Goal: Task Accomplishment & Management: Manage account settings

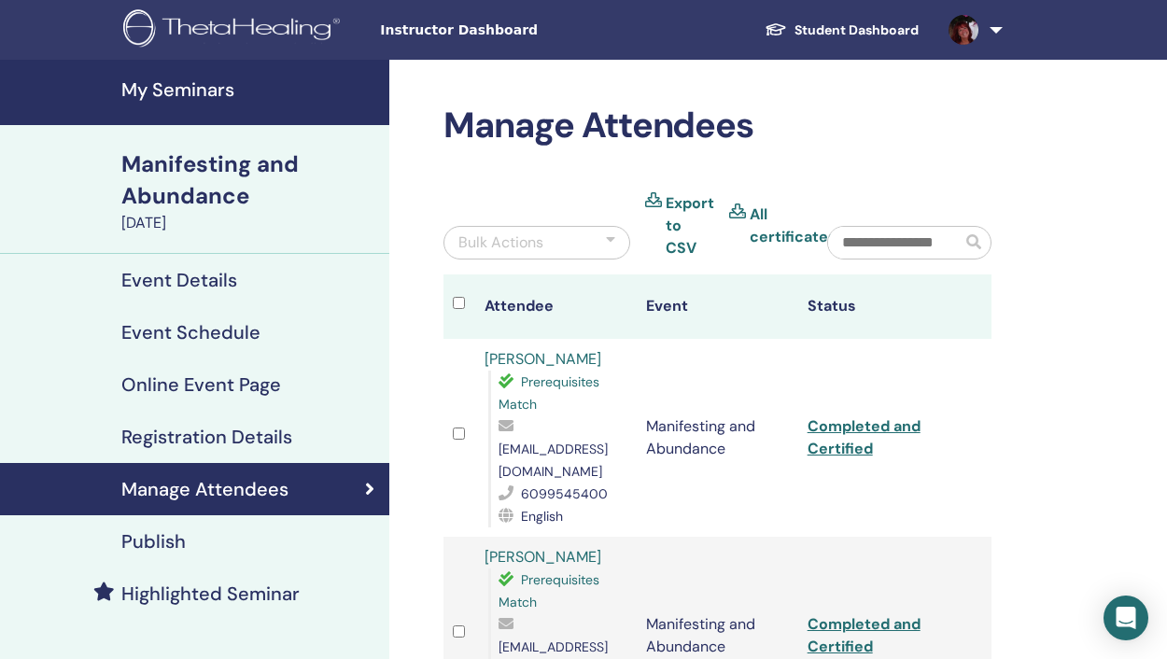
click at [210, 91] on h4 "My Seminars" at bounding box center [249, 89] width 257 height 22
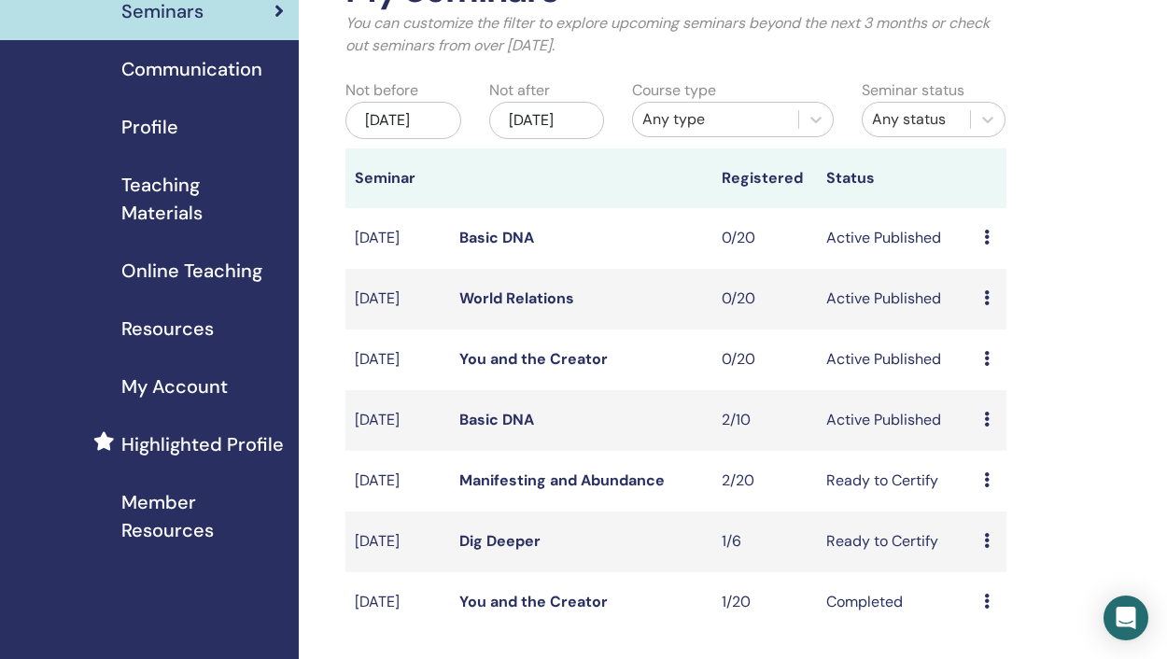
scroll to position [139, 0]
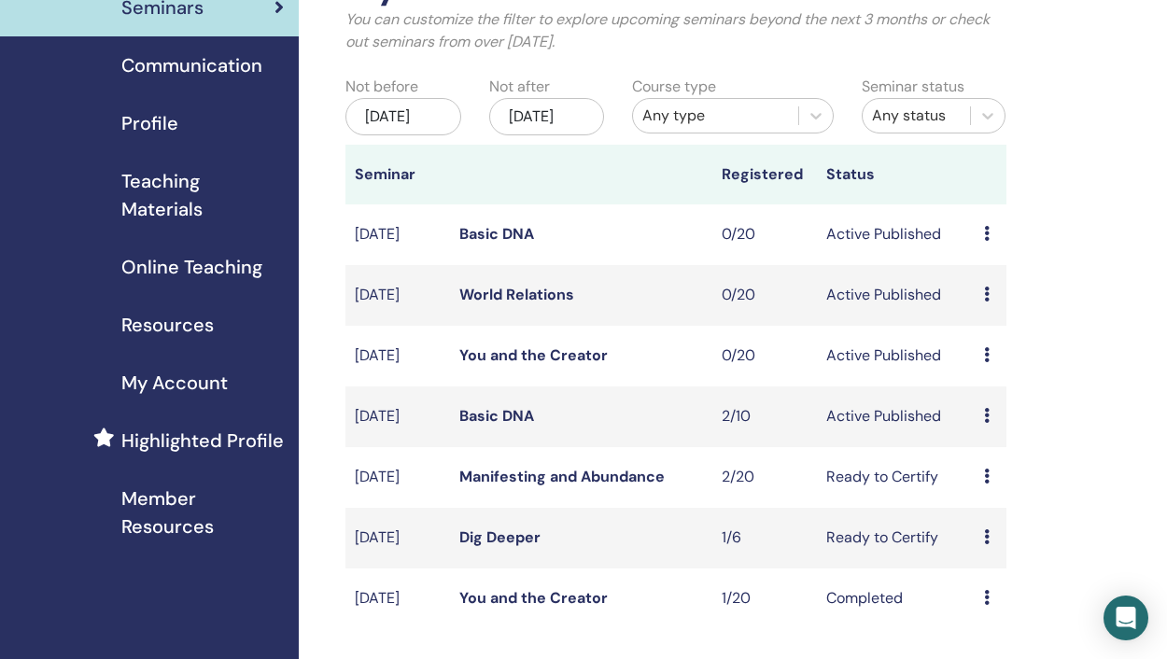
click at [503, 426] on link "Basic DNA" at bounding box center [496, 416] width 75 height 20
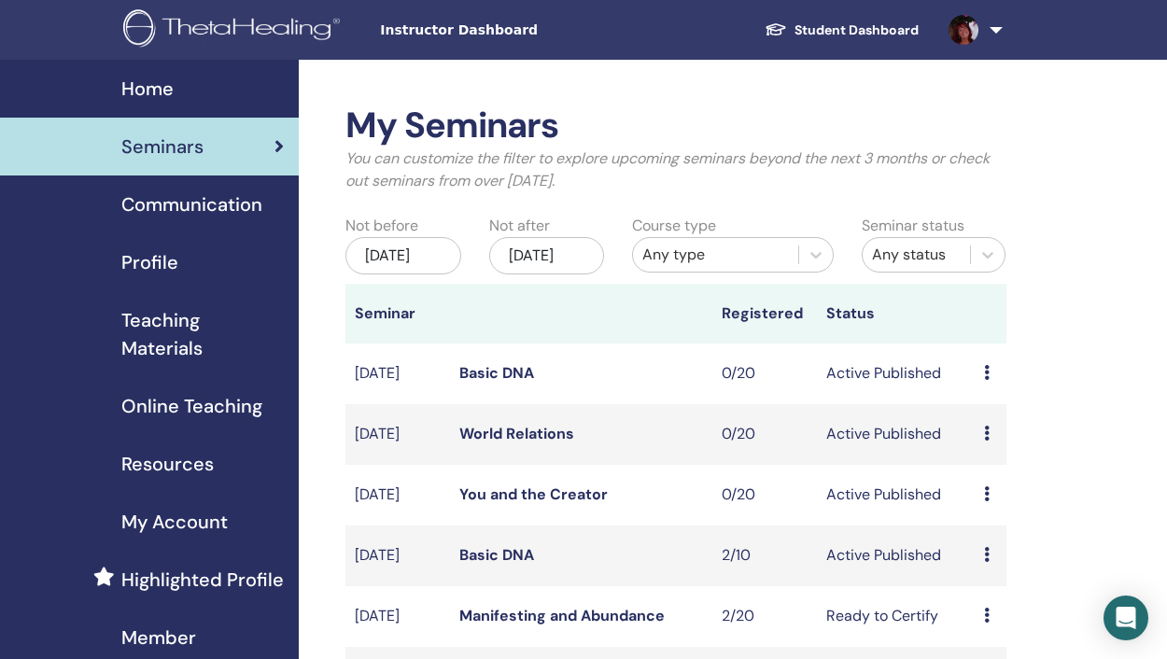
scroll to position [135, 0]
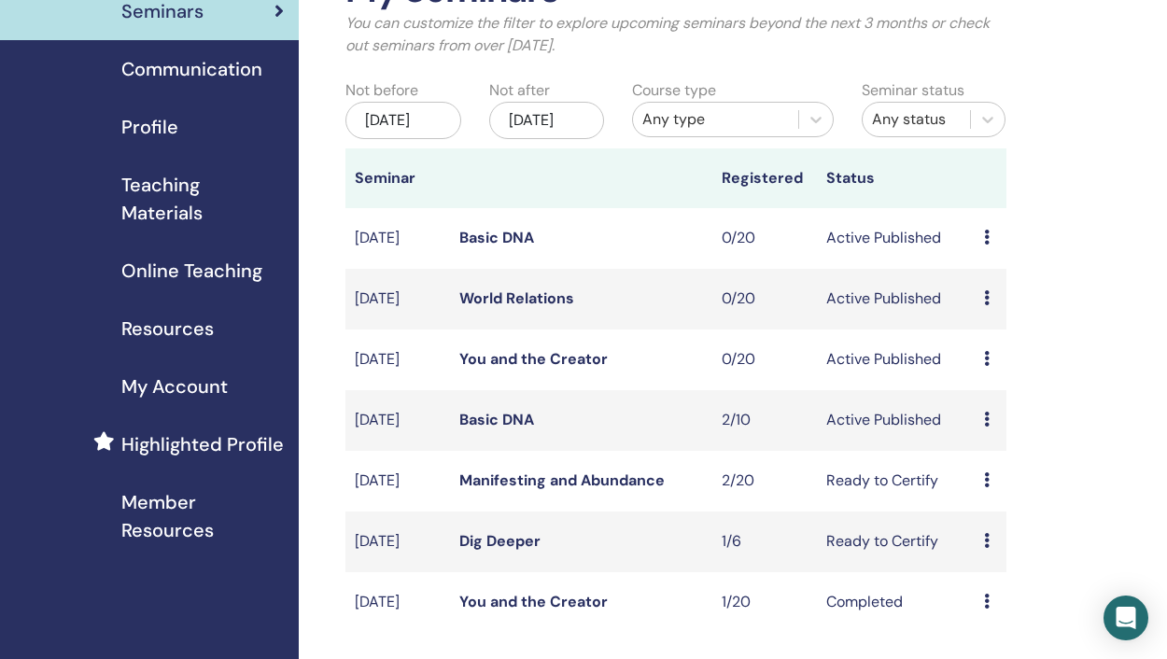
click at [989, 427] on icon at bounding box center [987, 419] width 6 height 15
click at [987, 489] on link "Edit" at bounding box center [978, 491] width 27 height 20
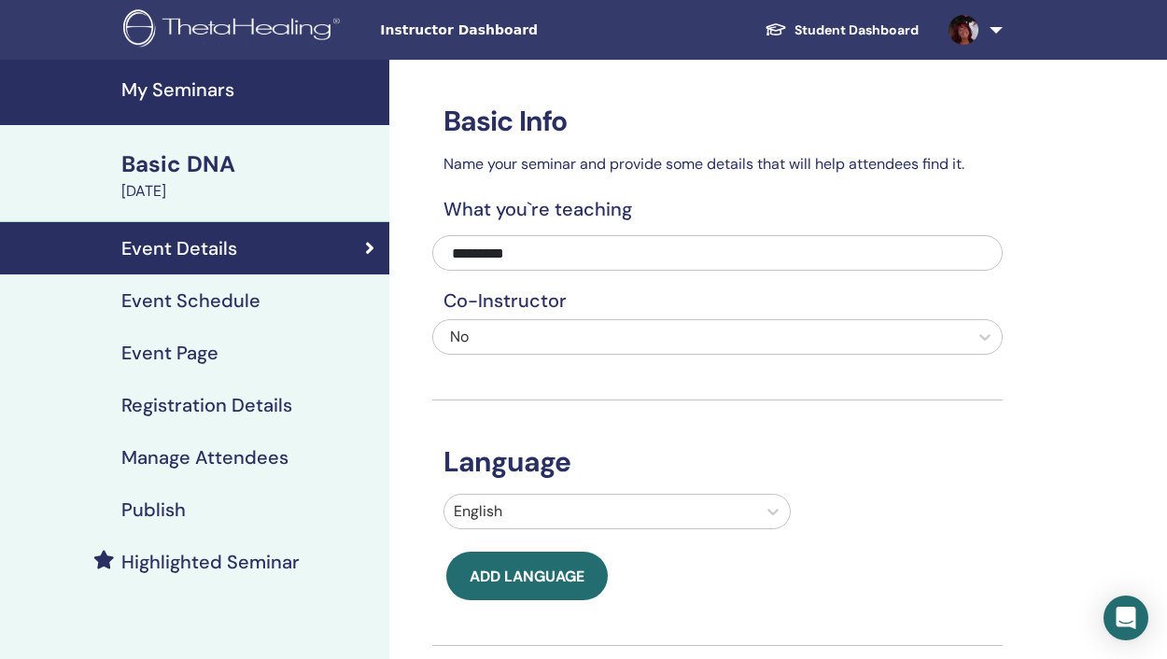
click at [290, 302] on div "Event Schedule" at bounding box center [194, 300] width 359 height 22
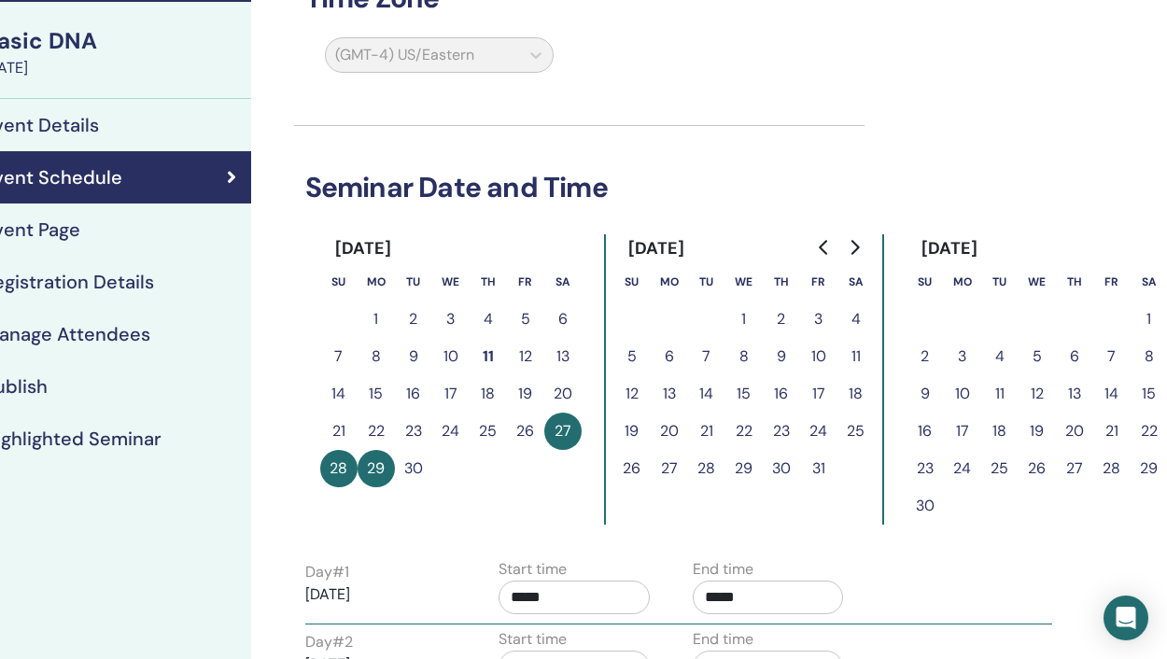
scroll to position [91, 138]
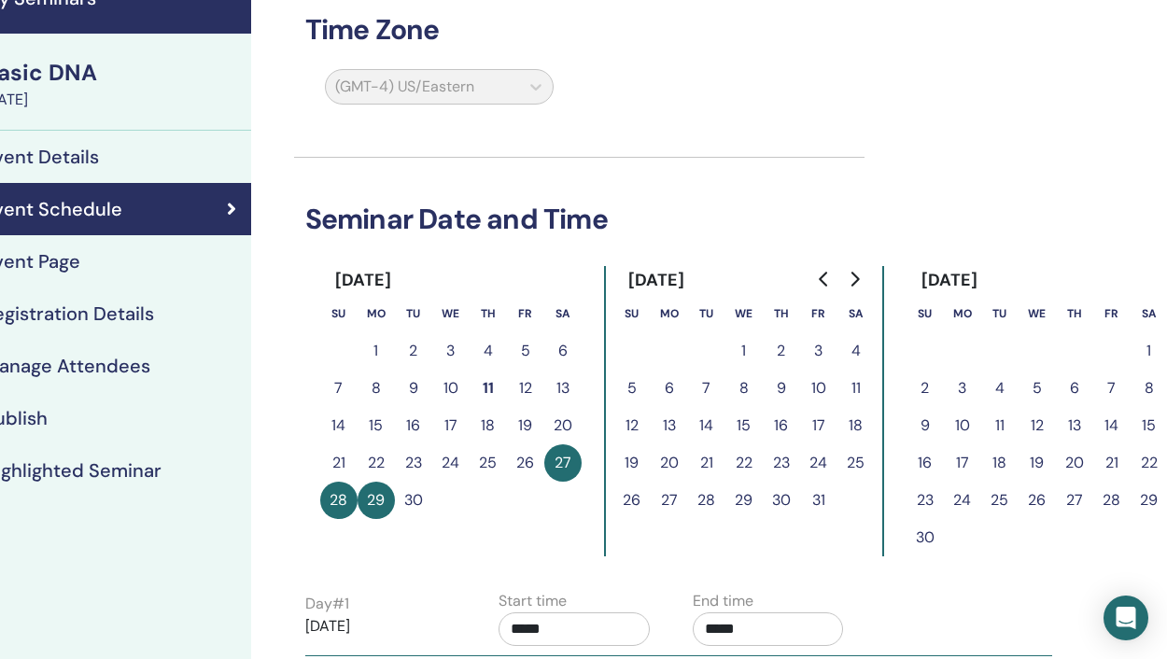
click at [558, 463] on button "27" at bounding box center [562, 462] width 37 height 37
click at [358, 500] on button "29" at bounding box center [376, 500] width 37 height 37
click at [1114, 463] on button "21" at bounding box center [1111, 462] width 37 height 37
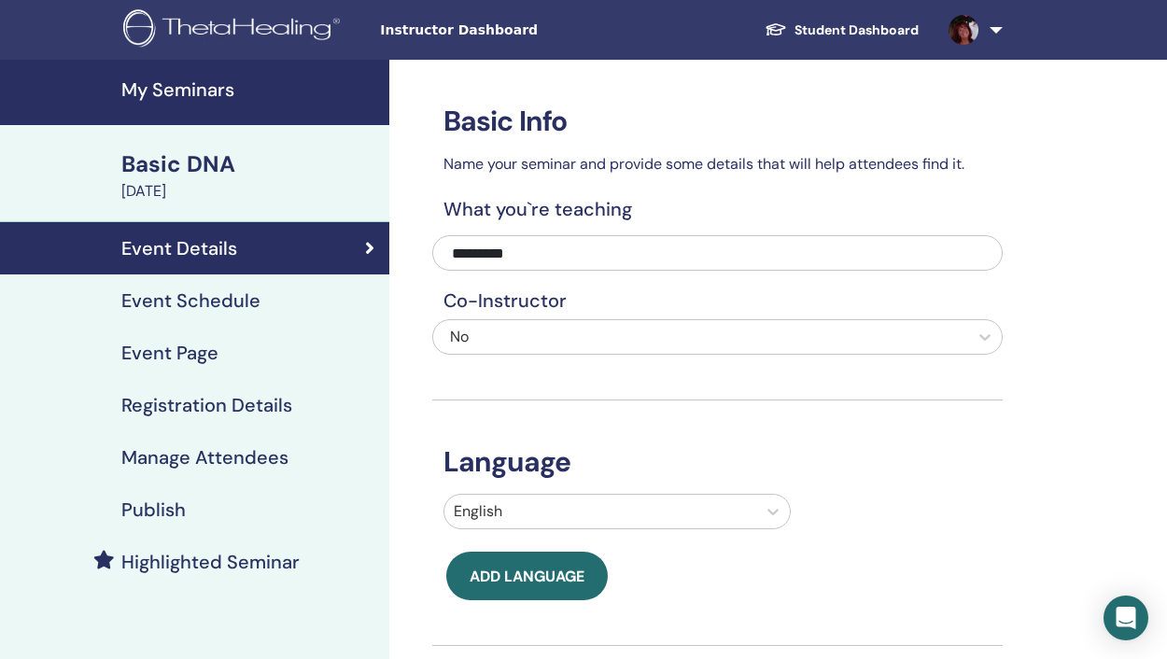
click at [234, 96] on h4 "My Seminars" at bounding box center [249, 89] width 257 height 22
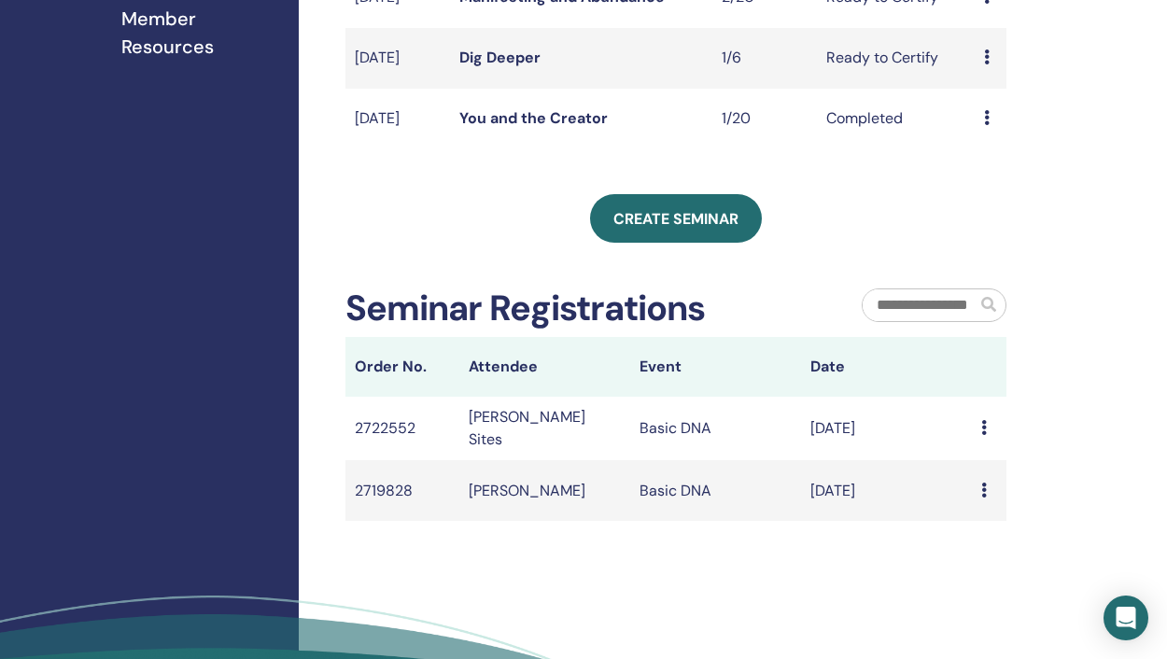
scroll to position [753, 0]
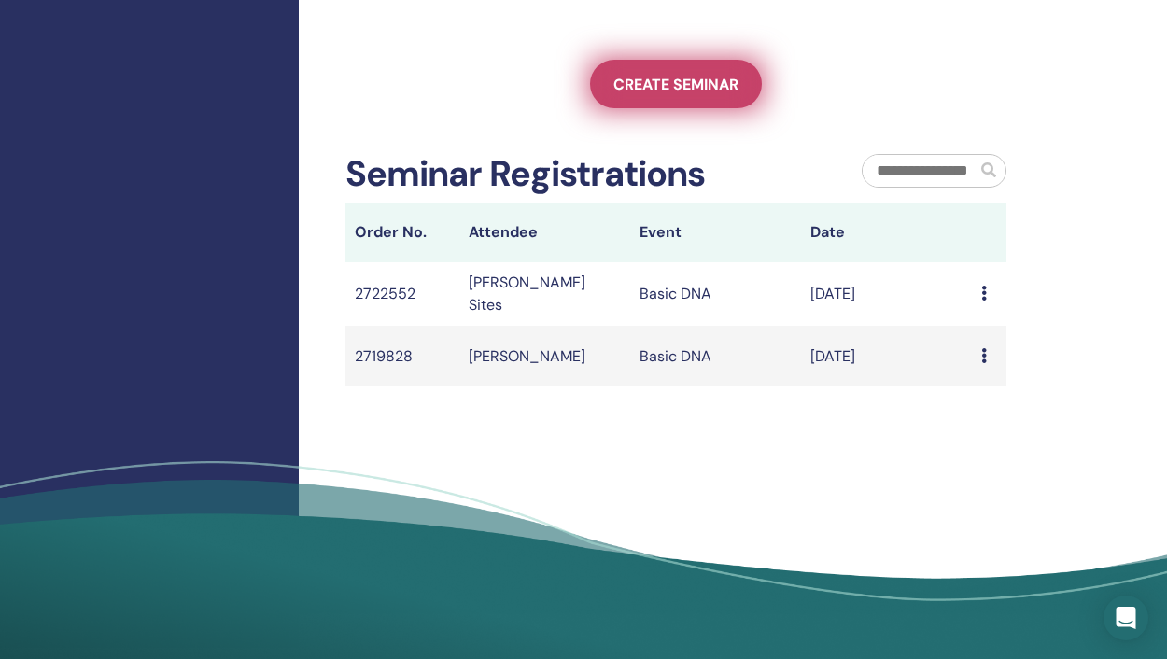
click at [699, 94] on span "Create seminar" at bounding box center [675, 85] width 125 height 20
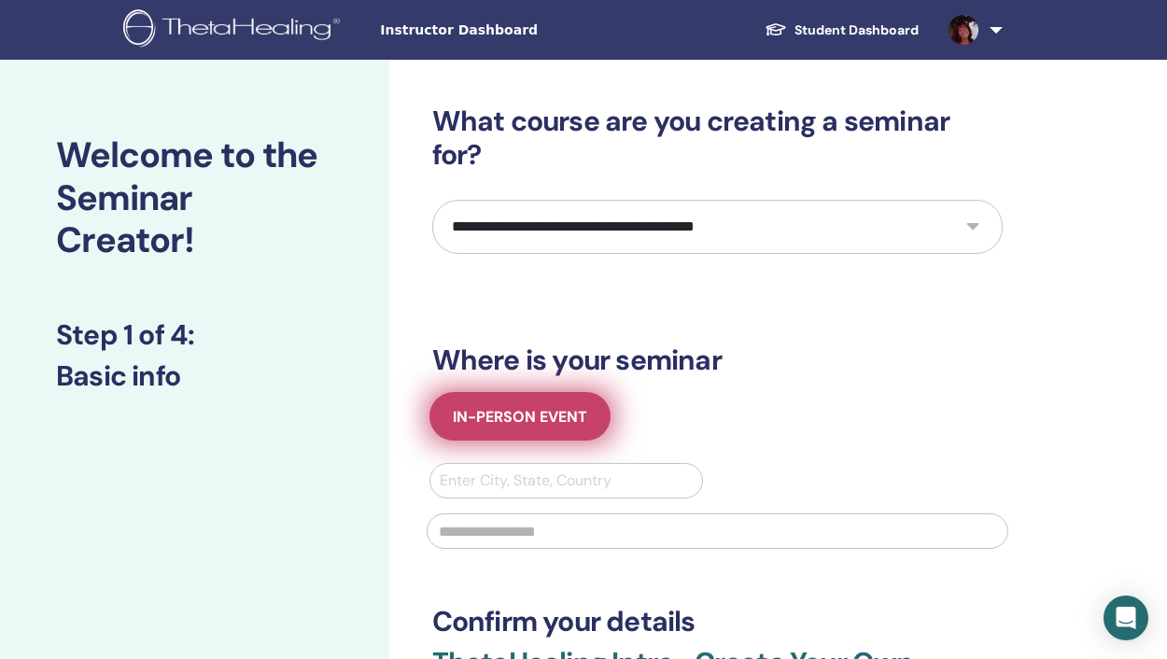
click at [541, 415] on span "In-Person Event" at bounding box center [520, 417] width 134 height 20
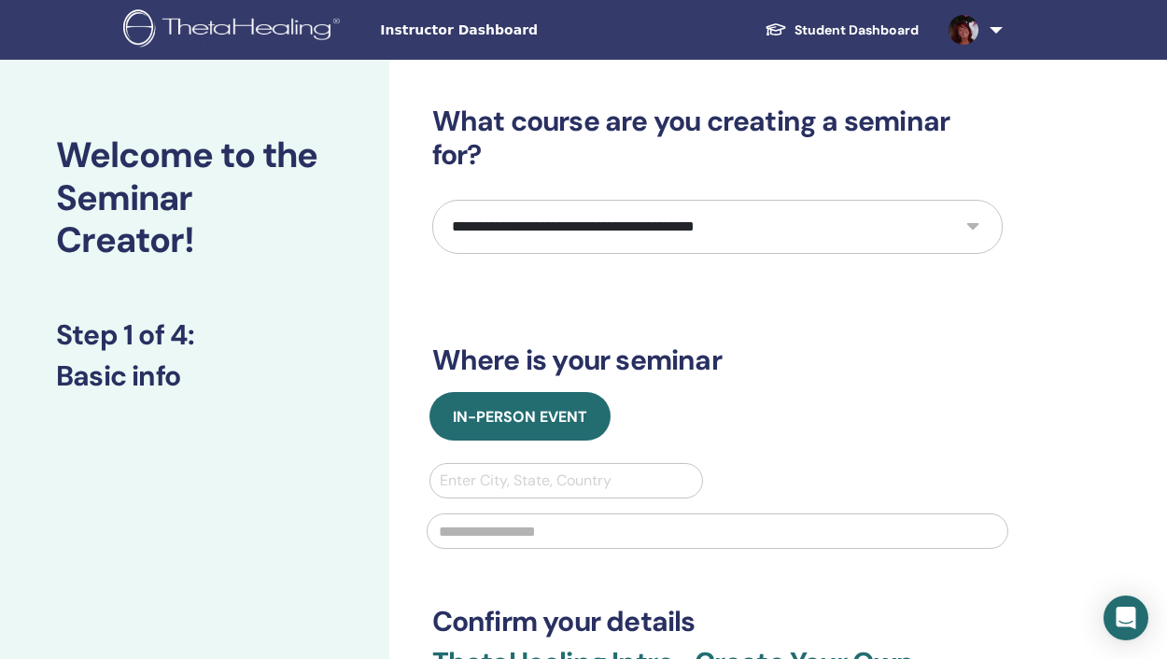
click at [973, 226] on select "**********" at bounding box center [717, 227] width 570 height 54
select select "*"
click at [432, 200] on select "**********" at bounding box center [717, 227] width 570 height 54
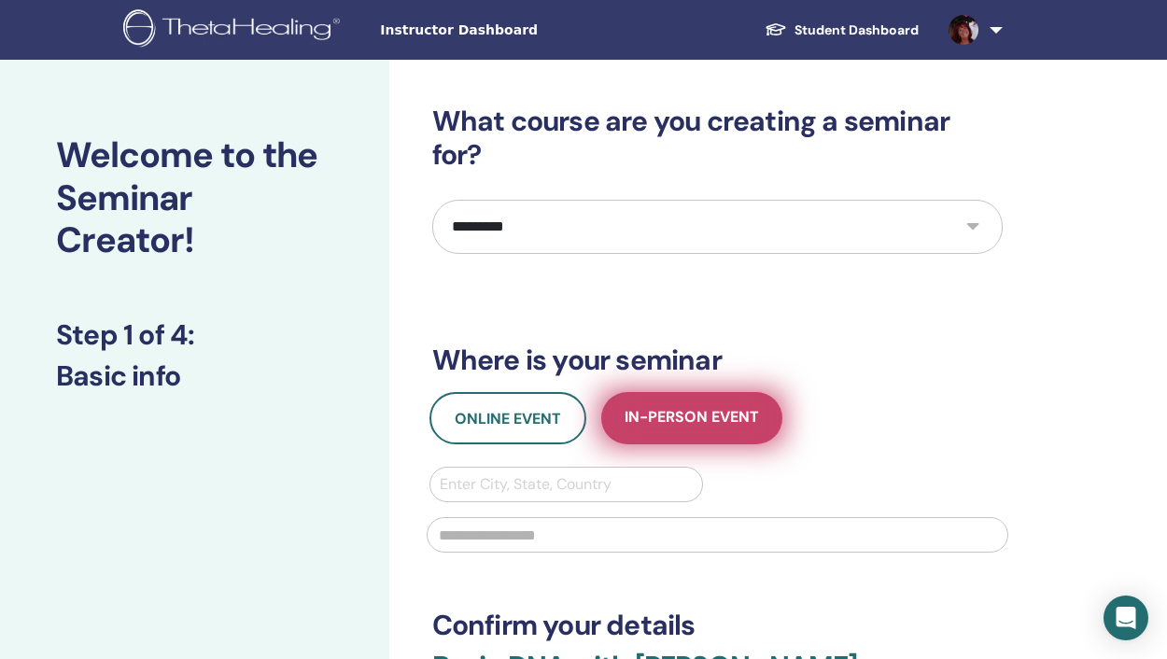
click at [694, 420] on span "In-Person Event" at bounding box center [691, 418] width 134 height 23
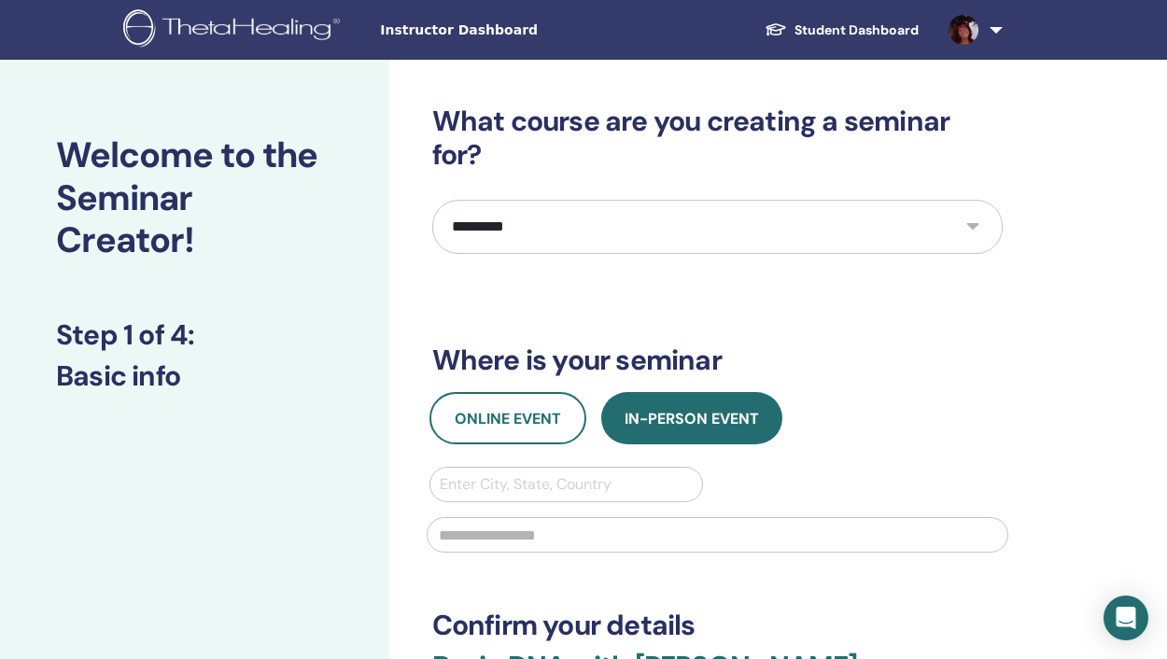
click at [580, 486] on div at bounding box center [567, 484] width 254 height 26
type input "*****"
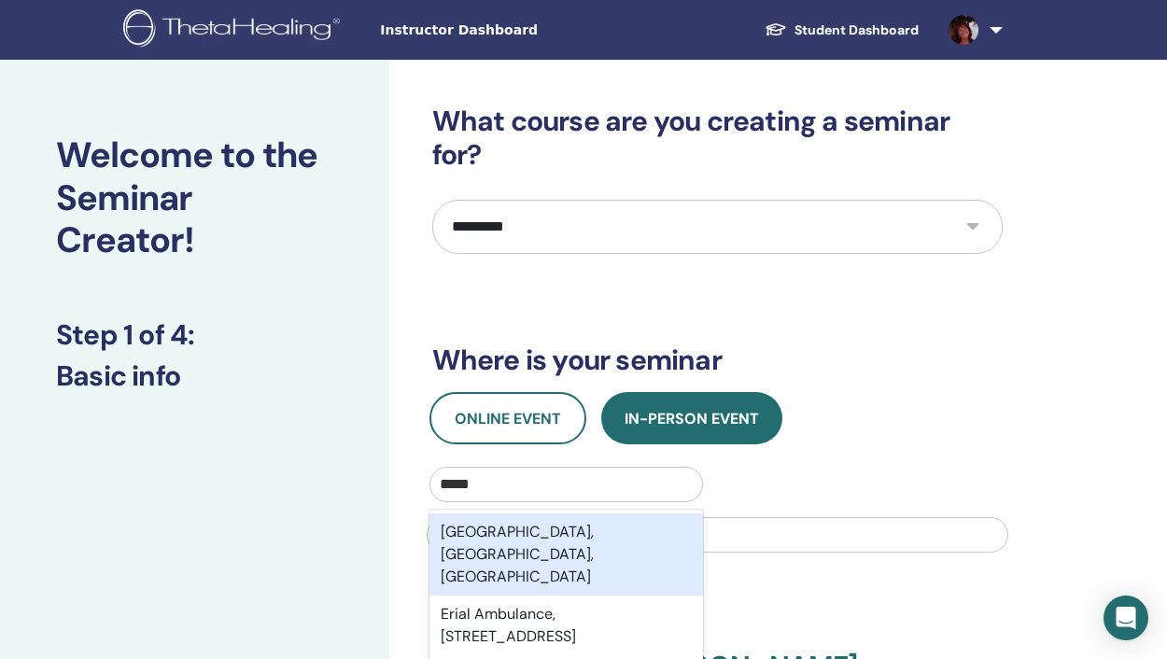
click at [557, 527] on div "[GEOGRAPHIC_DATA], [GEOGRAPHIC_DATA], [GEOGRAPHIC_DATA]" at bounding box center [566, 554] width 274 height 82
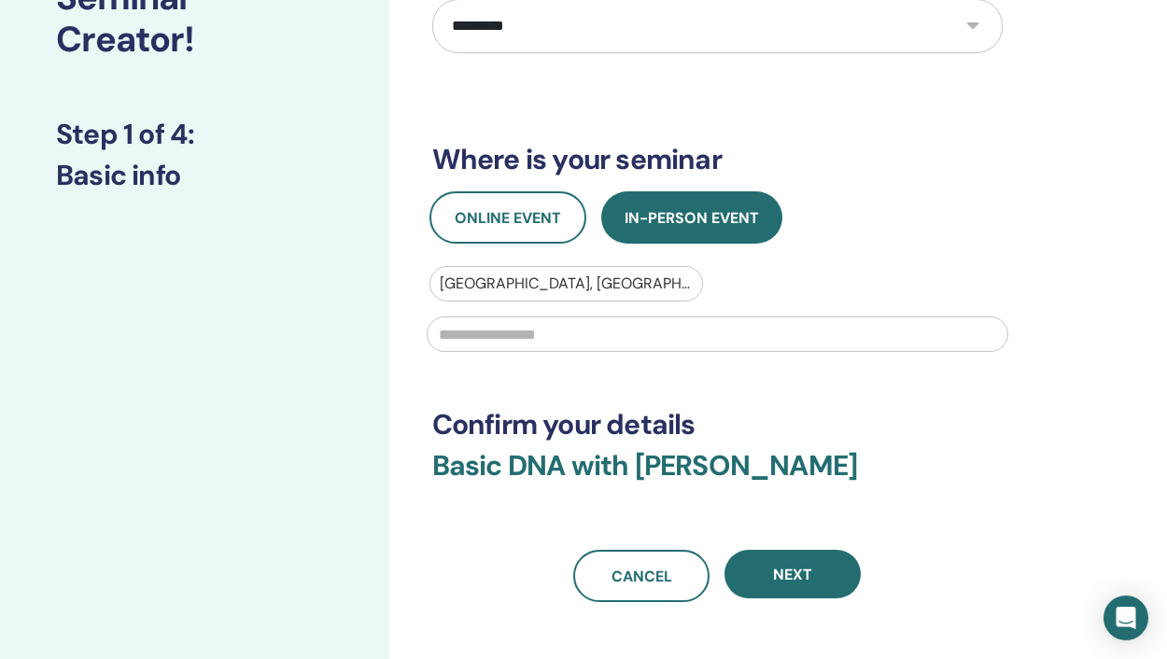
scroll to position [202, 0]
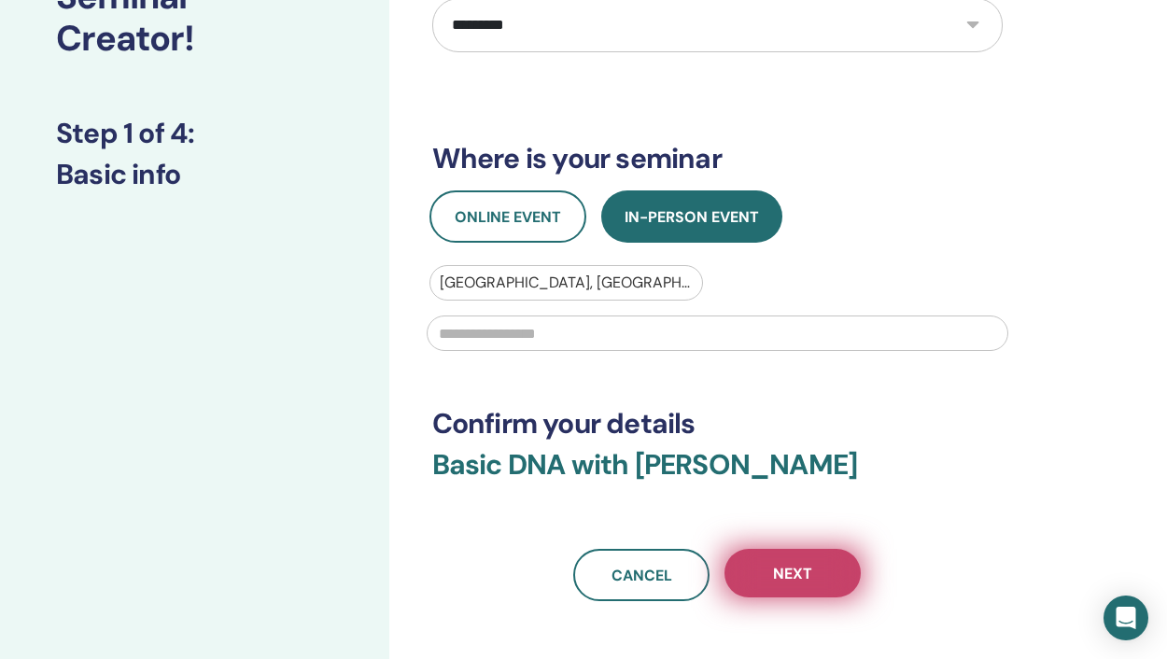
click at [776, 575] on span "Next" at bounding box center [792, 574] width 39 height 20
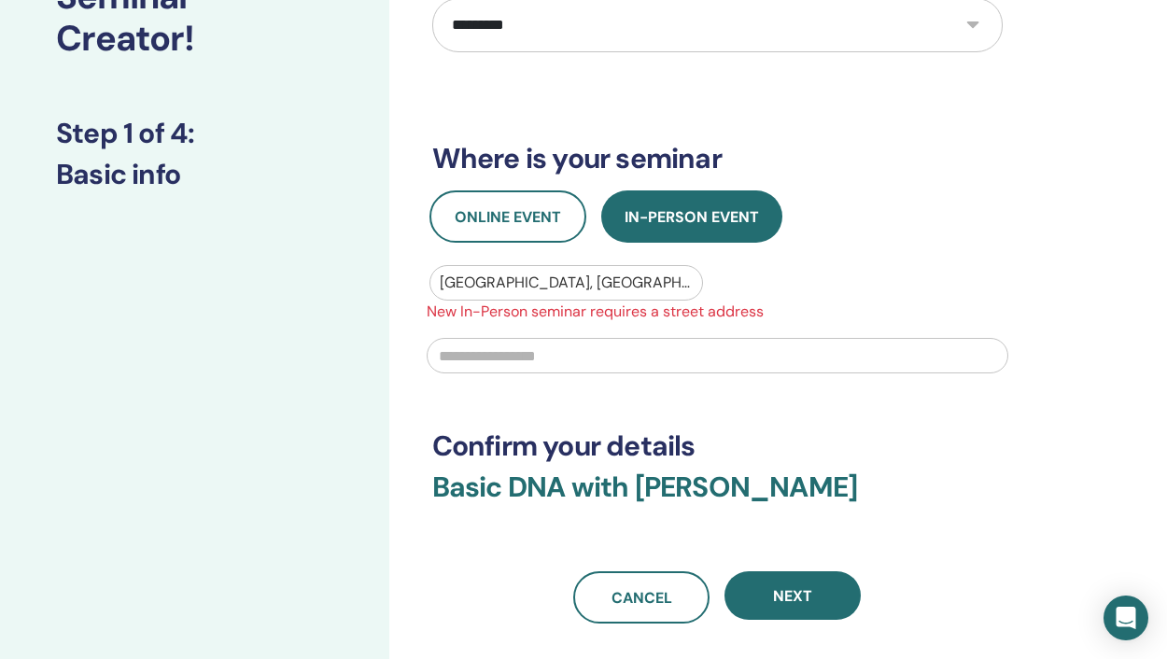
click at [721, 359] on input "text" at bounding box center [718, 355] width 582 height 35
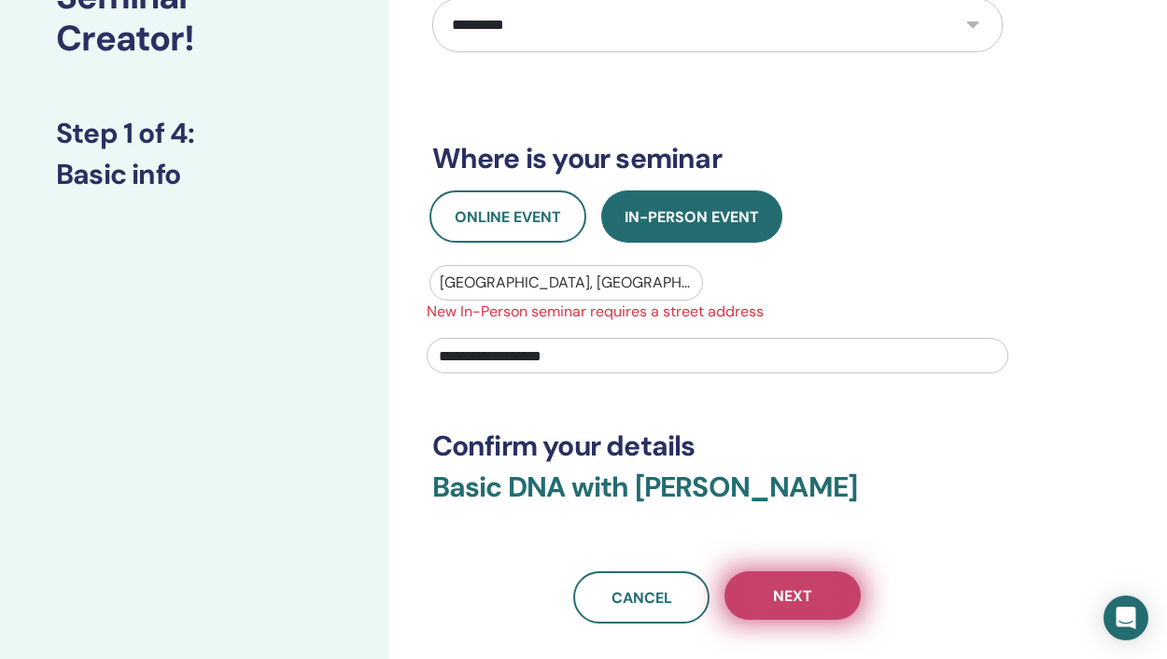
type input "**********"
click at [802, 594] on span "Next" at bounding box center [792, 596] width 39 height 20
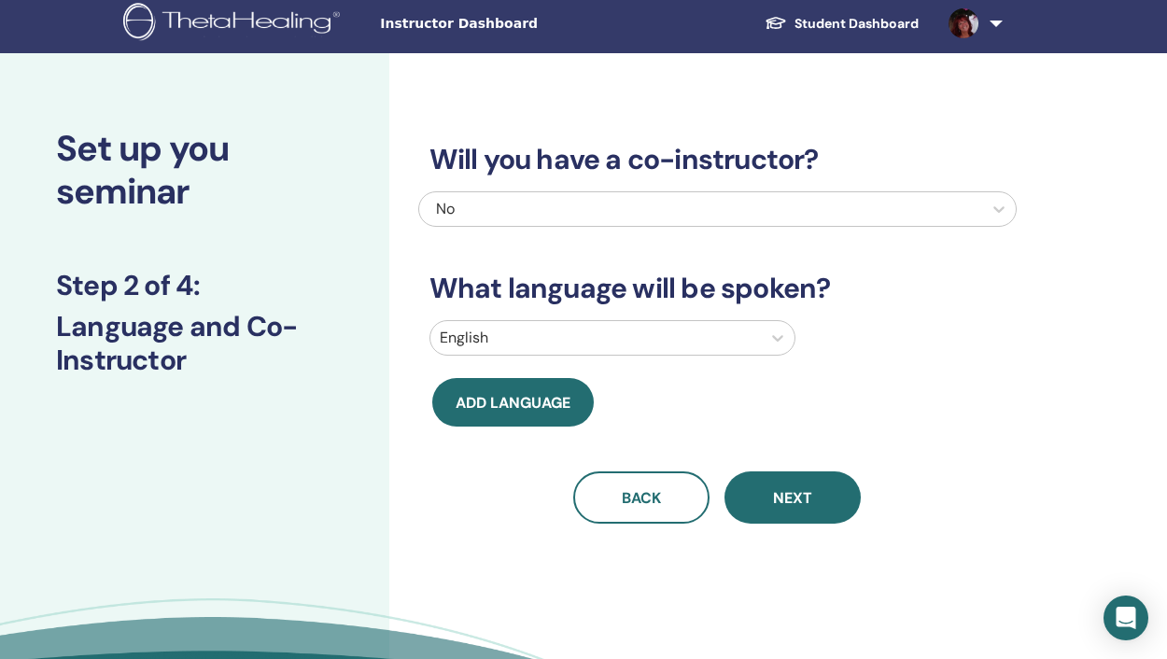
scroll to position [0, 0]
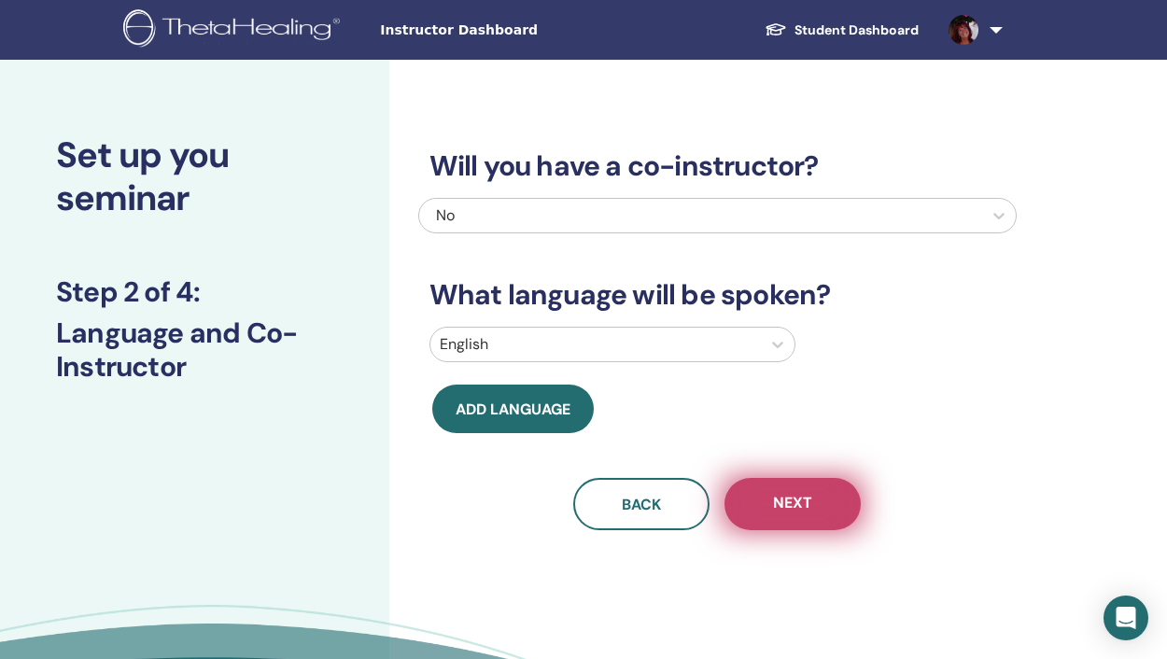
click at [774, 509] on span "Next" at bounding box center [792, 504] width 39 height 23
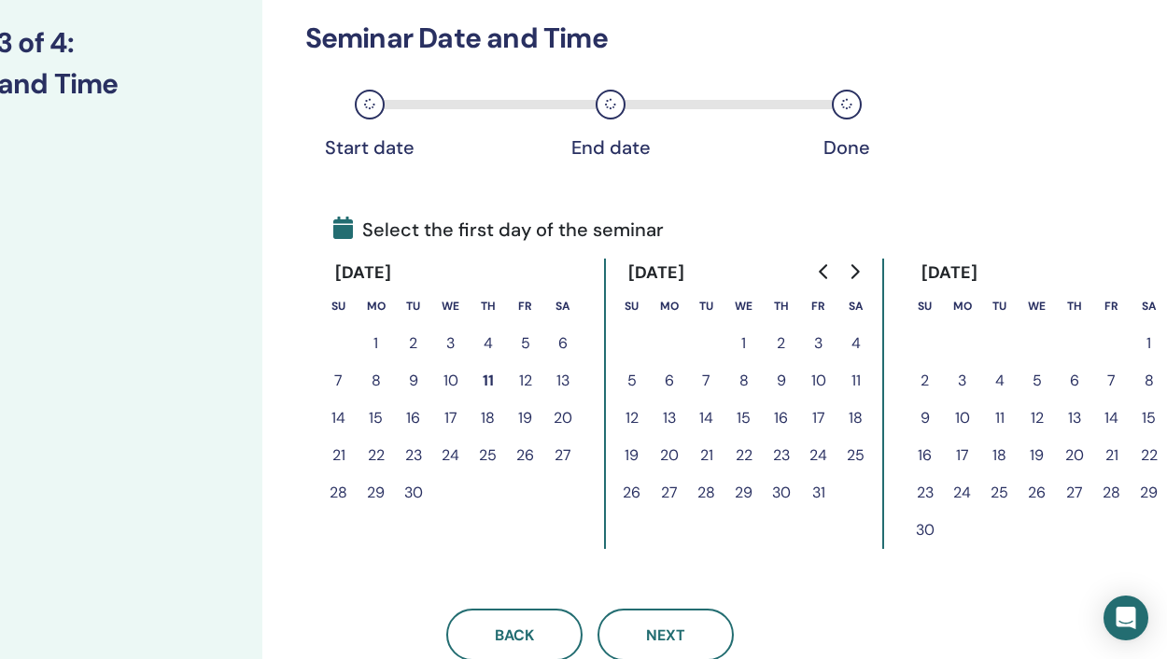
scroll to position [252, 127]
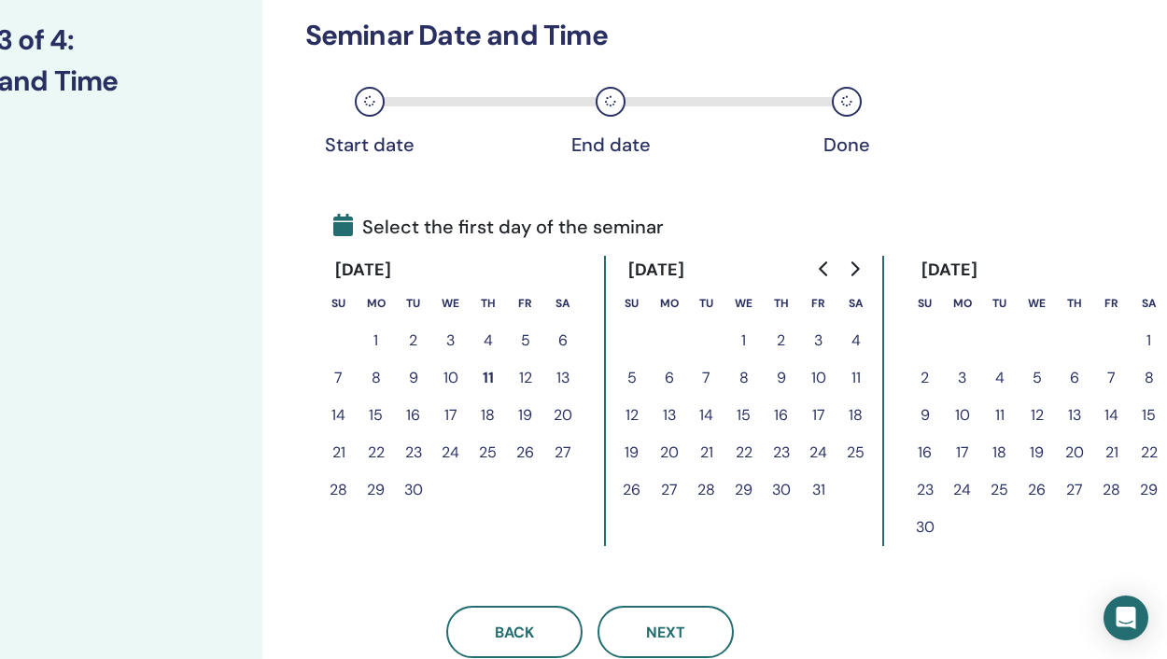
click at [1116, 447] on button "21" at bounding box center [1111, 452] width 37 height 37
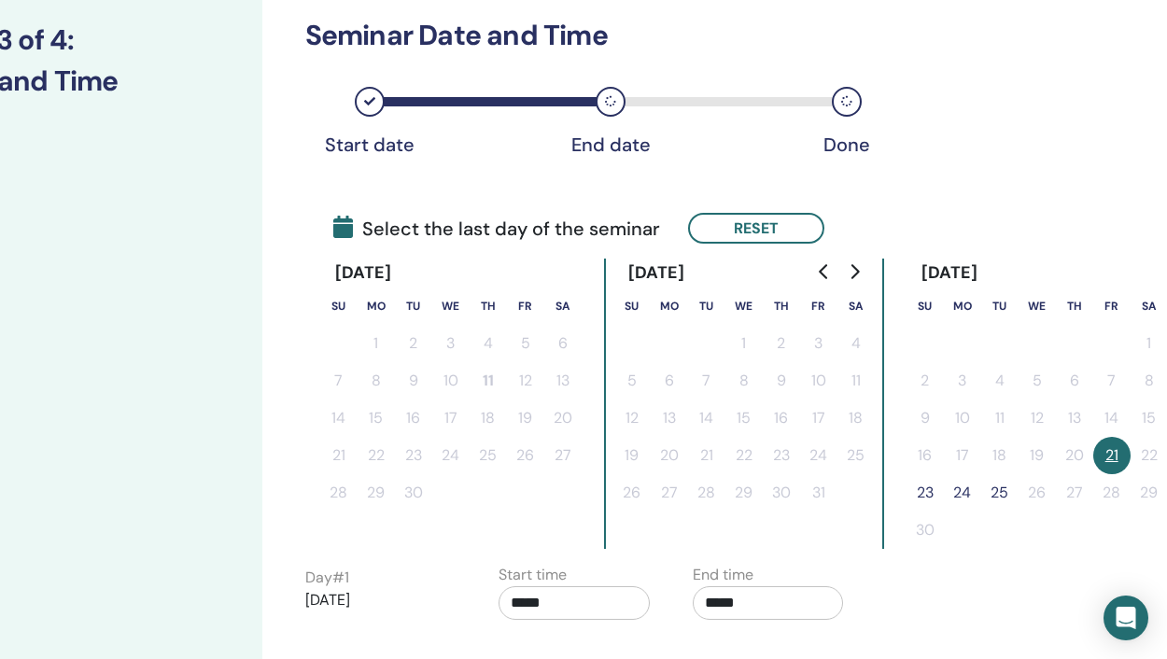
click at [927, 494] on button "23" at bounding box center [924, 492] width 37 height 37
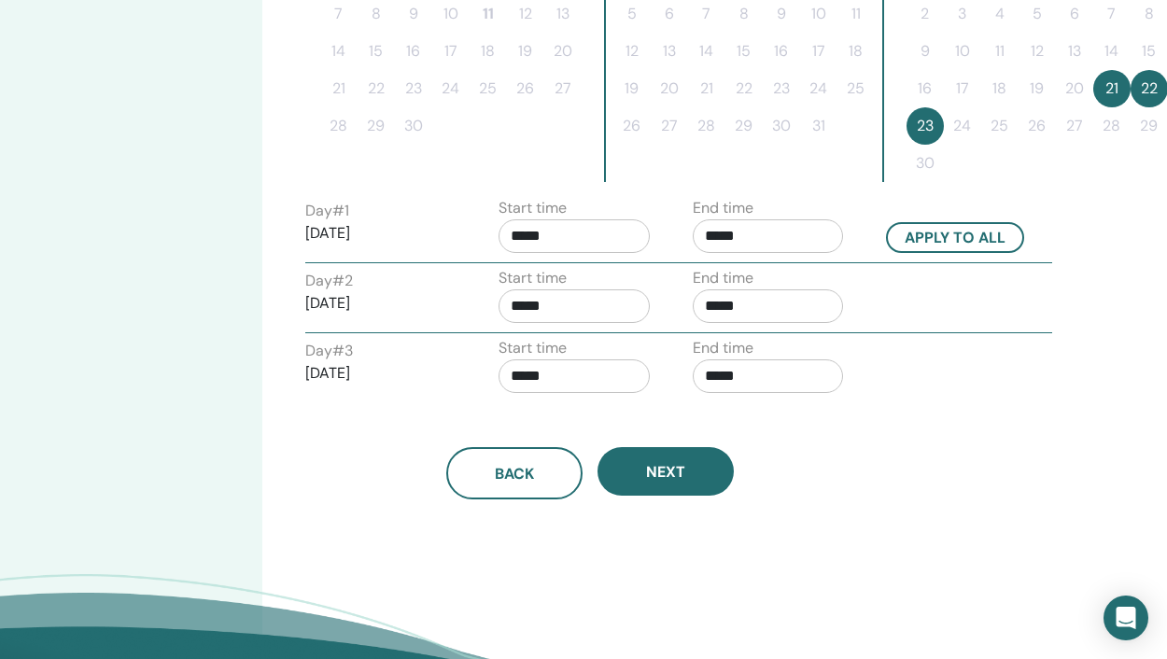
scroll to position [613, 127]
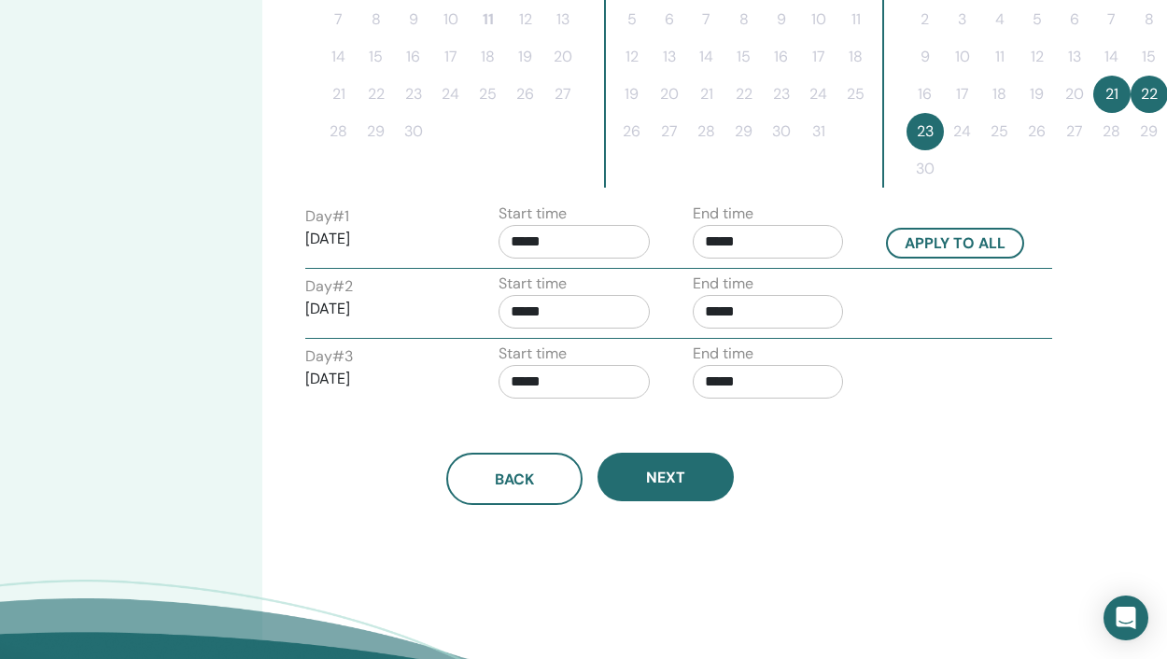
click at [715, 240] on input "*****" at bounding box center [768, 242] width 151 height 34
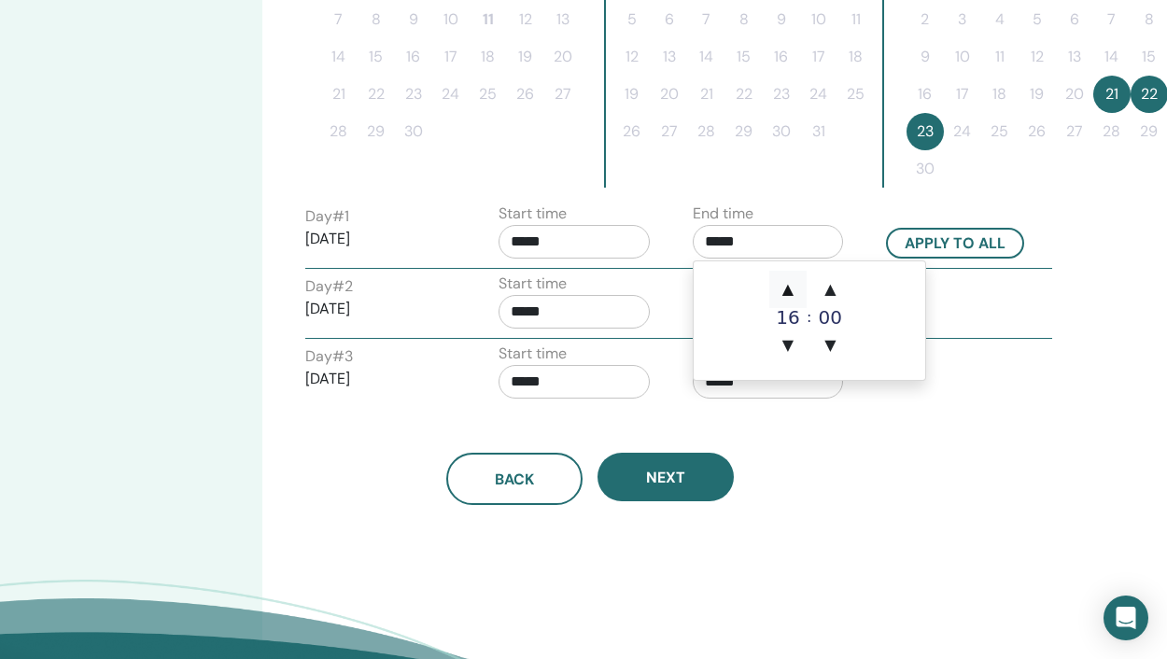
click at [785, 288] on span "▲" at bounding box center [787, 289] width 37 height 37
type input "*****"
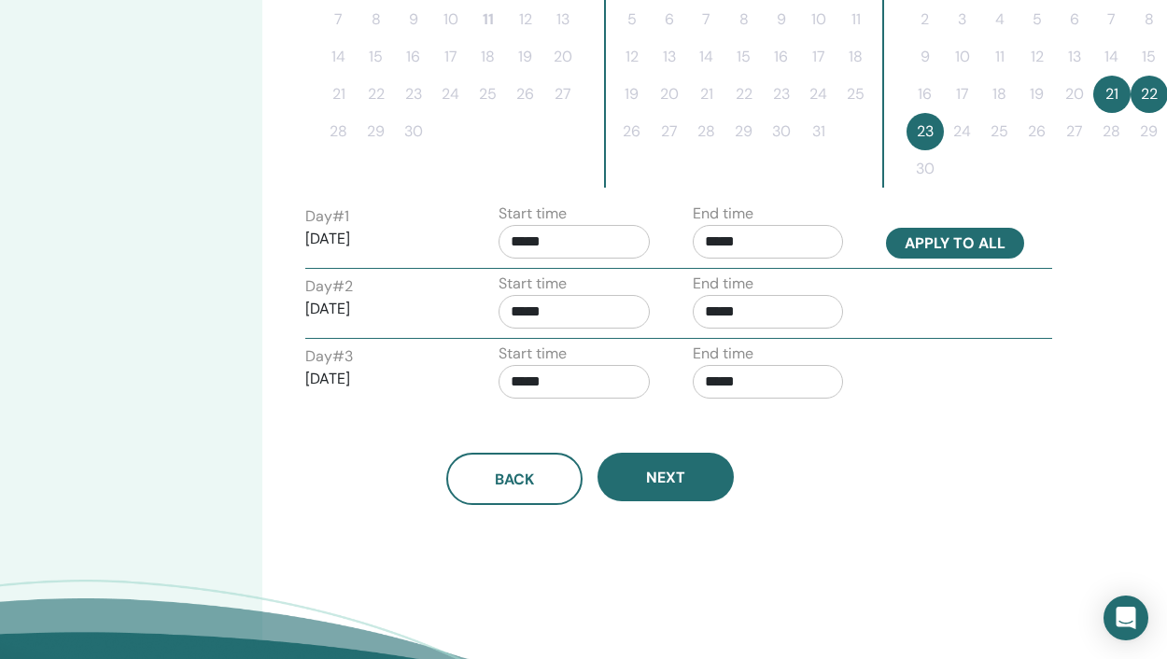
click at [932, 239] on button "Apply to all" at bounding box center [955, 243] width 138 height 31
type input "*****"
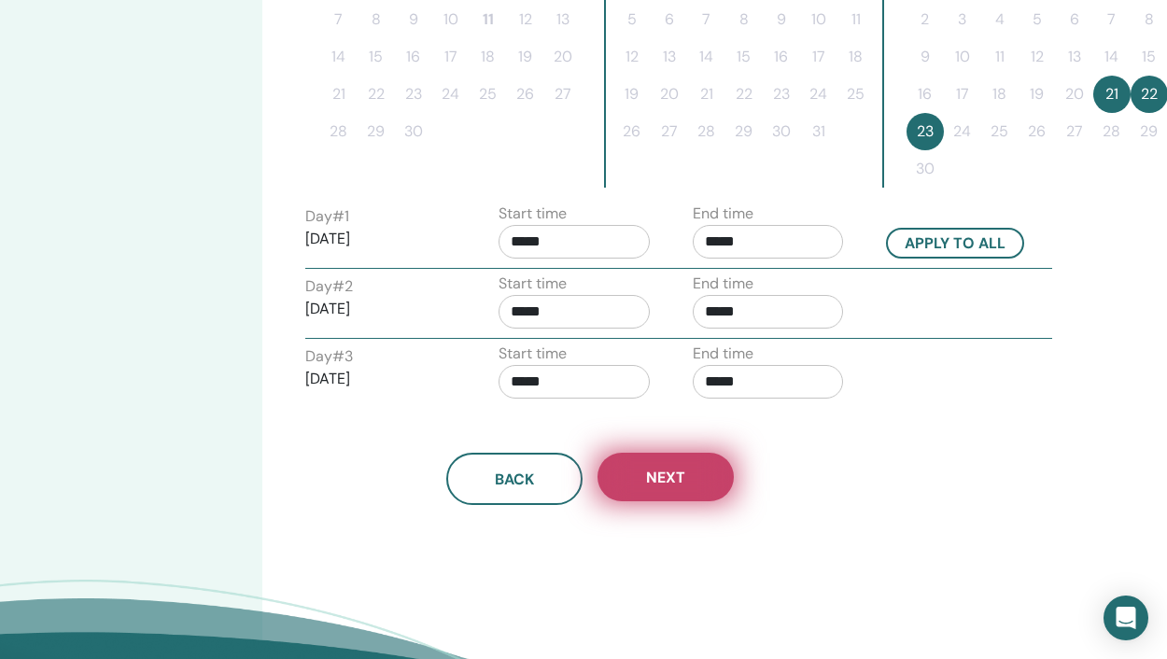
click at [678, 471] on span "Next" at bounding box center [665, 478] width 39 height 20
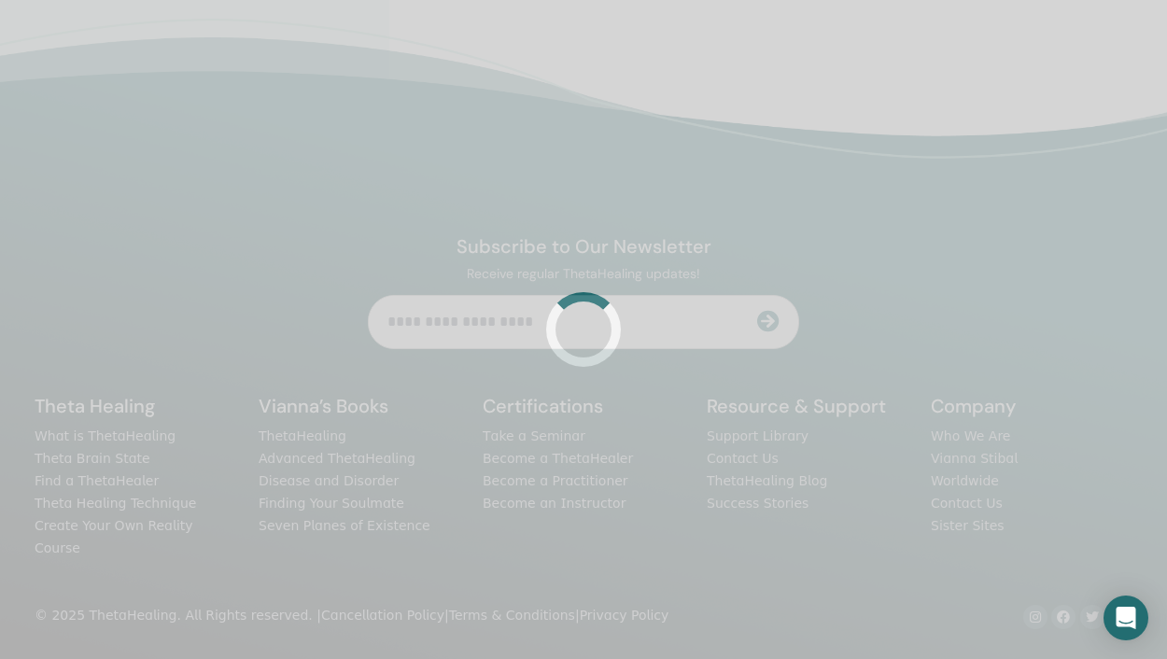
scroll to position [613, 0]
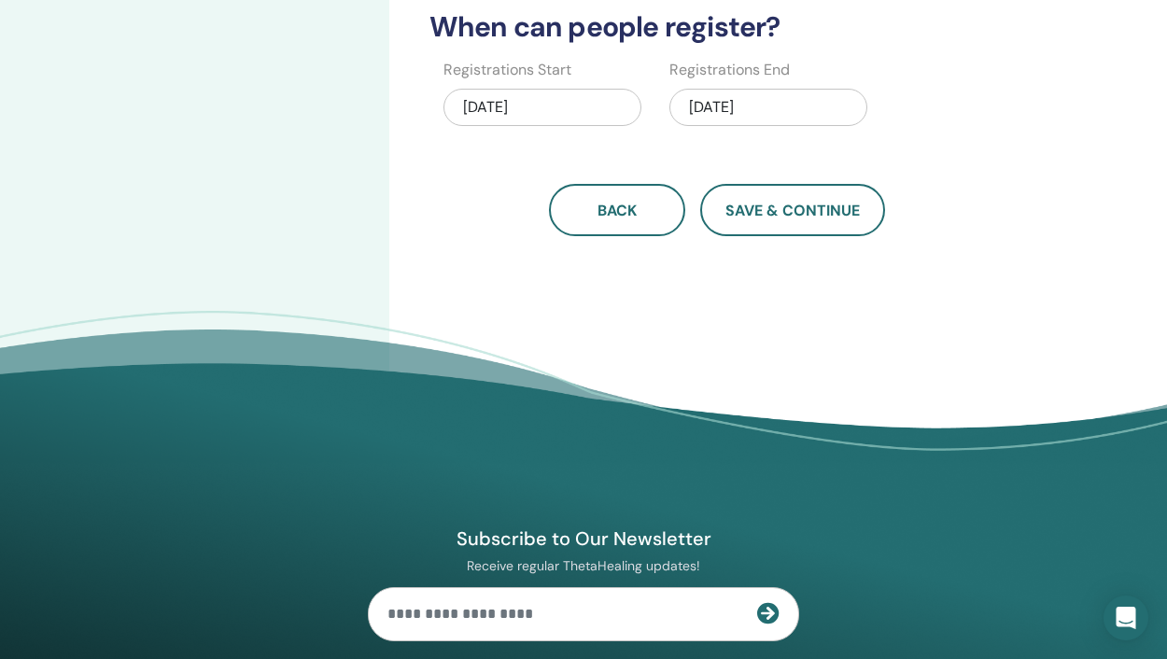
click at [717, 105] on div "11/23/2025" at bounding box center [768, 107] width 198 height 37
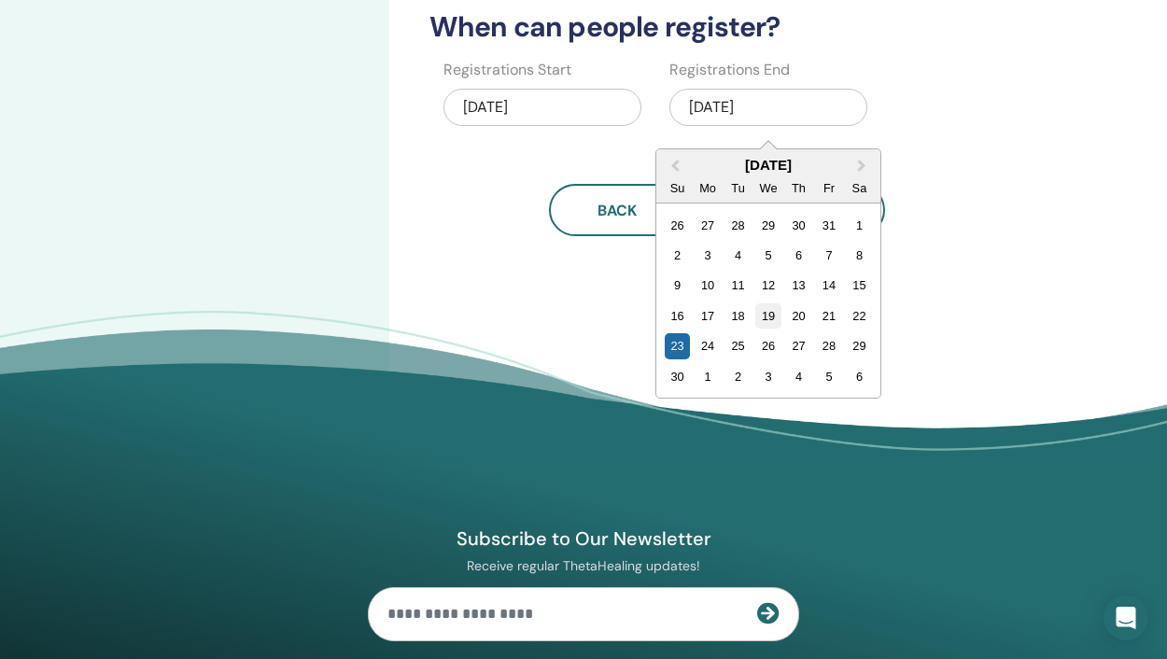
click at [770, 315] on div "19" at bounding box center [767, 315] width 25 height 25
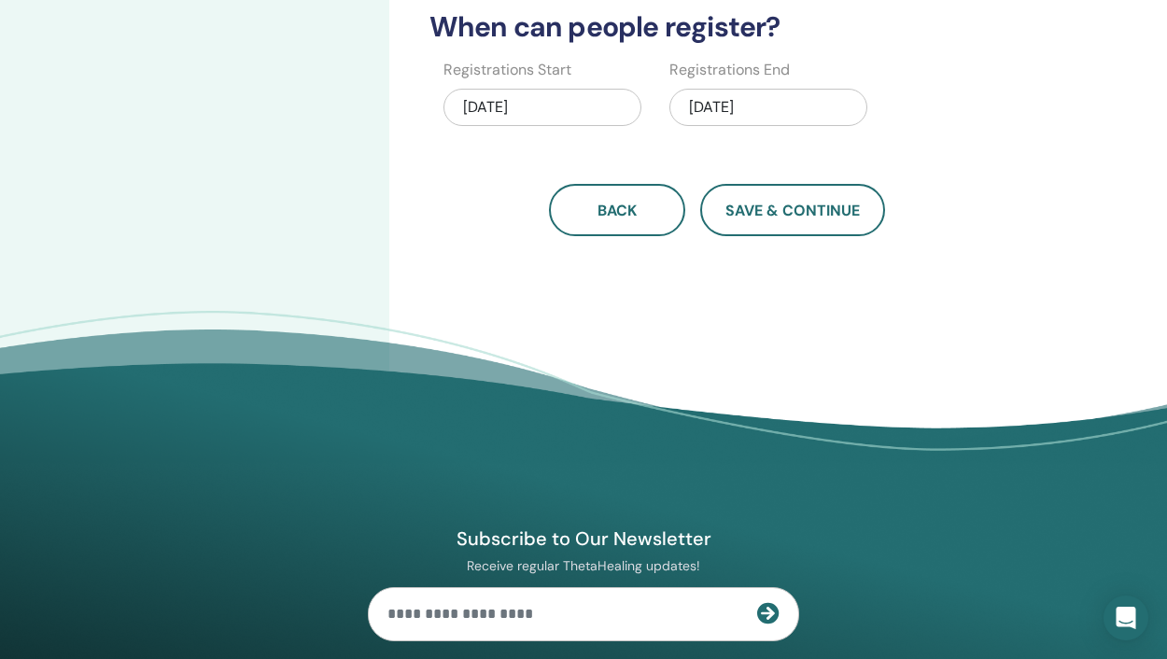
drag, startPoint x: 787, startPoint y: 209, endPoint x: 807, endPoint y: 311, distance: 103.6
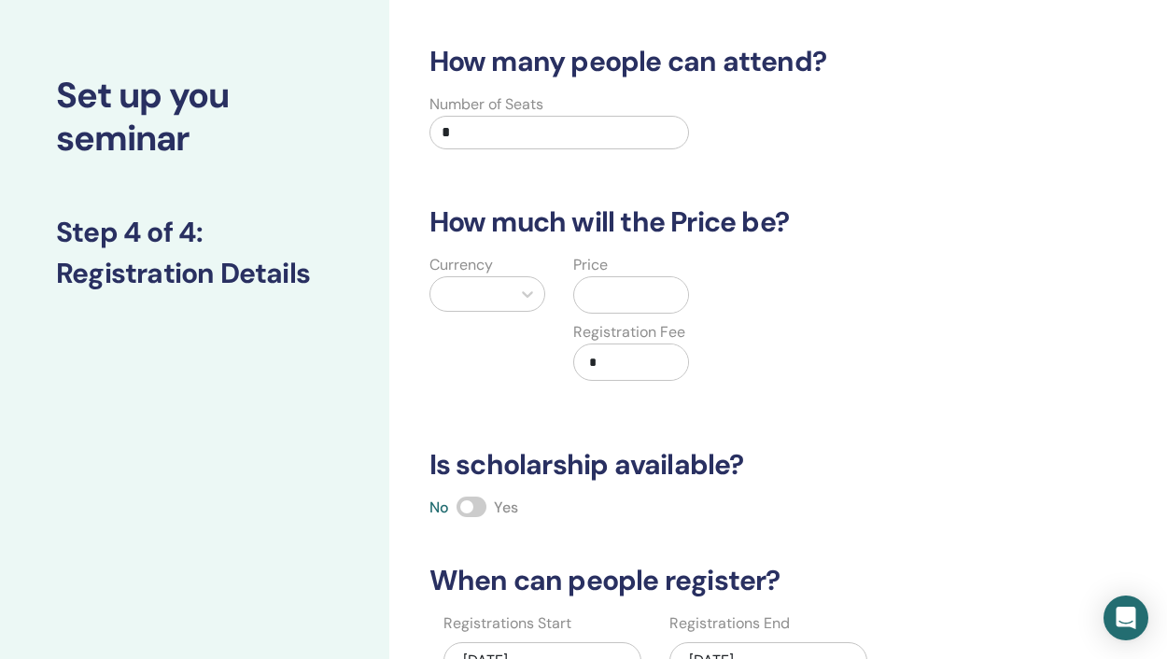
scroll to position [48, 0]
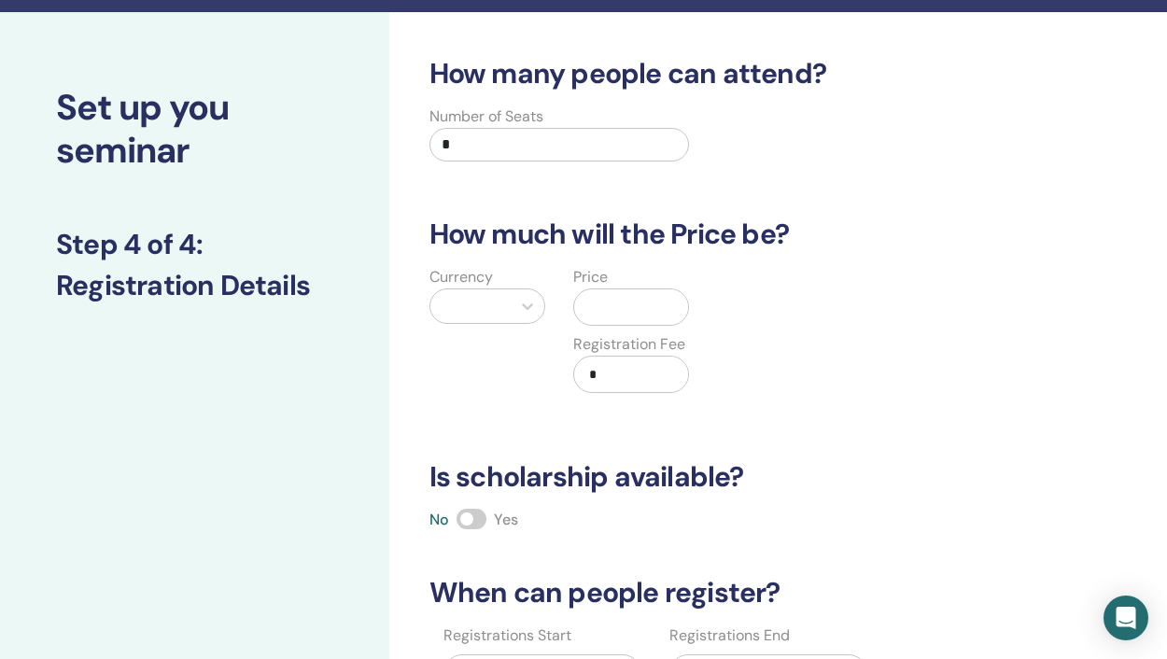
click at [494, 142] on input "*" at bounding box center [559, 145] width 260 height 34
type input "**"
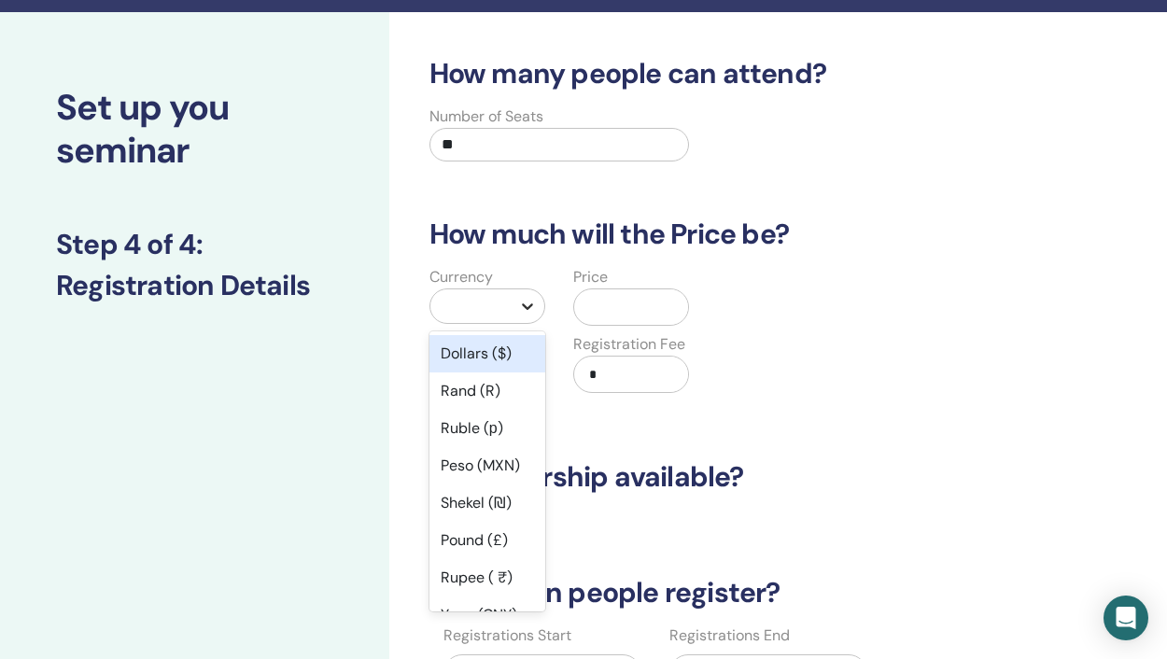
click at [527, 305] on icon at bounding box center [527, 306] width 19 height 19
click at [482, 352] on div "Dollars ($)" at bounding box center [487, 353] width 116 height 37
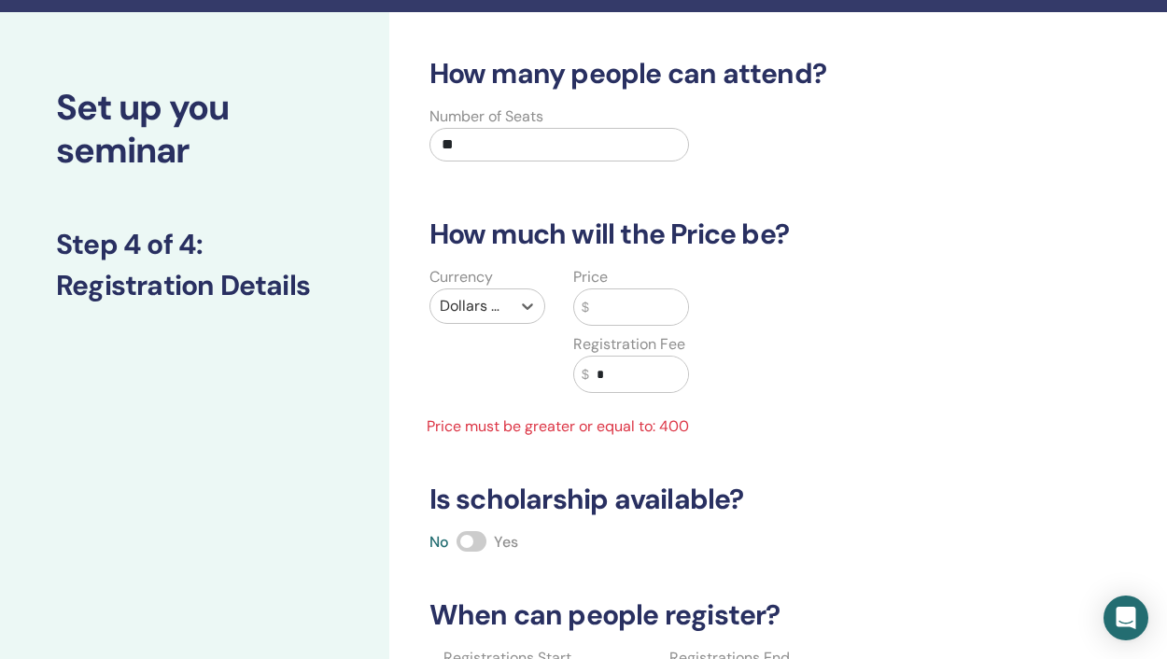
click at [594, 313] on input "text" at bounding box center [639, 306] width 100 height 35
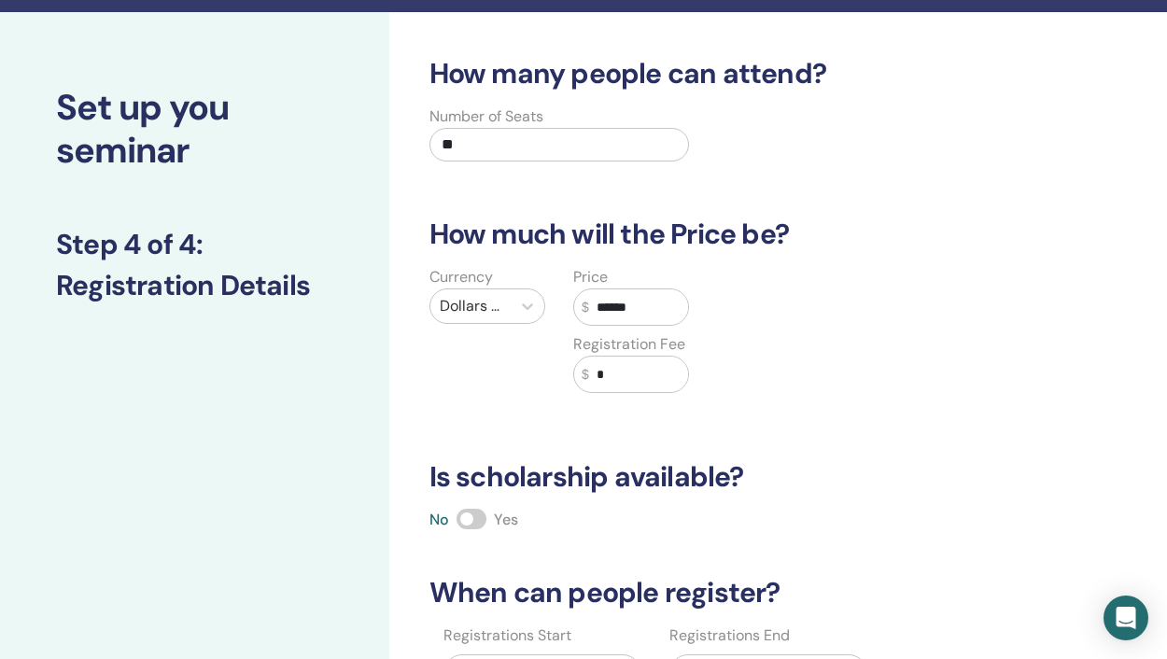
type input "******"
click at [609, 376] on input "*" at bounding box center [639, 374] width 100 height 35
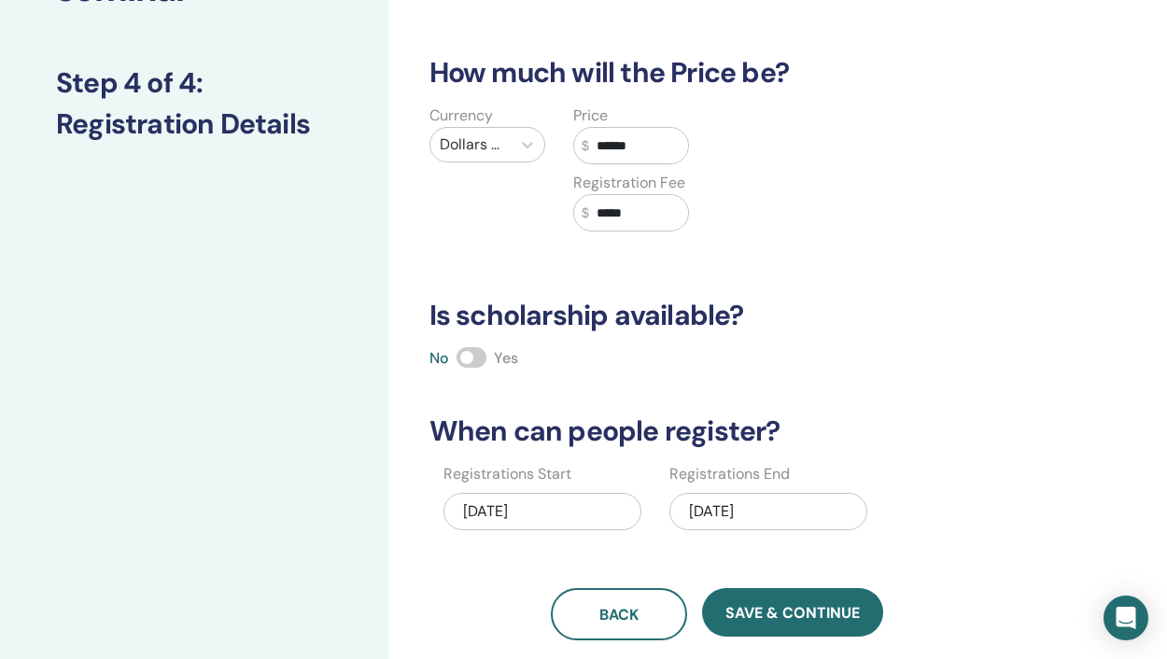
scroll to position [218, 0]
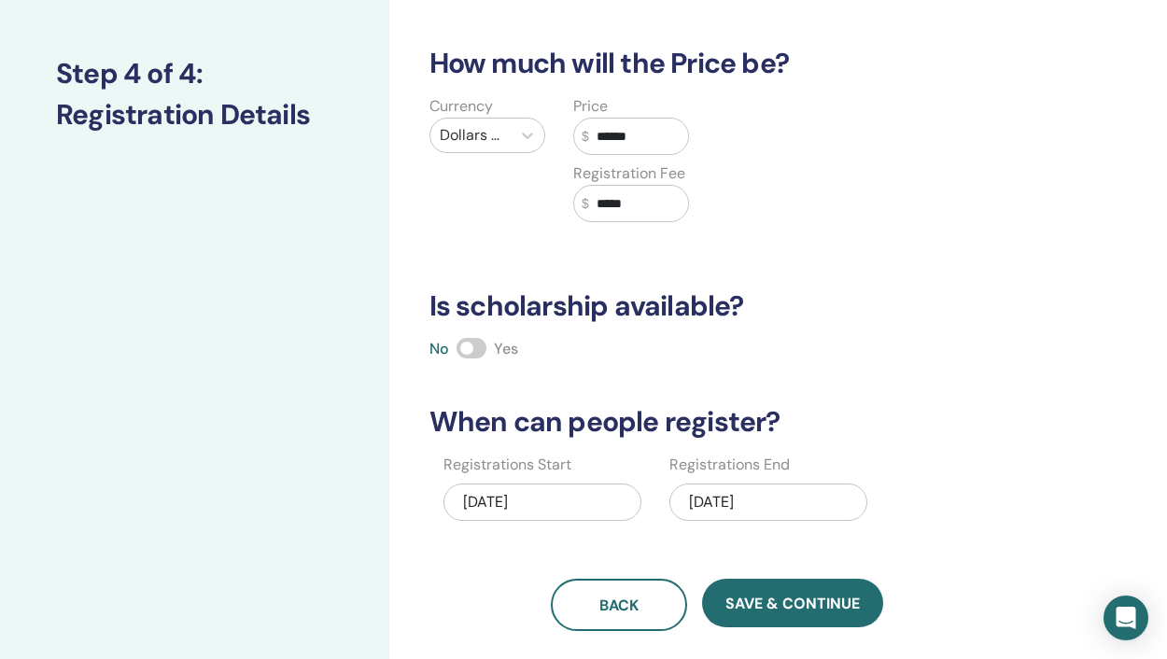
type input "*****"
click at [715, 499] on div "11/19/2025" at bounding box center [768, 502] width 198 height 37
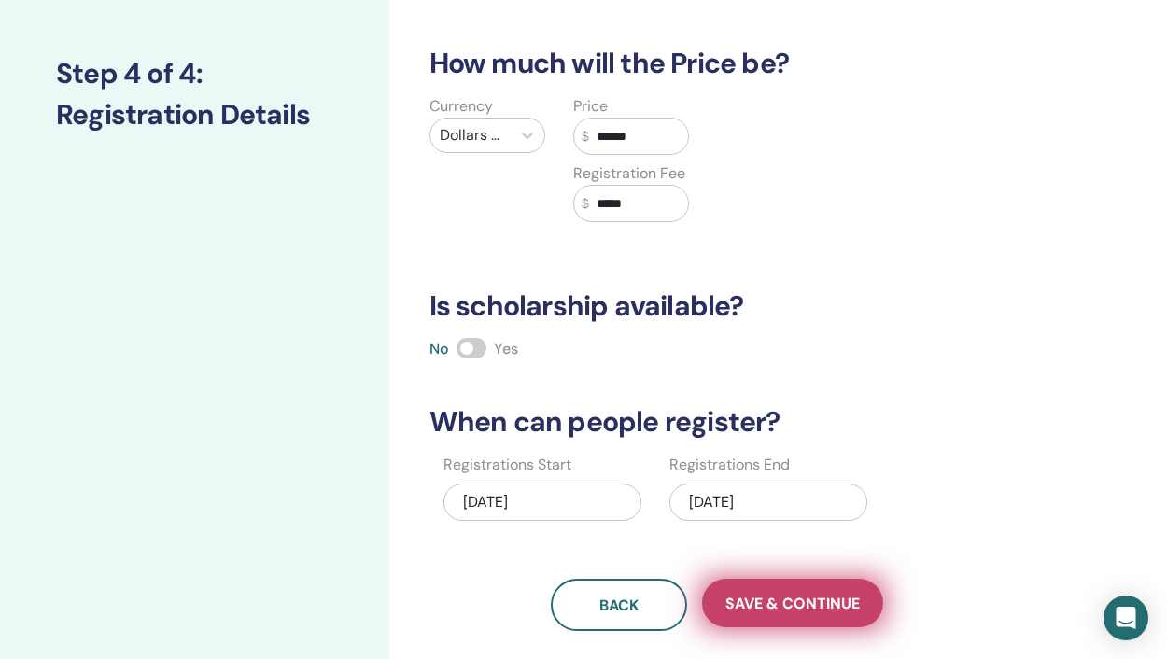
click at [761, 606] on span "Save & Continue" at bounding box center [792, 604] width 134 height 20
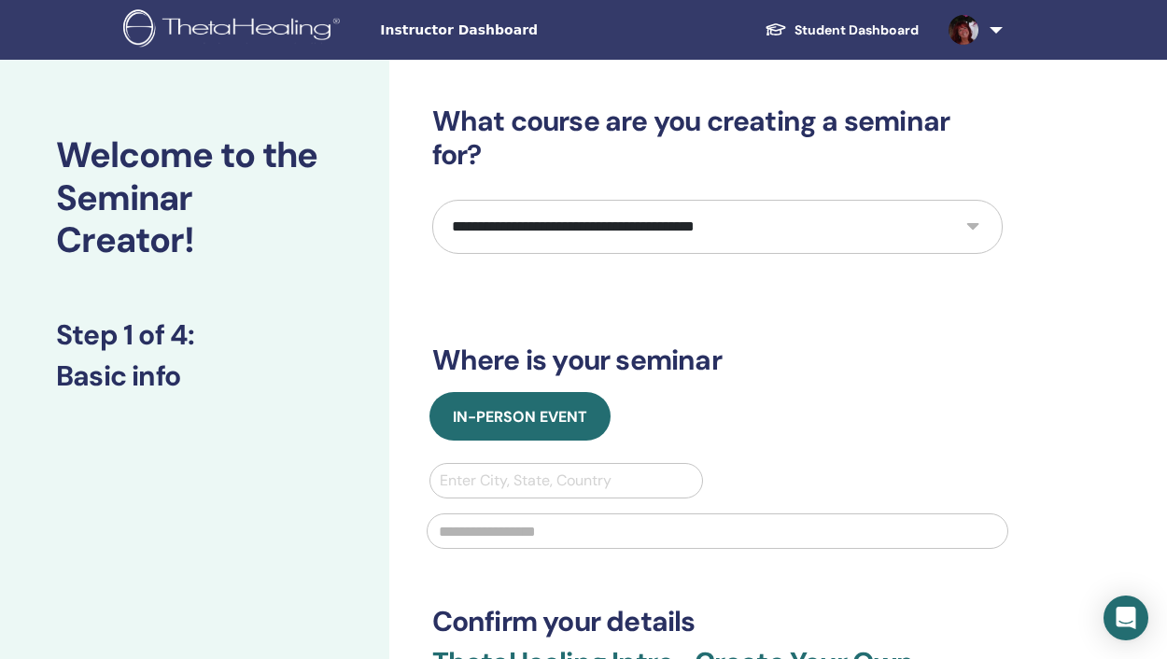
click at [480, 35] on span "Instructor Dashboard" at bounding box center [520, 31] width 280 height 20
click at [451, 27] on span "Instructor Dashboard" at bounding box center [520, 31] width 280 height 20
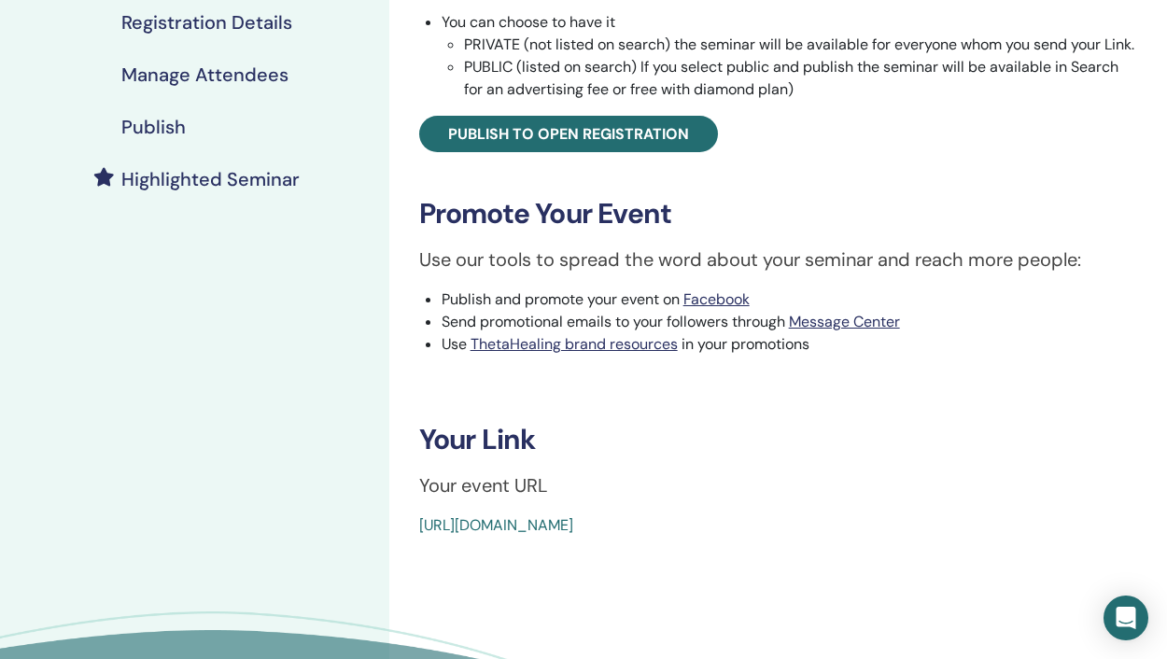
scroll to position [434, 0]
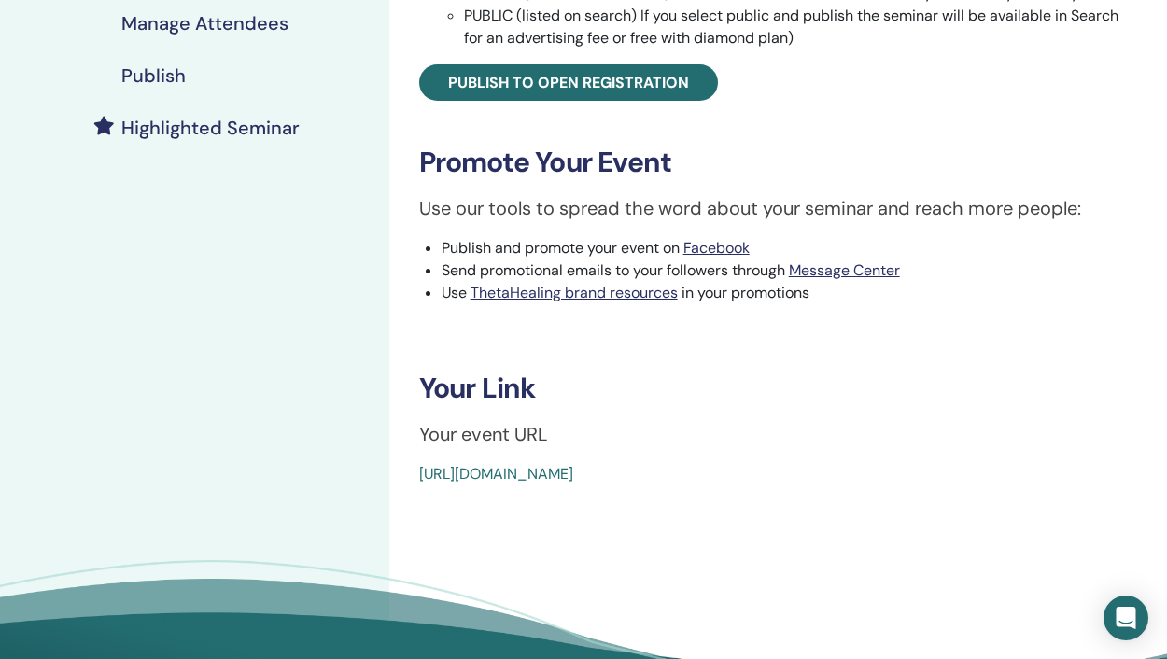
click at [573, 484] on link "[URL][DOMAIN_NAME]" at bounding box center [496, 474] width 154 height 20
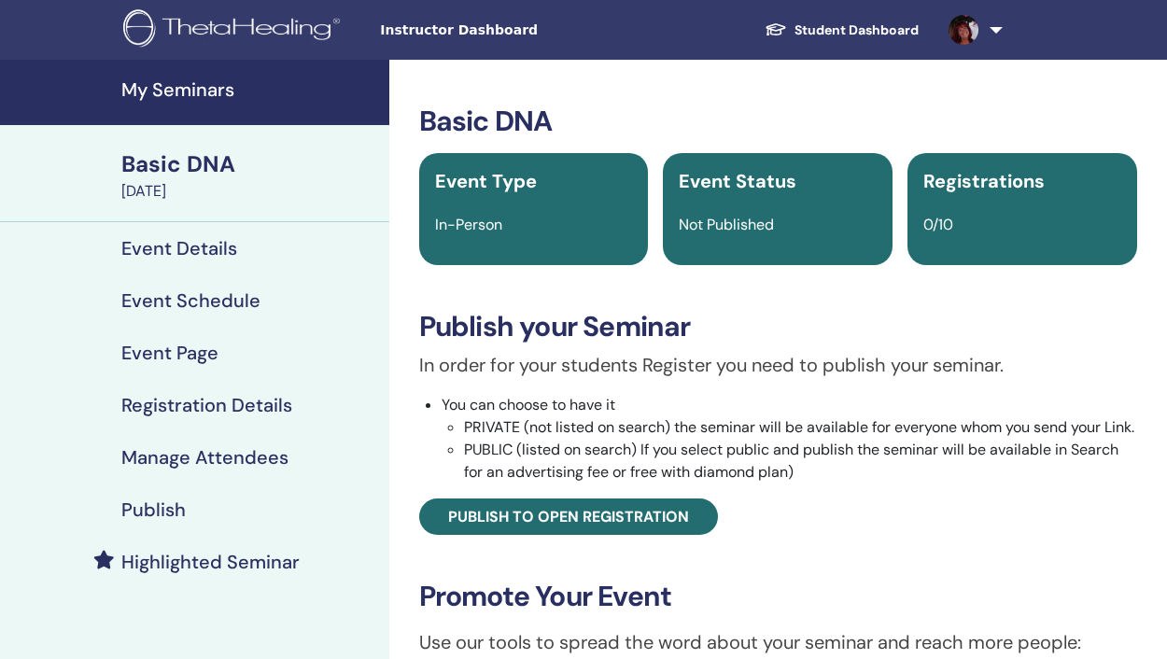
scroll to position [434, 0]
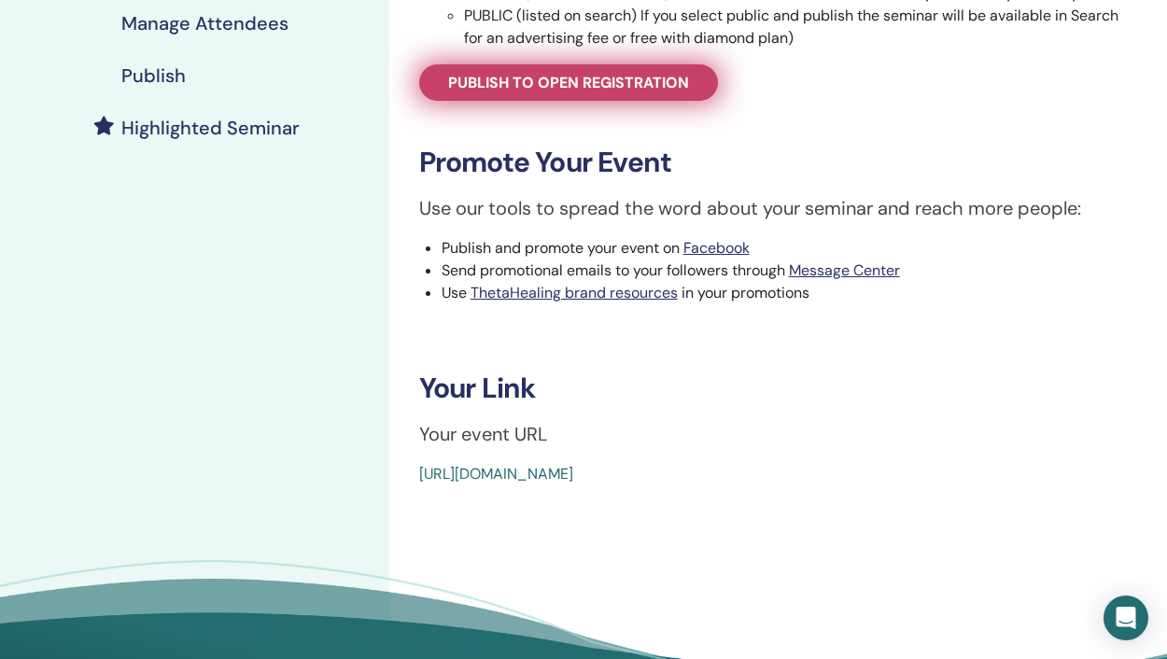
click at [559, 92] on span "Publish to open registration" at bounding box center [568, 83] width 241 height 20
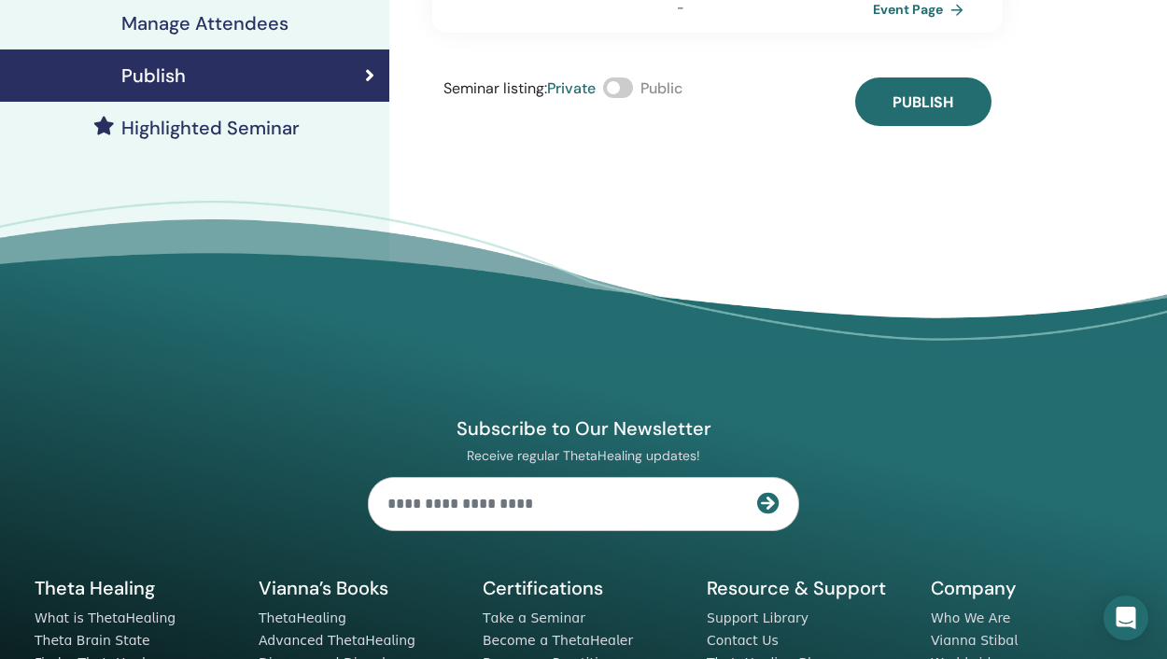
click at [628, 77] on span at bounding box center [618, 87] width 30 height 21
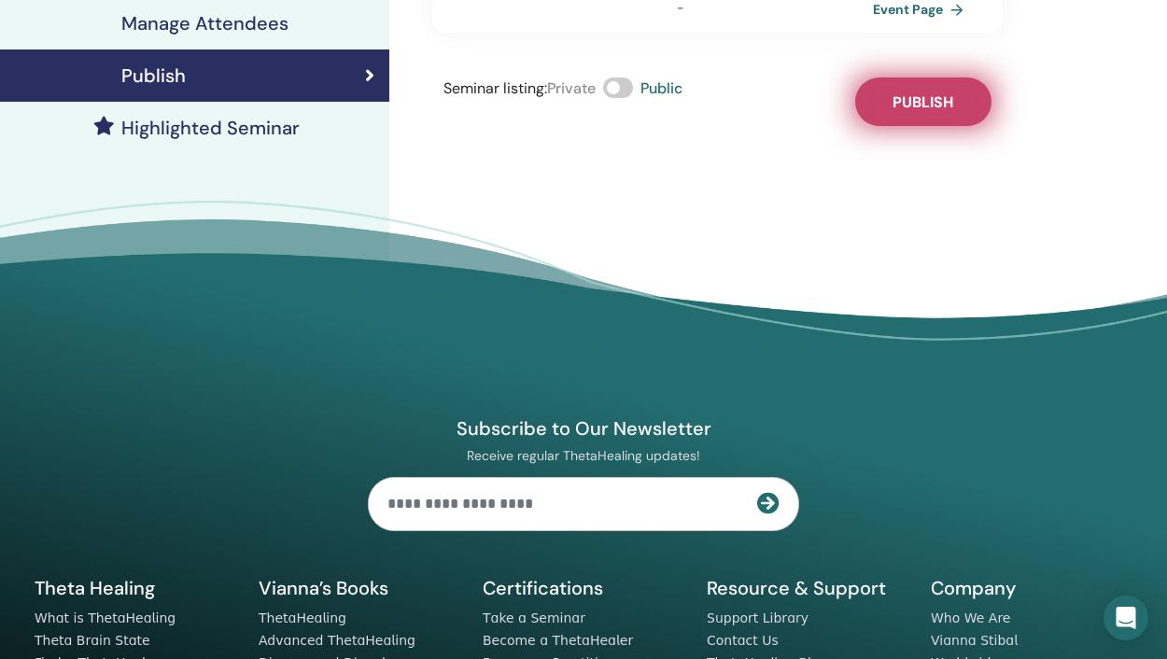
click at [887, 82] on button "Publish" at bounding box center [923, 101] width 136 height 49
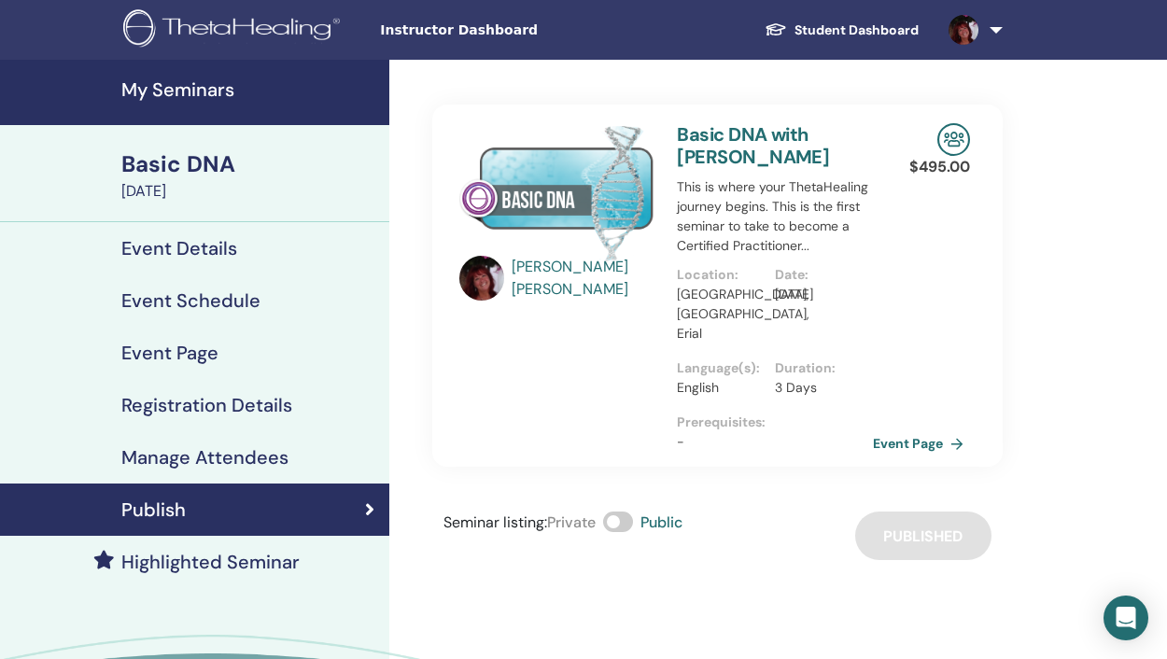
click at [192, 95] on h4 "My Seminars" at bounding box center [249, 89] width 257 height 22
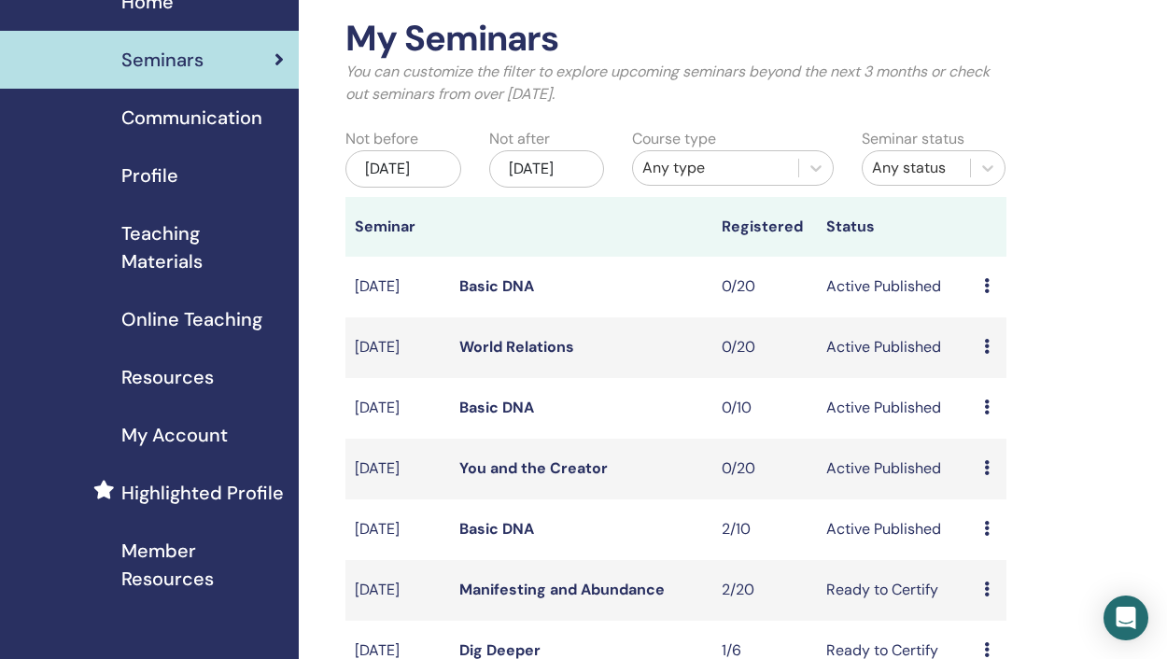
scroll to position [91, 0]
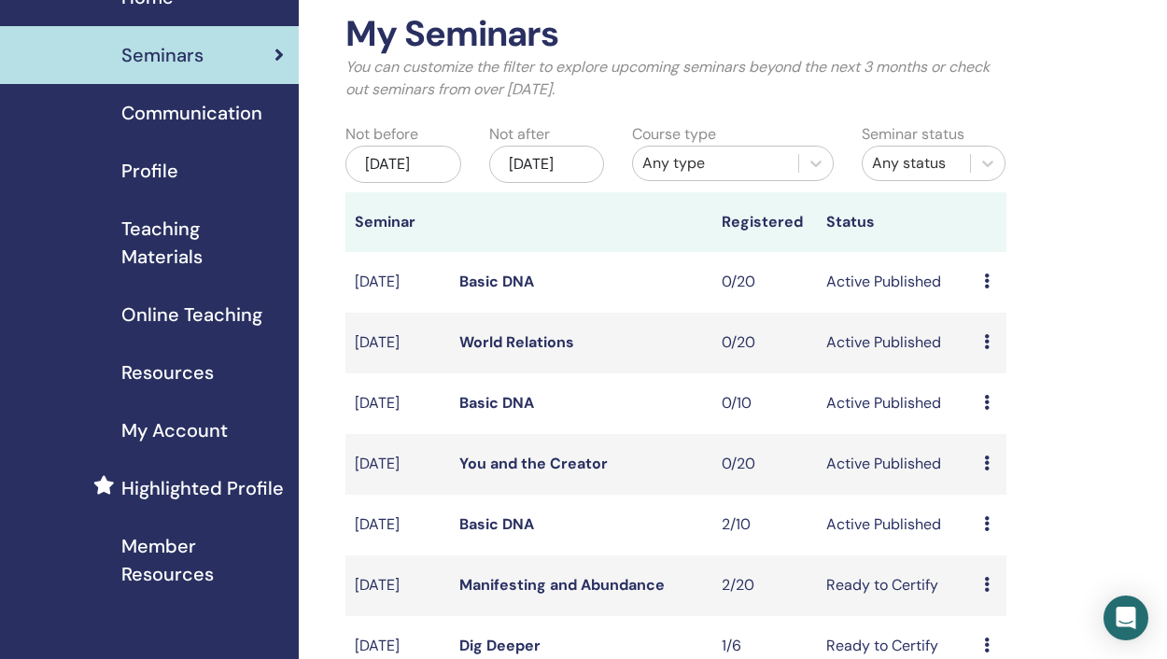
click at [988, 531] on icon at bounding box center [987, 523] width 6 height 15
click at [984, 653] on p "Cancel" at bounding box center [999, 653] width 71 height 22
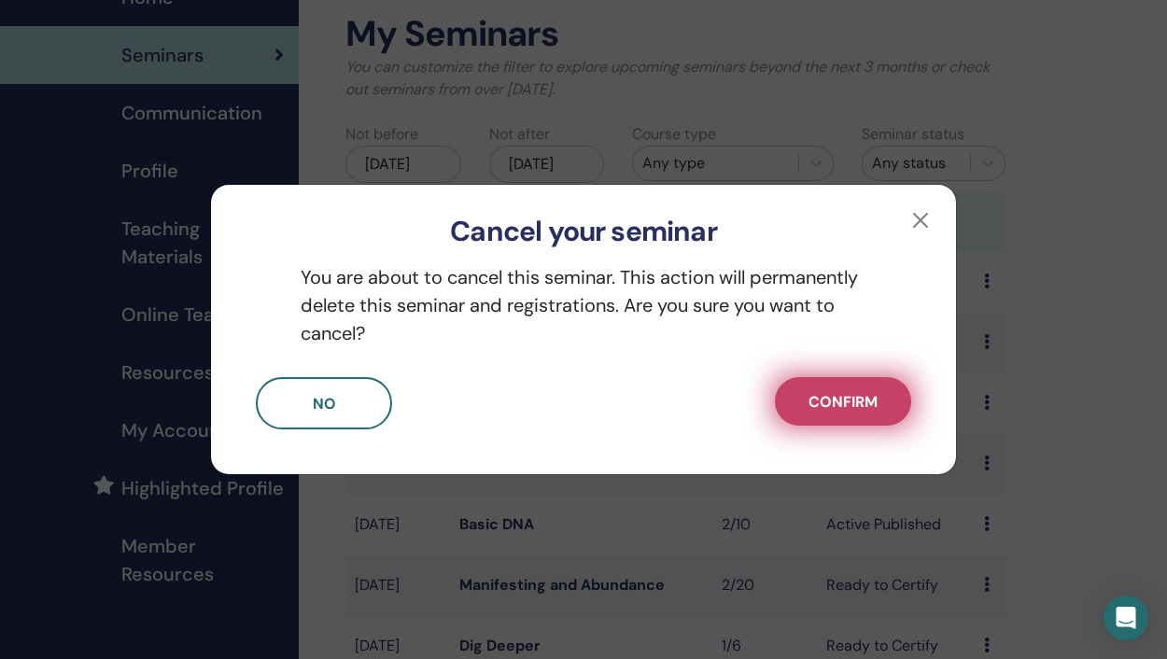
click at [820, 396] on span "Confirm" at bounding box center [842, 402] width 69 height 20
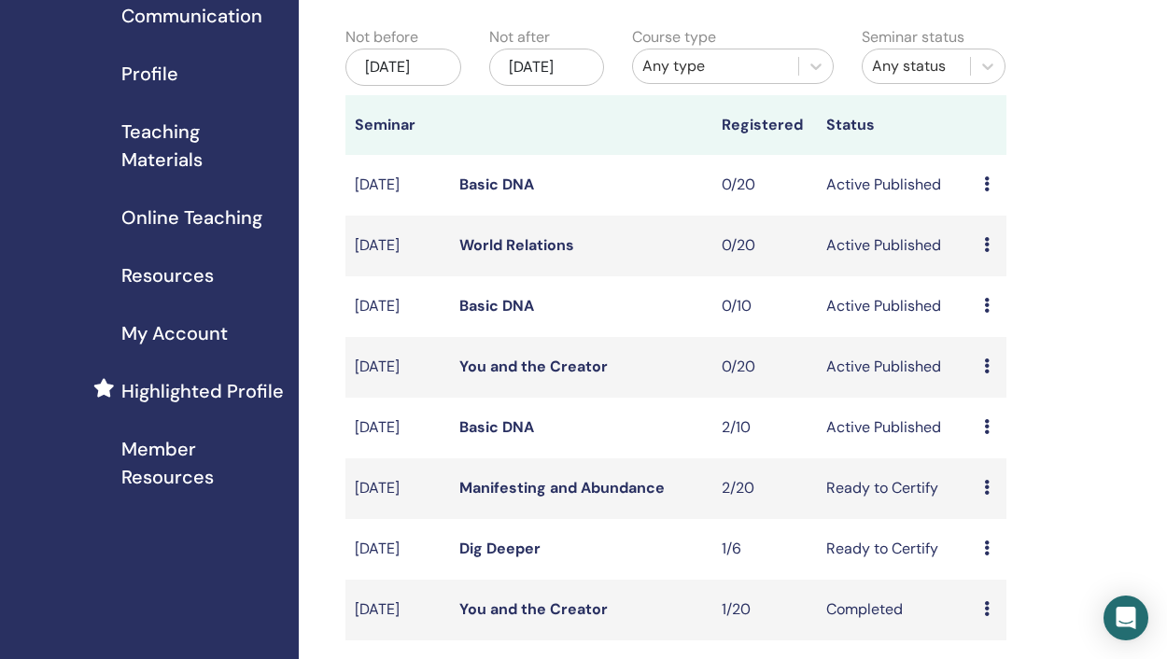
scroll to position [194, 0]
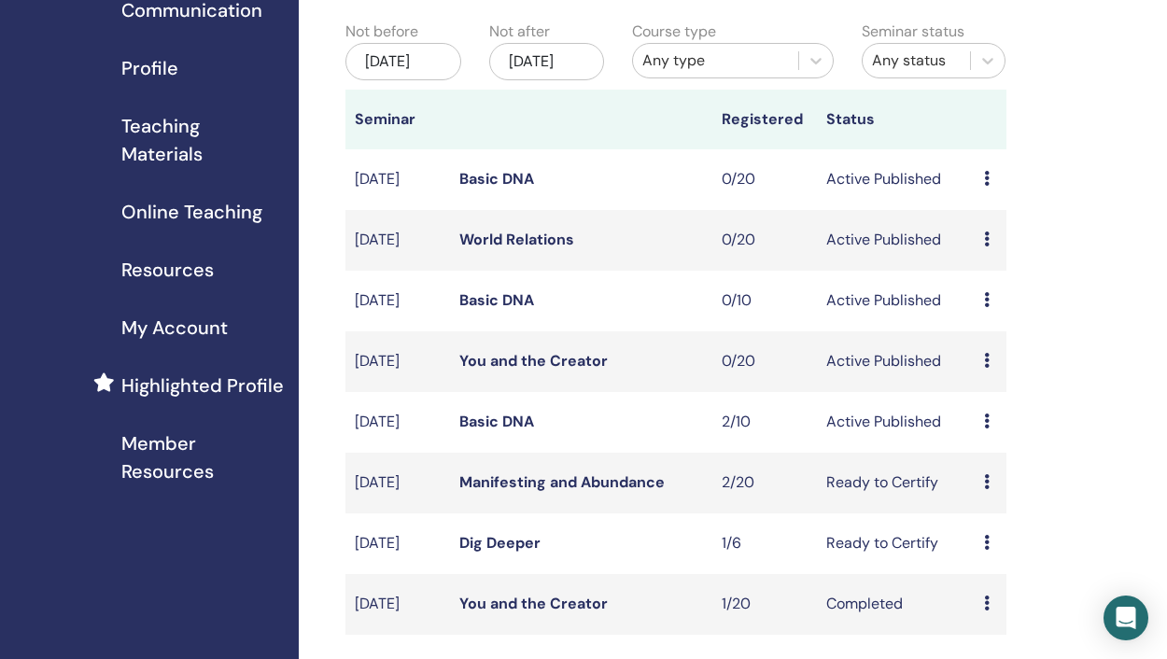
click at [511, 310] on link "Basic DNA" at bounding box center [496, 300] width 75 height 20
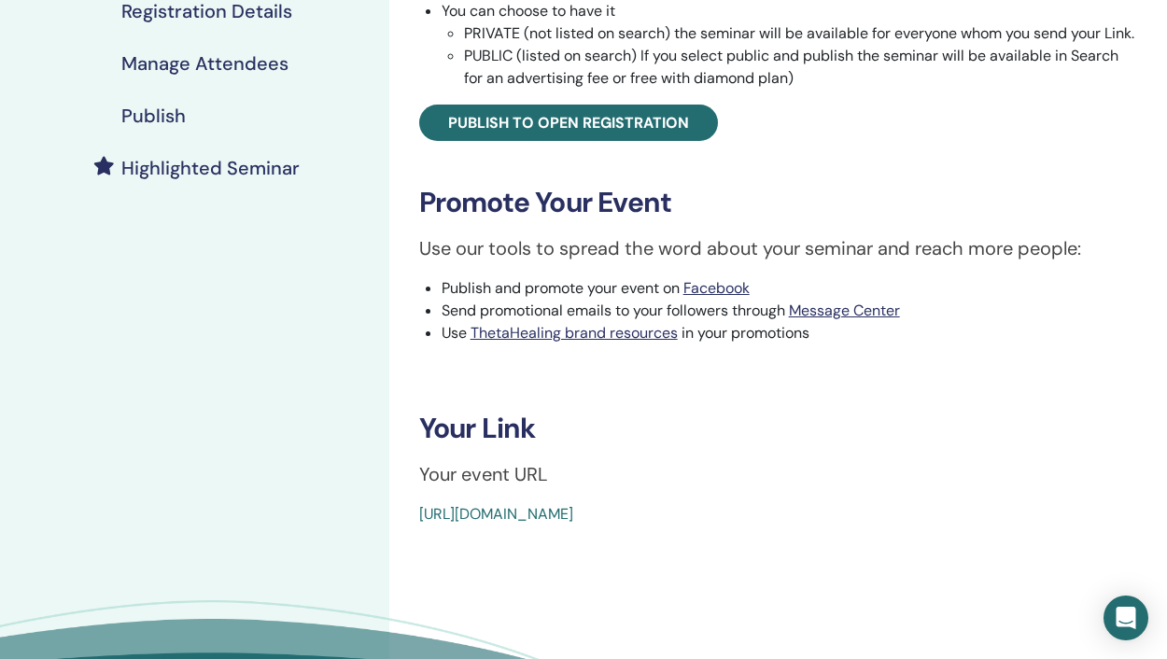
scroll to position [595, 0]
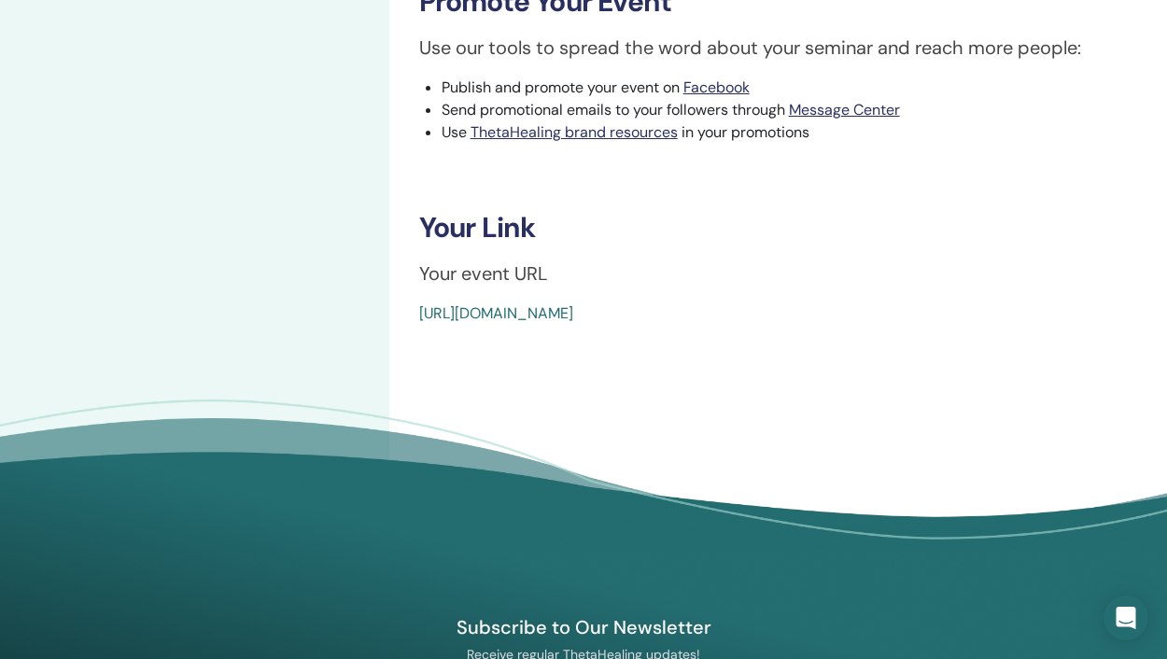
click at [834, 325] on div "[URL][DOMAIN_NAME]" at bounding box center [718, 313] width 598 height 22
drag, startPoint x: 832, startPoint y: 332, endPoint x: 415, endPoint y: 326, distance: 416.4
copy link "[URL][DOMAIN_NAME]"
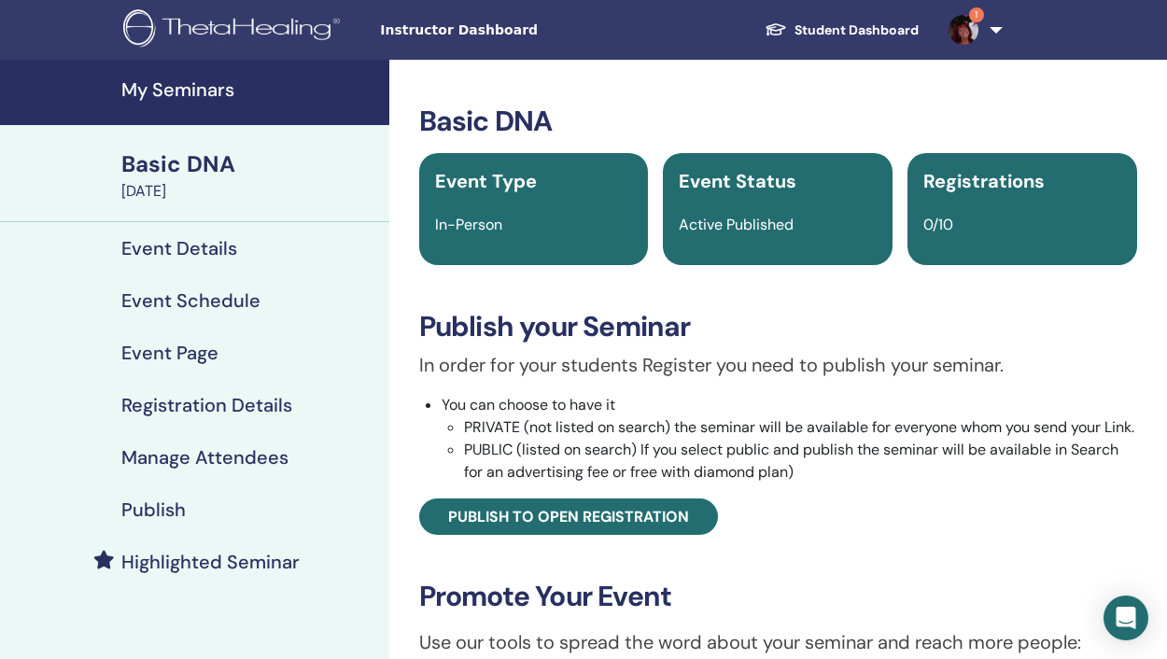
click at [464, 32] on span "Instructor Dashboard" at bounding box center [520, 31] width 280 height 20
click at [972, 30] on img at bounding box center [963, 30] width 30 height 30
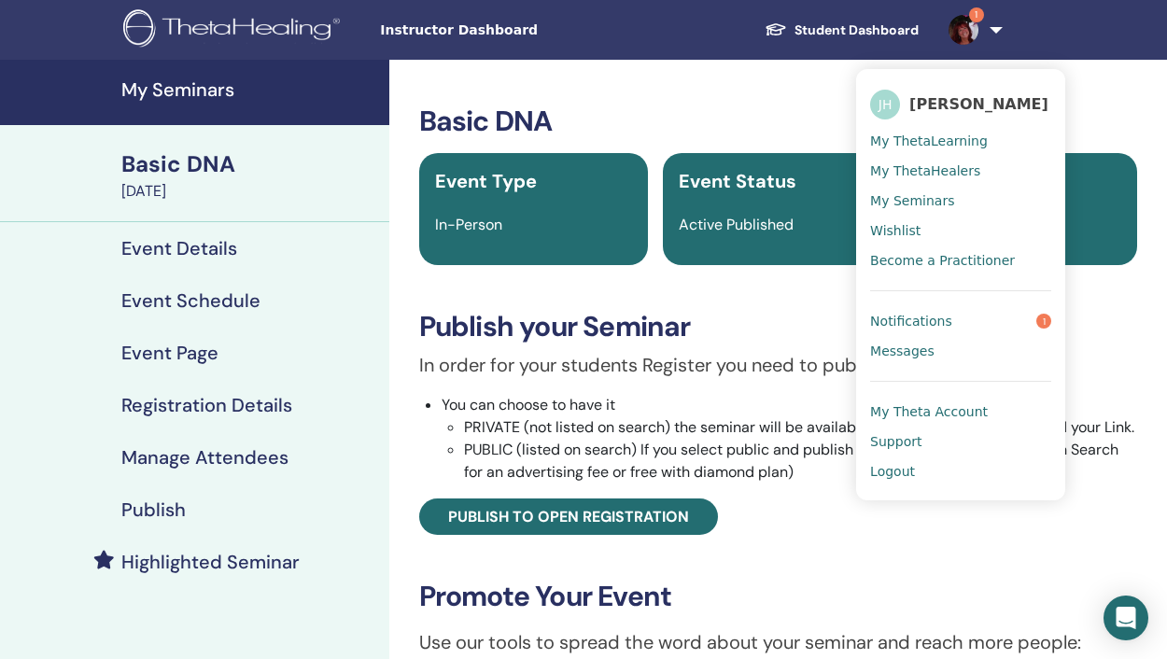
click at [914, 336] on link "Notifications 1" at bounding box center [960, 321] width 181 height 30
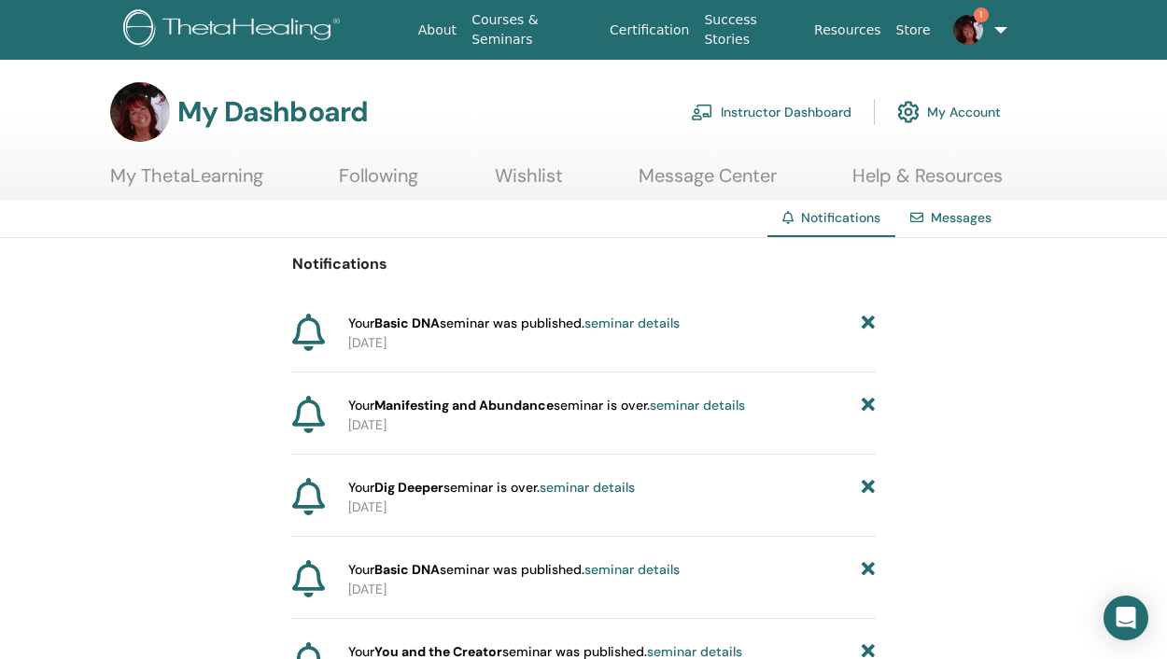
click at [650, 323] on link "seminar details" at bounding box center [631, 323] width 95 height 17
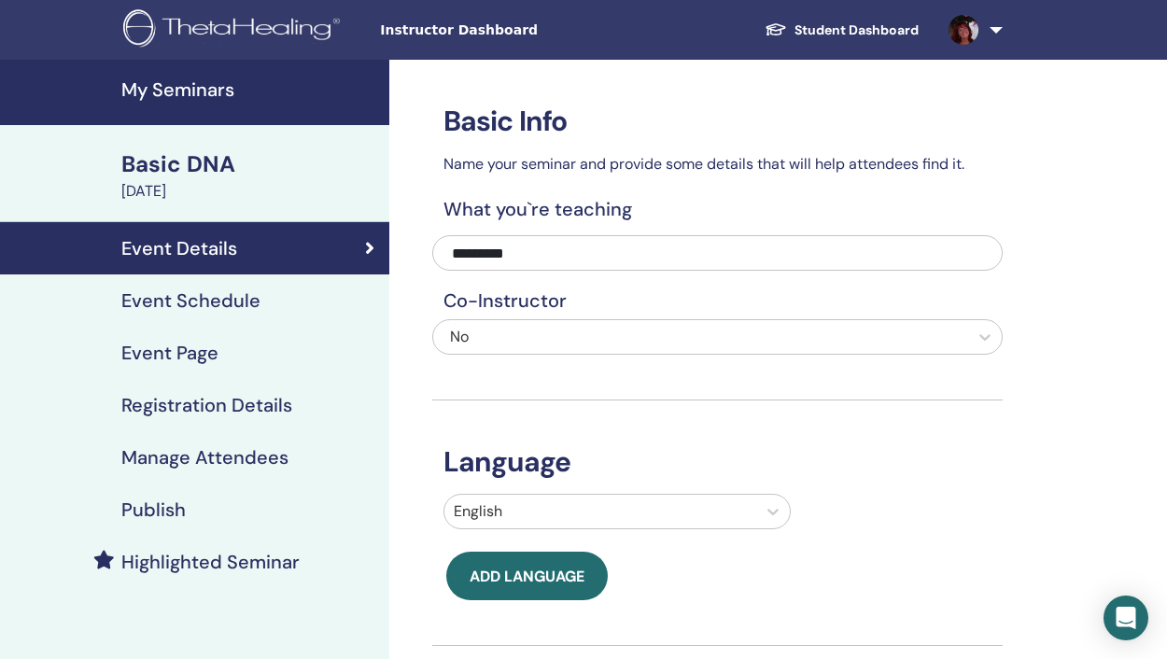
click at [414, 32] on span "Instructor Dashboard" at bounding box center [520, 31] width 280 height 20
click at [445, 24] on span "Instructor Dashboard" at bounding box center [520, 31] width 280 height 20
click at [217, 87] on h4 "My Seminars" at bounding box center [249, 89] width 257 height 22
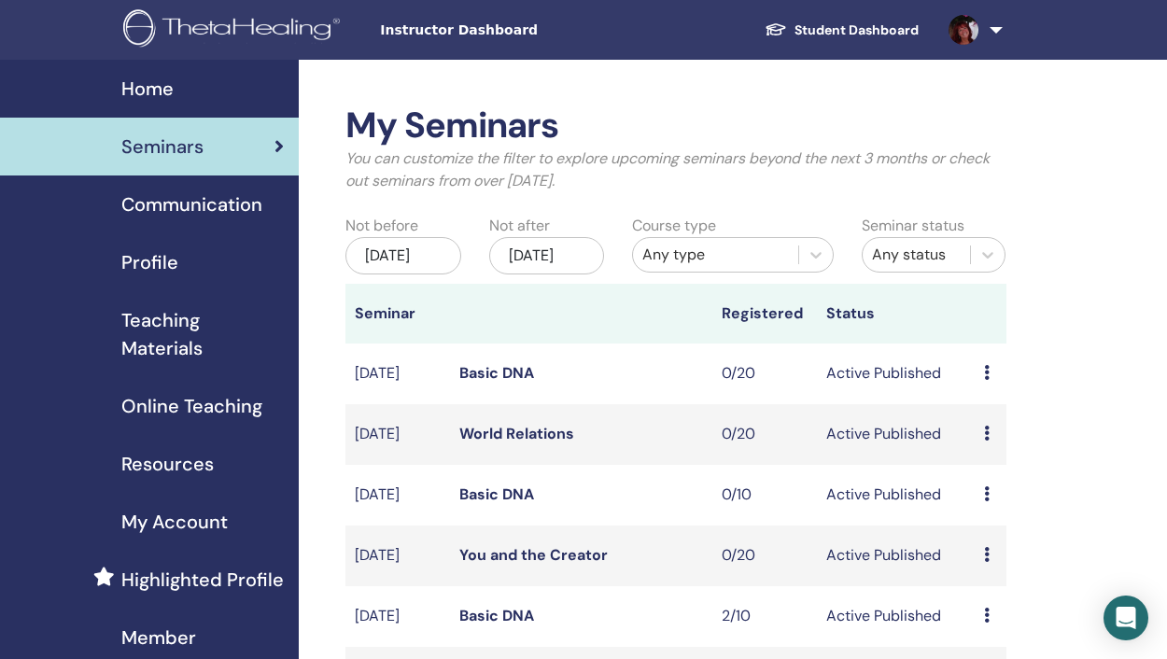
click at [183, 336] on span "Teaching Materials" at bounding box center [202, 334] width 162 height 56
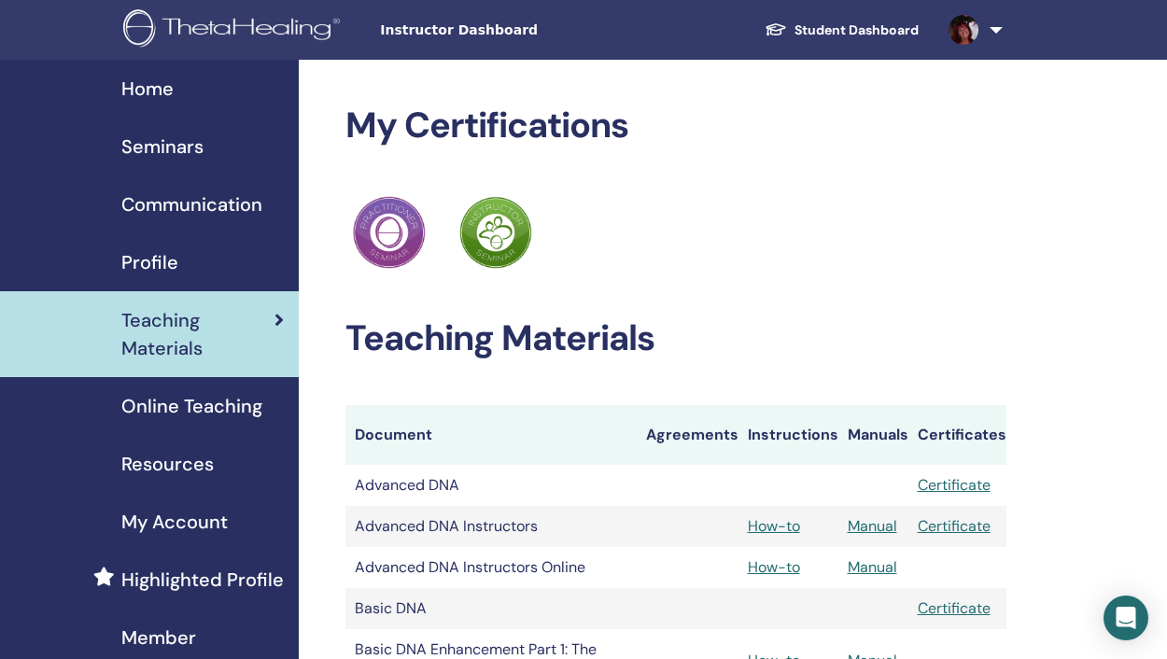
click at [231, 405] on span "Online Teaching" at bounding box center [191, 406] width 141 height 28
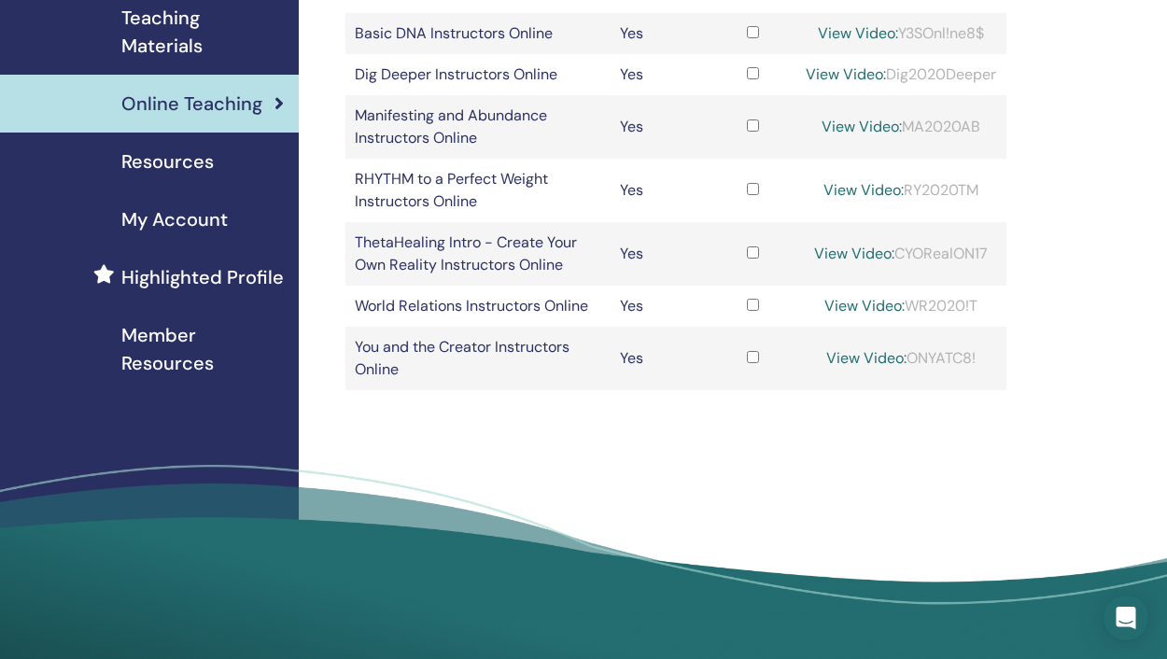
scroll to position [305, 0]
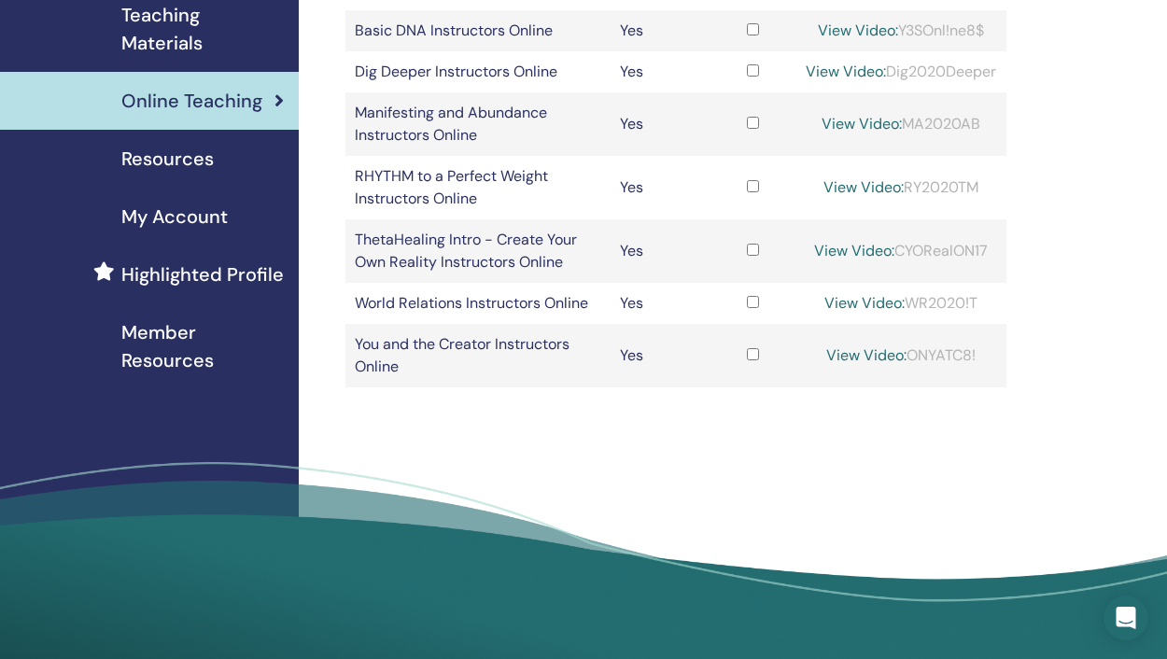
click at [192, 170] on span "Resources" at bounding box center [167, 159] width 92 height 28
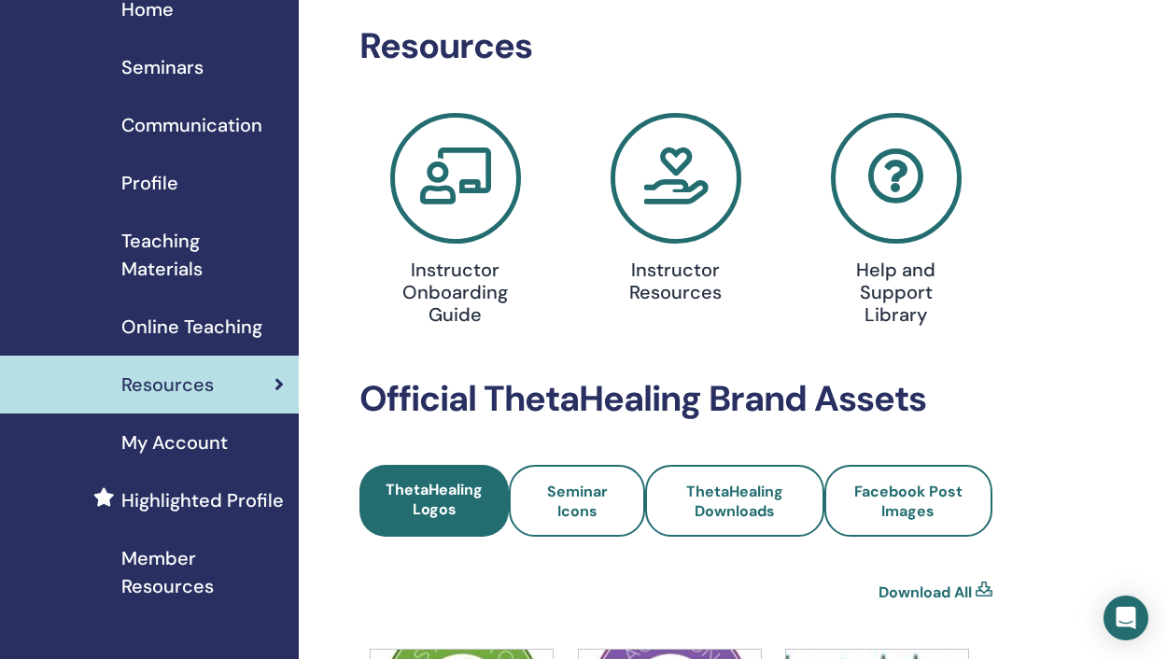
scroll to position [82, 0]
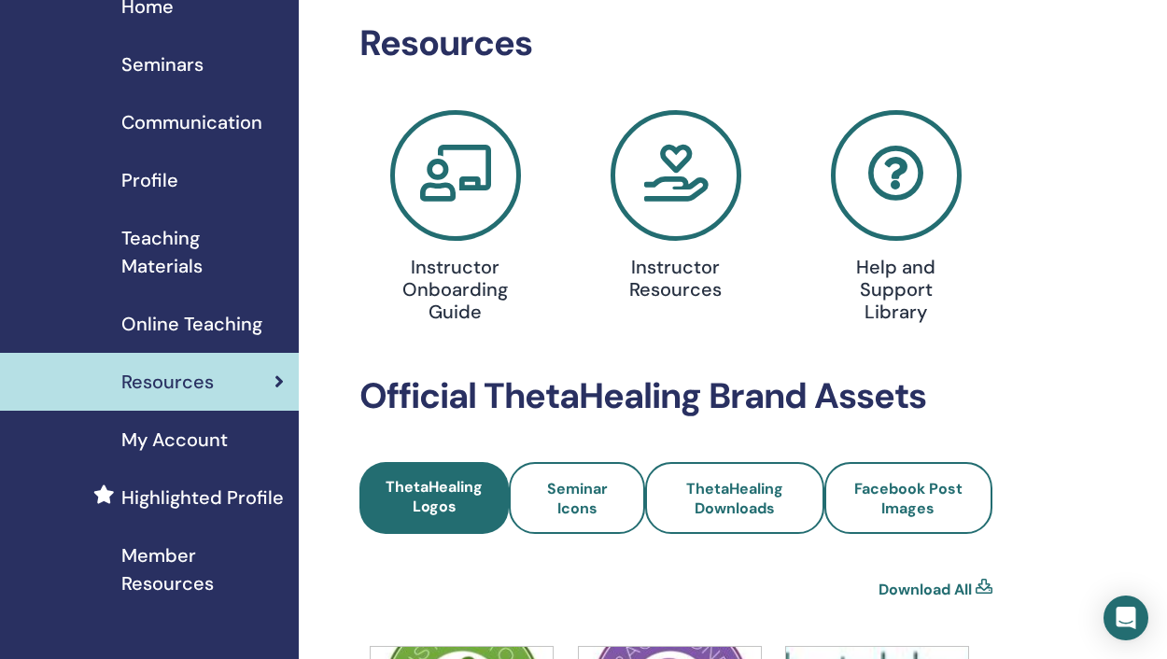
click at [683, 232] on icon at bounding box center [675, 175] width 131 height 131
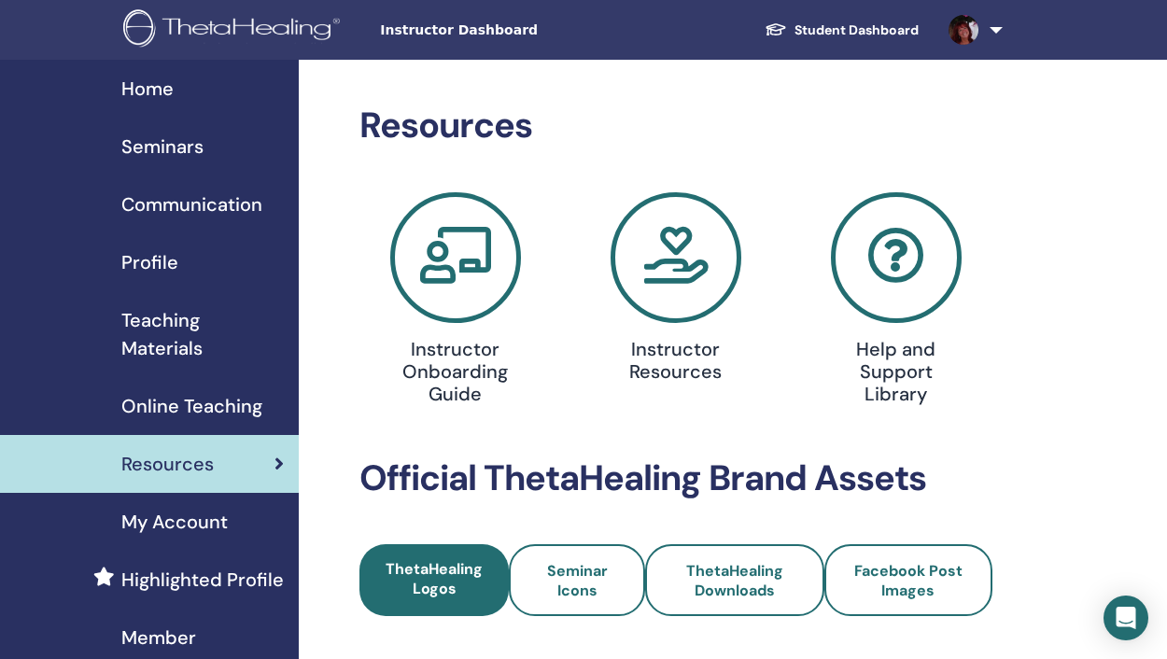
click at [180, 400] on span "Online Teaching" at bounding box center [191, 406] width 141 height 28
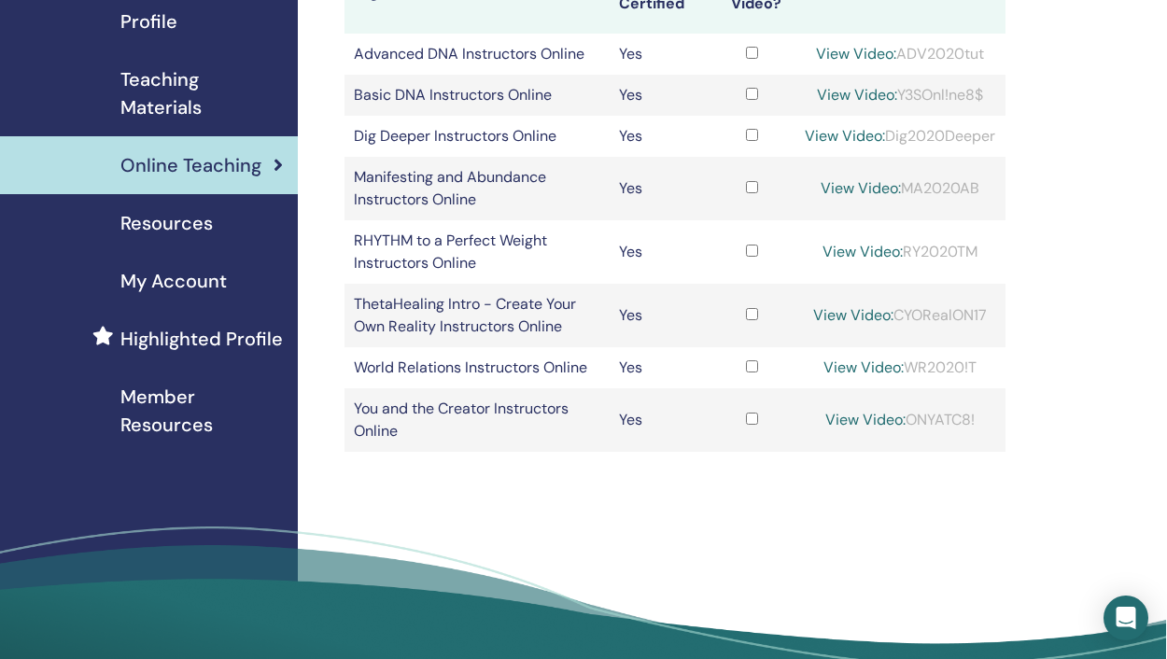
scroll to position [241, 4]
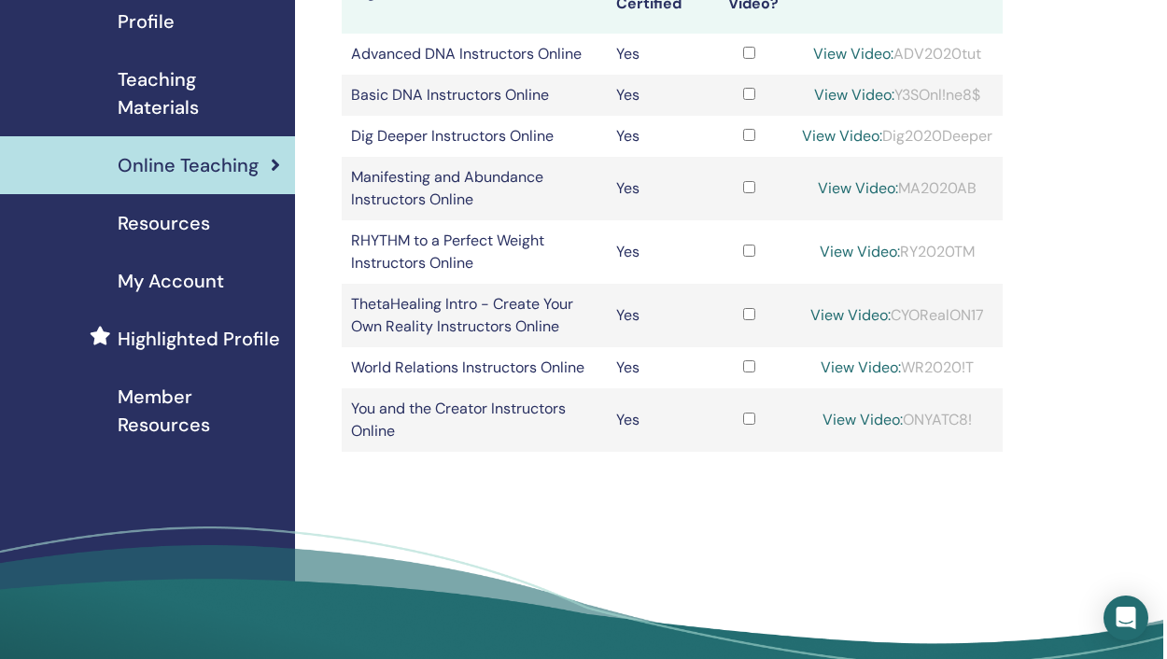
click at [172, 89] on span "Teaching Materials" at bounding box center [199, 93] width 162 height 56
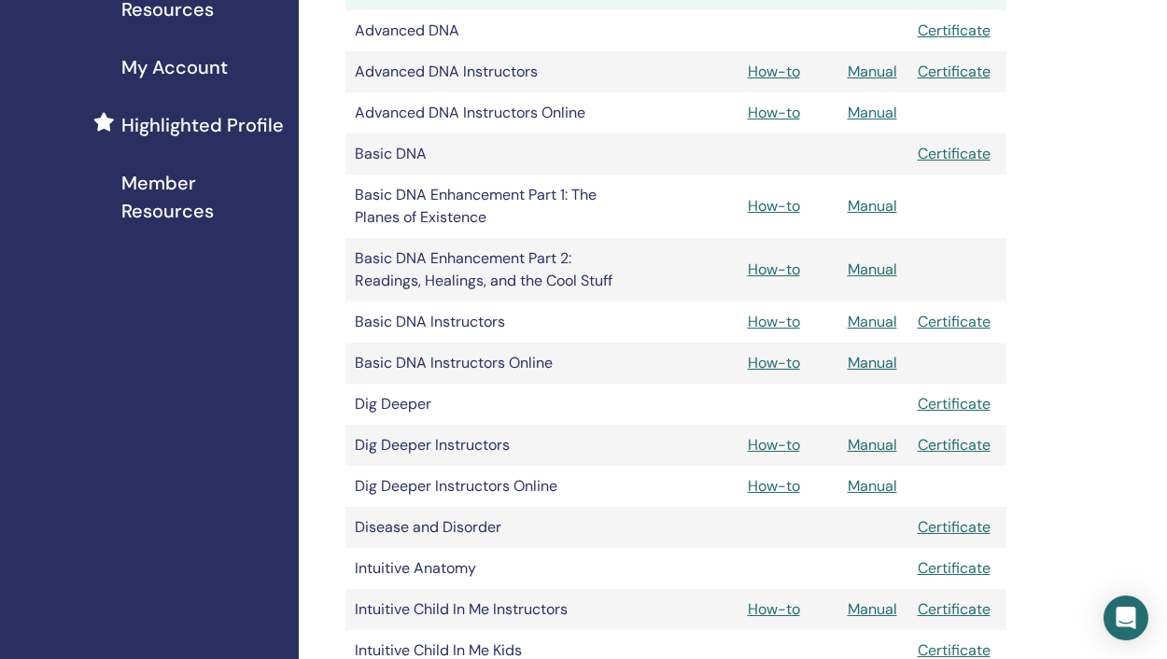
scroll to position [461, 0]
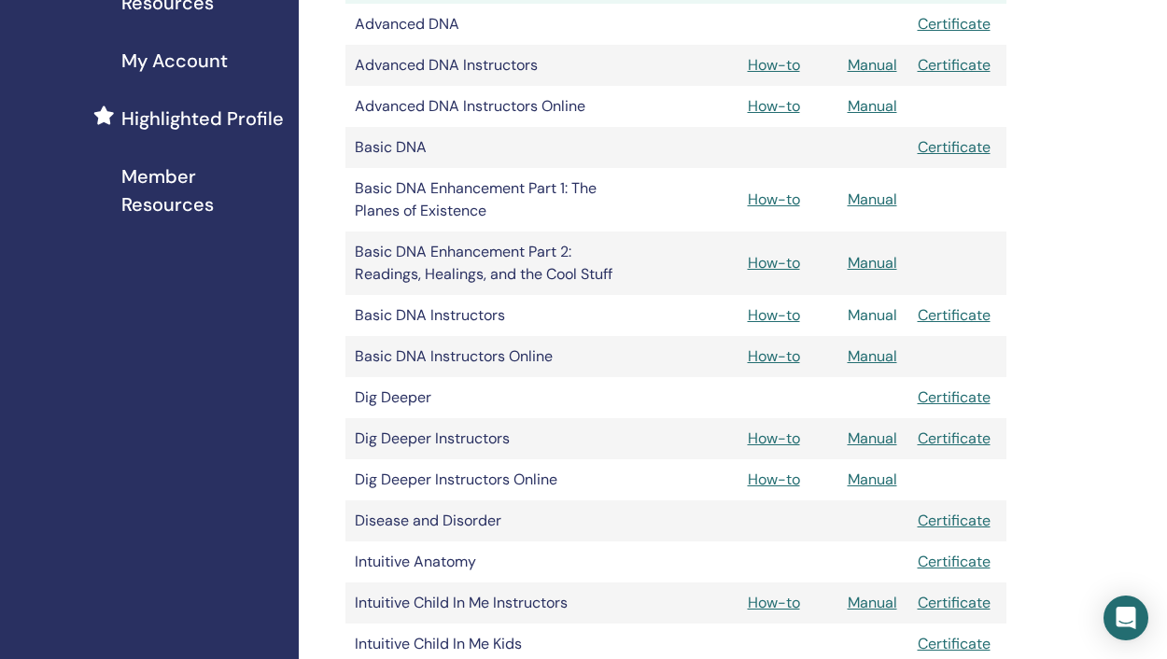
click at [878, 316] on link "Manual" at bounding box center [872, 315] width 49 height 20
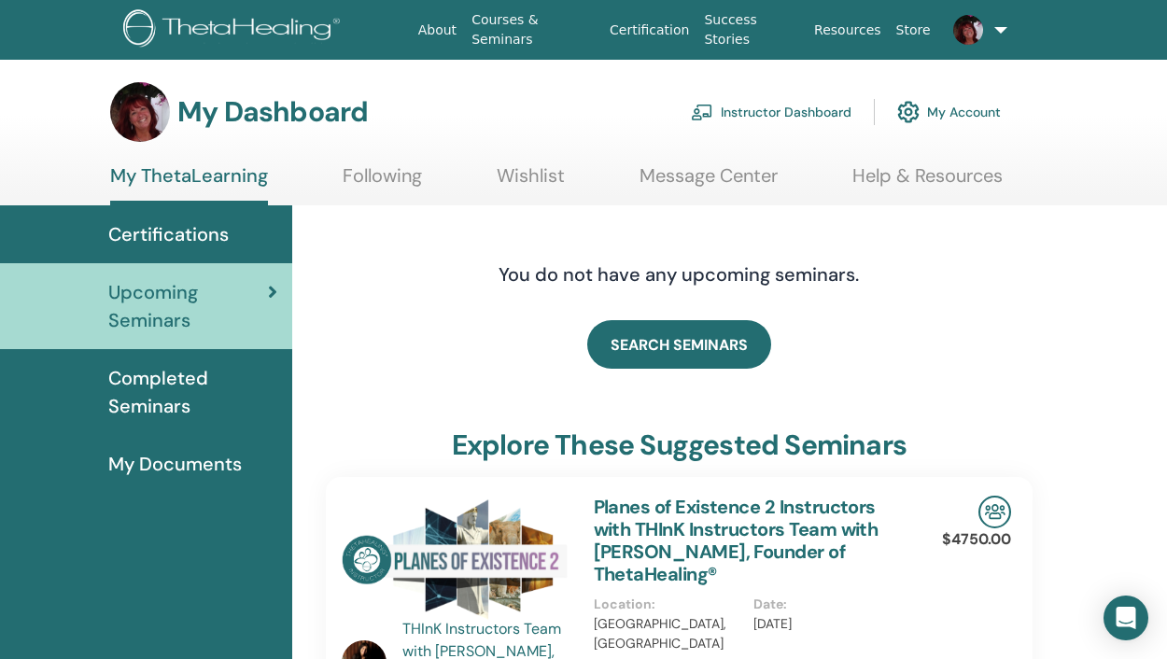
click at [790, 112] on link "Instructor Dashboard" at bounding box center [771, 111] width 161 height 41
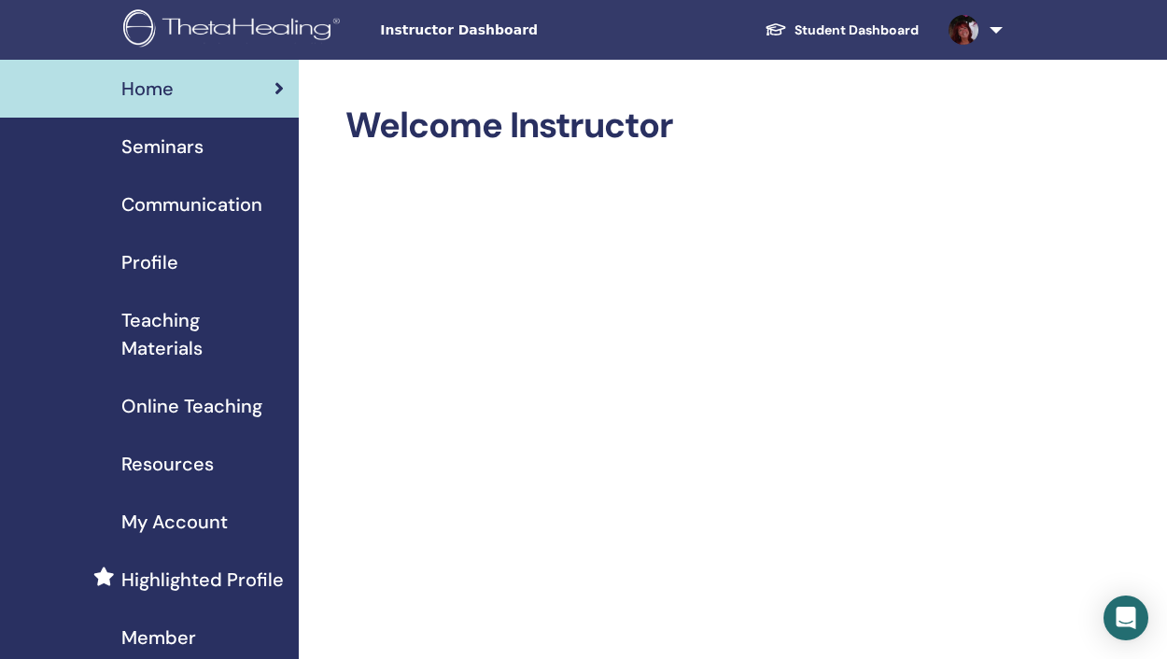
click at [186, 146] on span "Seminars" at bounding box center [162, 147] width 82 height 28
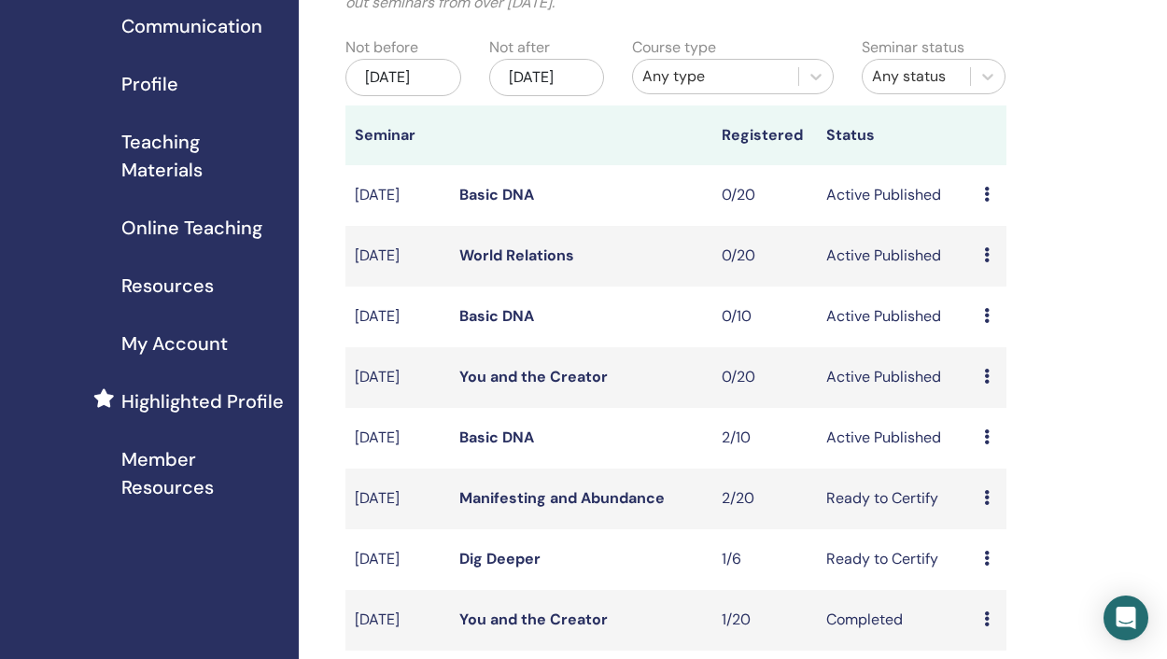
scroll to position [186, 0]
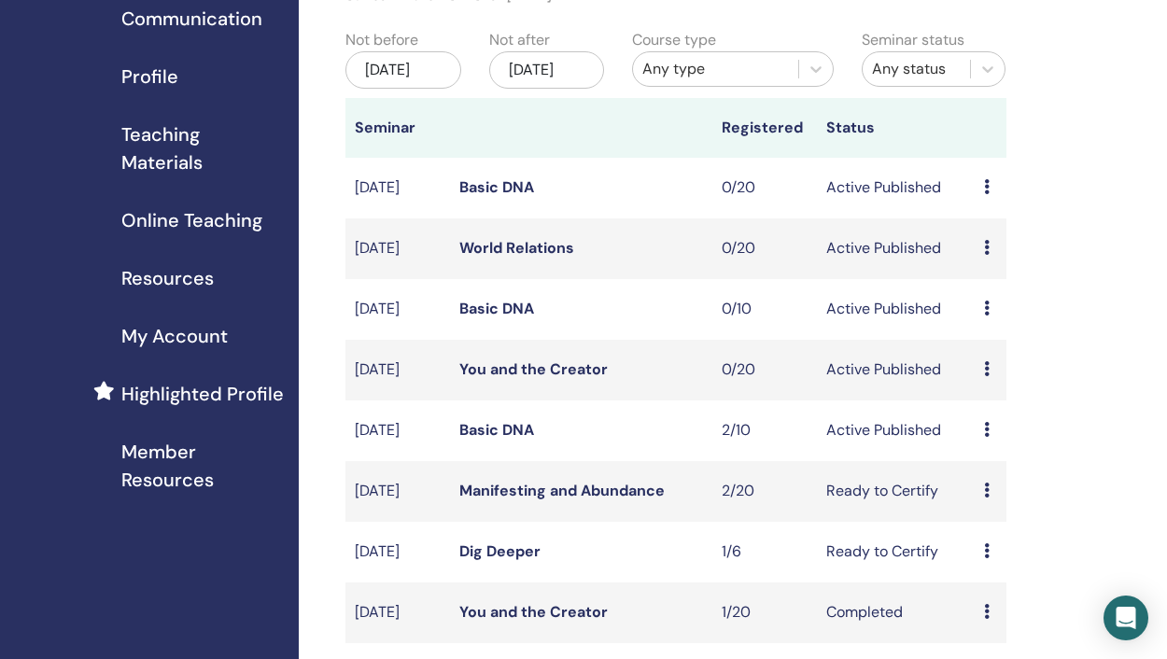
click at [981, 461] on td "Preview Edit Attendees Cancel" at bounding box center [991, 430] width 32 height 61
click at [987, 437] on icon at bounding box center [987, 429] width 6 height 15
click at [1000, 533] on link "Attendees" at bounding box center [998, 532] width 71 height 20
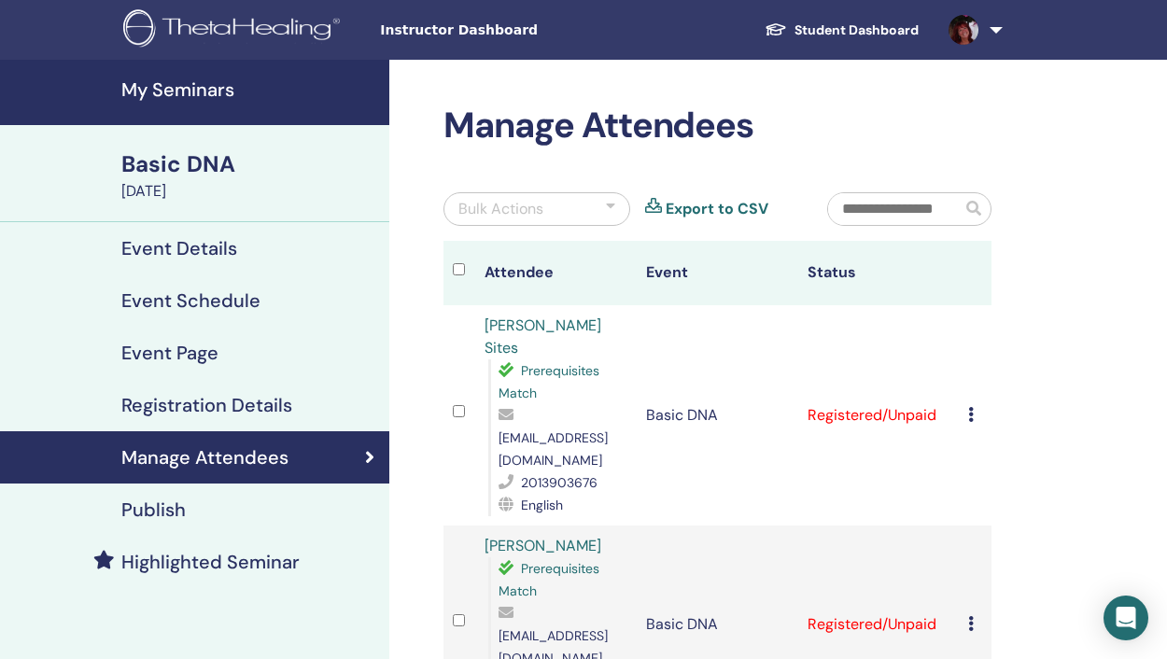
click at [970, 616] on icon at bounding box center [971, 623] width 6 height 15
click at [974, 588] on p "Cancel Registration" at bounding box center [1017, 588] width 147 height 22
click at [970, 407] on icon at bounding box center [971, 414] width 6 height 15
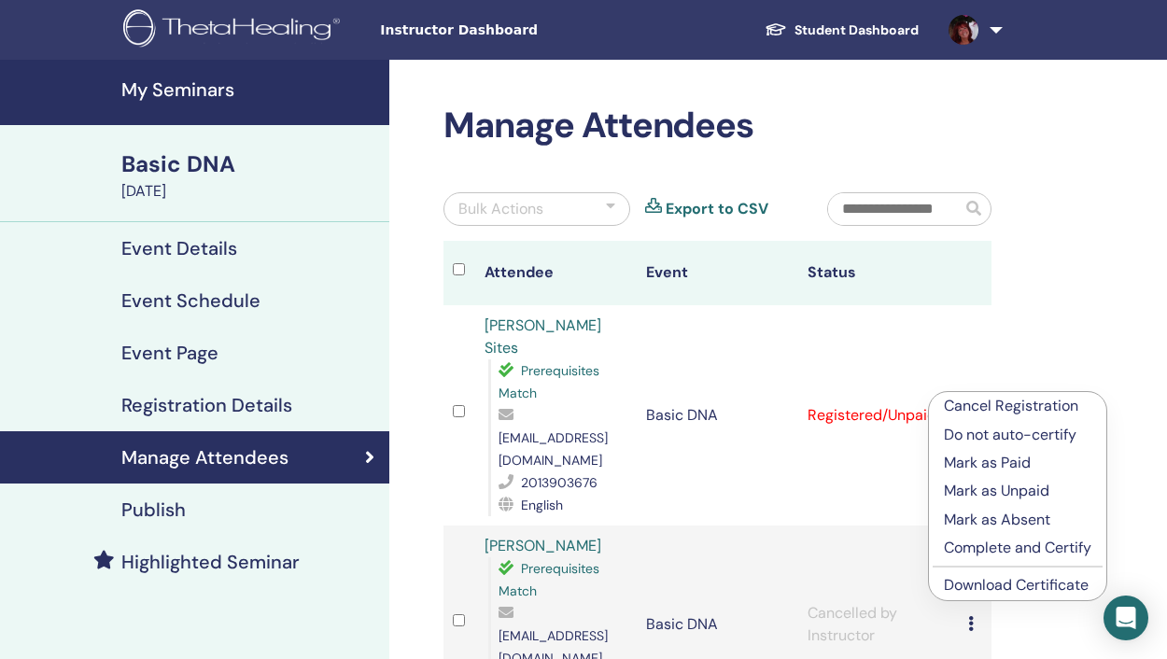
click at [972, 409] on p "Cancel Registration" at bounding box center [1017, 406] width 147 height 22
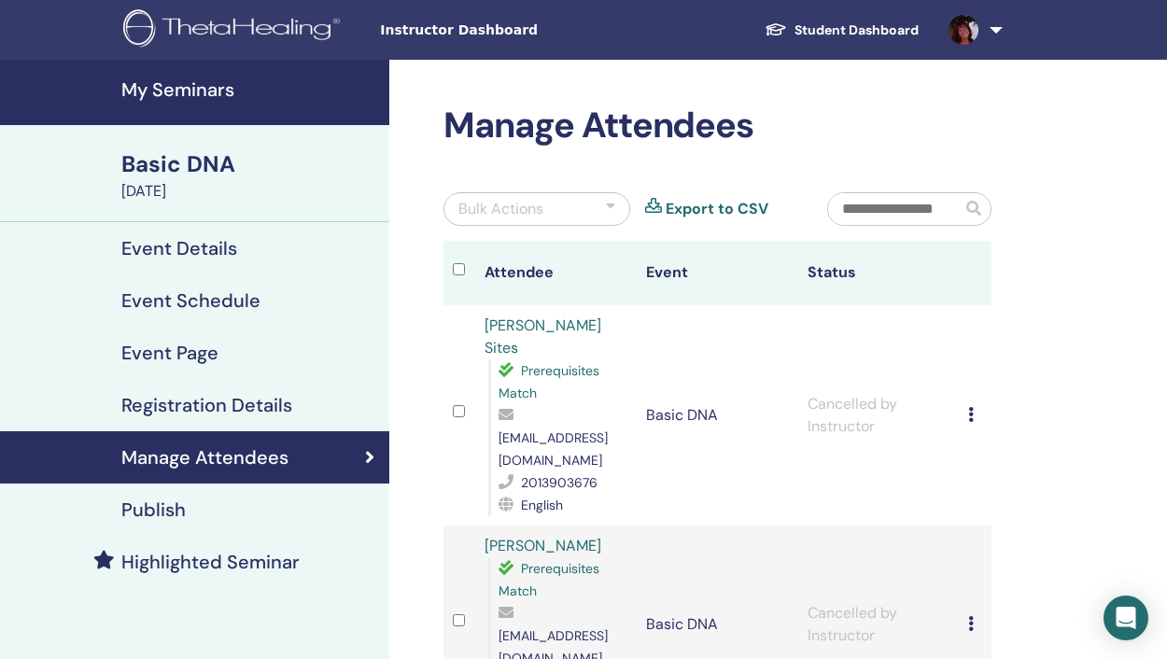
click at [971, 407] on icon at bounding box center [971, 414] width 6 height 15
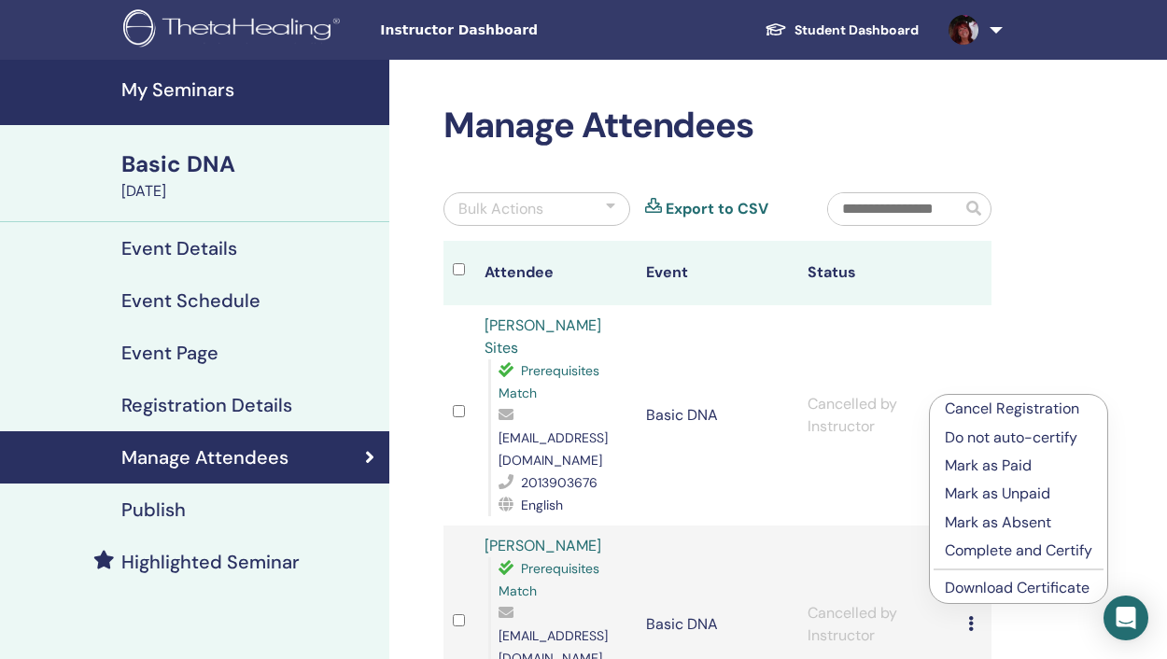
click at [233, 91] on h4 "My Seminars" at bounding box center [249, 89] width 257 height 22
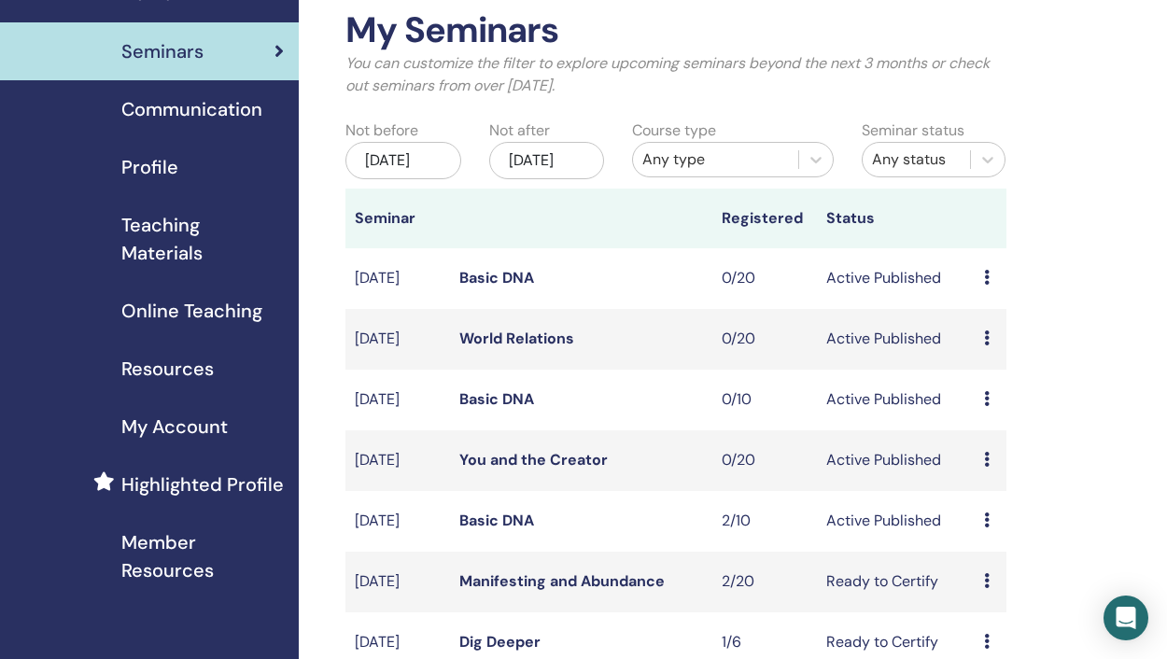
scroll to position [101, 0]
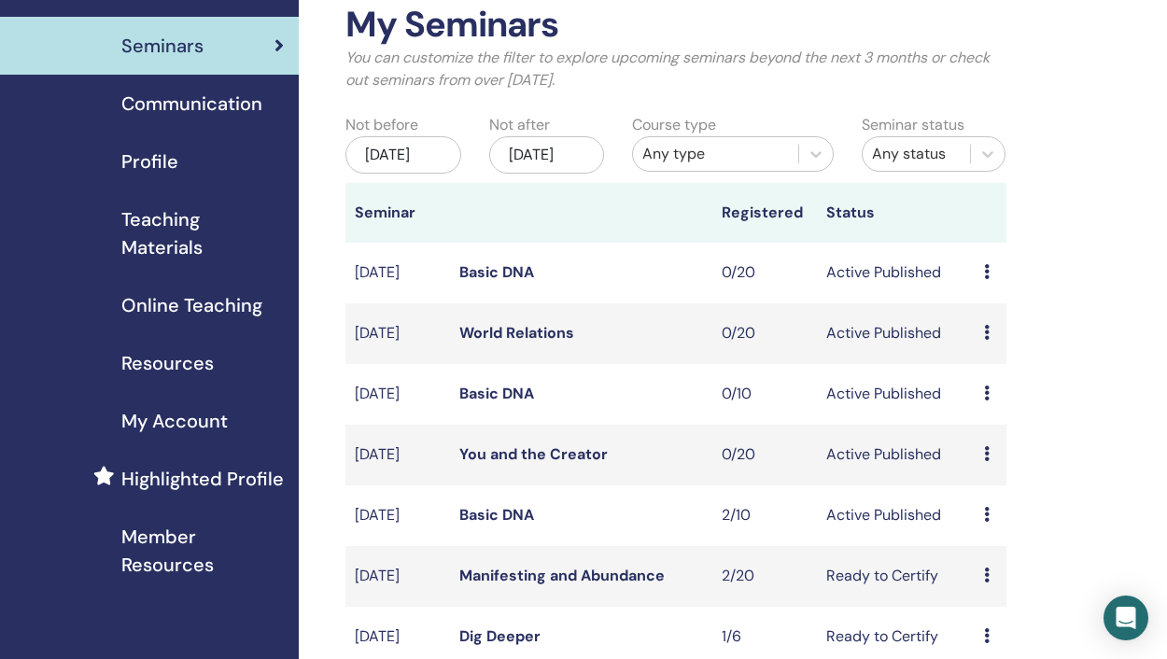
click at [985, 522] on icon at bounding box center [987, 514] width 6 height 15
click at [981, 644] on p "Cancel" at bounding box center [996, 643] width 71 height 22
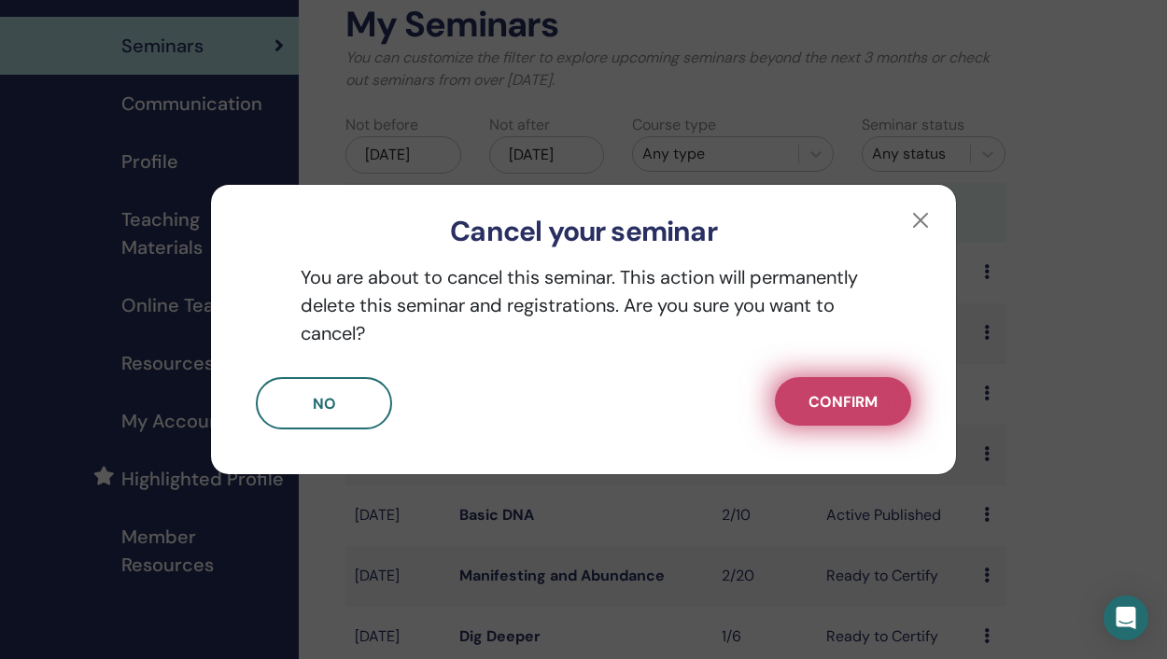
click at [825, 418] on button "Confirm" at bounding box center [843, 401] width 136 height 49
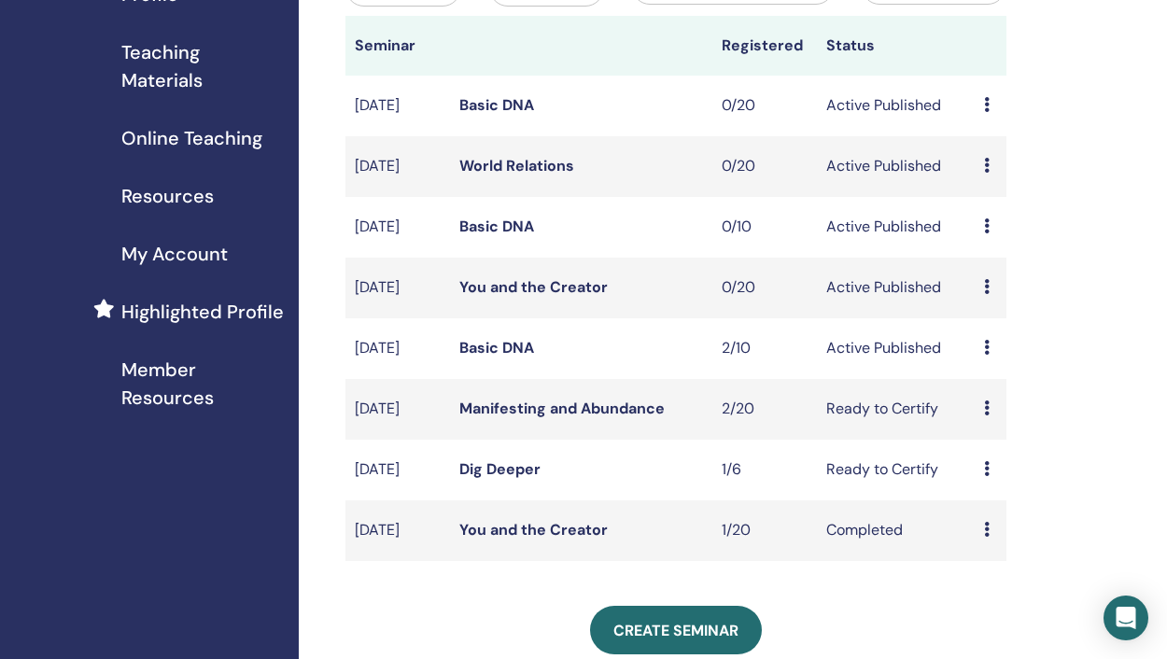
scroll to position [273, 0]
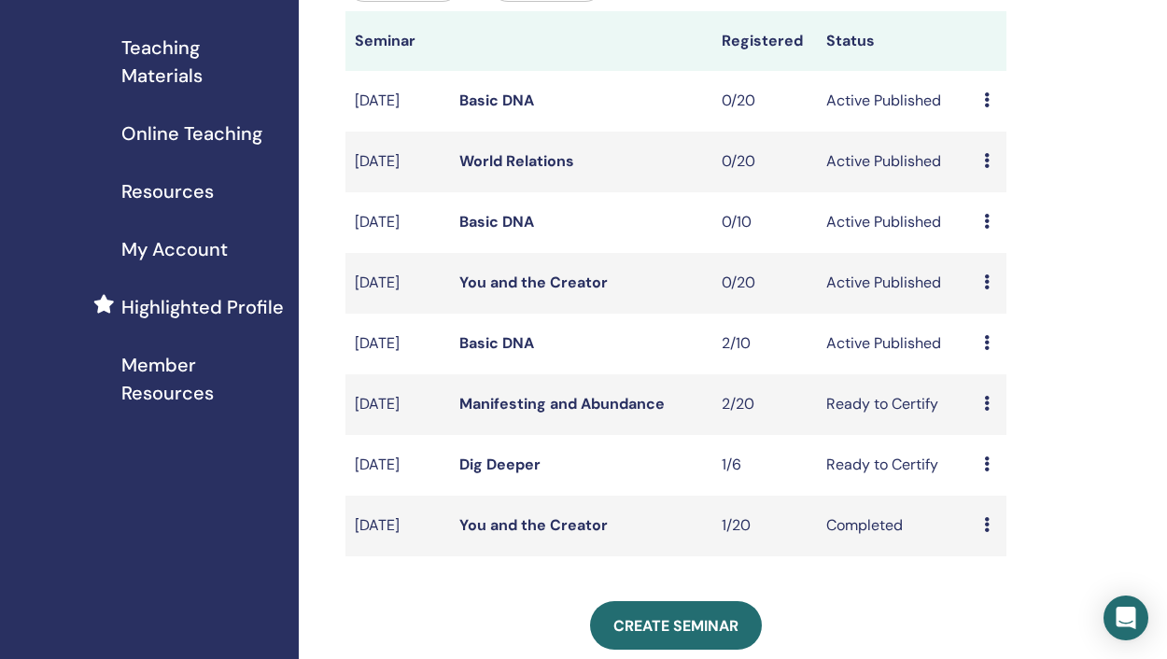
click at [985, 471] on icon at bounding box center [987, 463] width 6 height 15
click at [1060, 451] on div "My Seminars You can customize the filter to explore upcoming seminars beyond th…" at bounding box center [737, 488] width 876 height 1402
click at [1123, 619] on icon "Open Intercom Messenger" at bounding box center [1125, 618] width 21 height 24
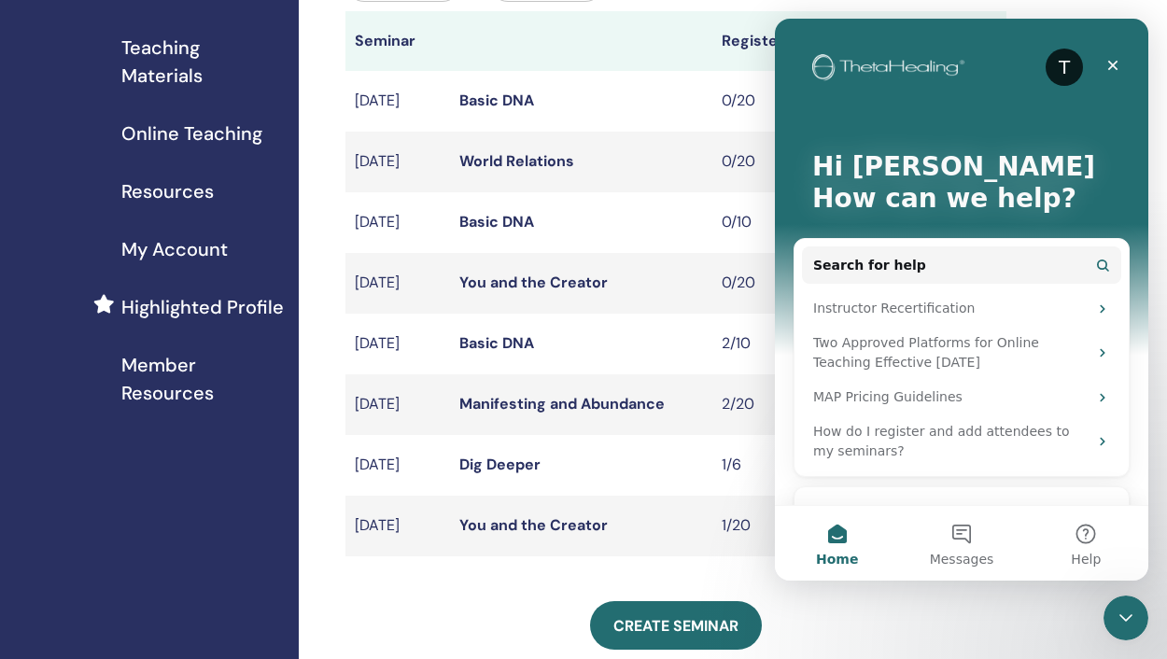
scroll to position [0, 0]
click at [1088, 536] on button "Help" at bounding box center [1086, 543] width 124 height 75
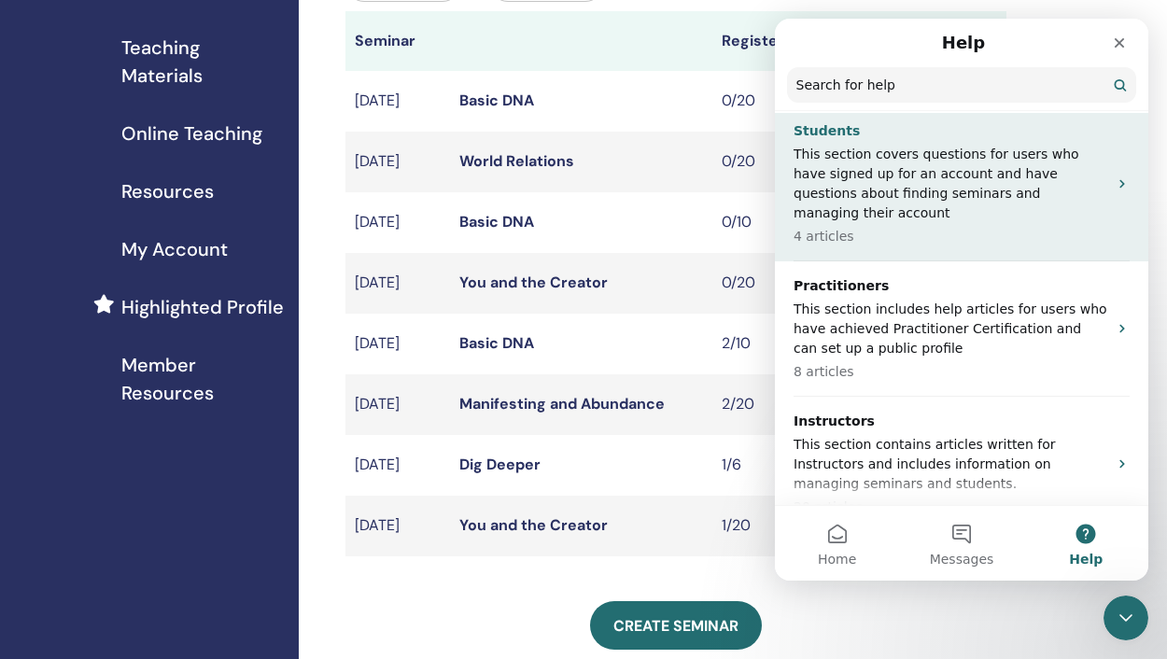
scroll to position [182, 0]
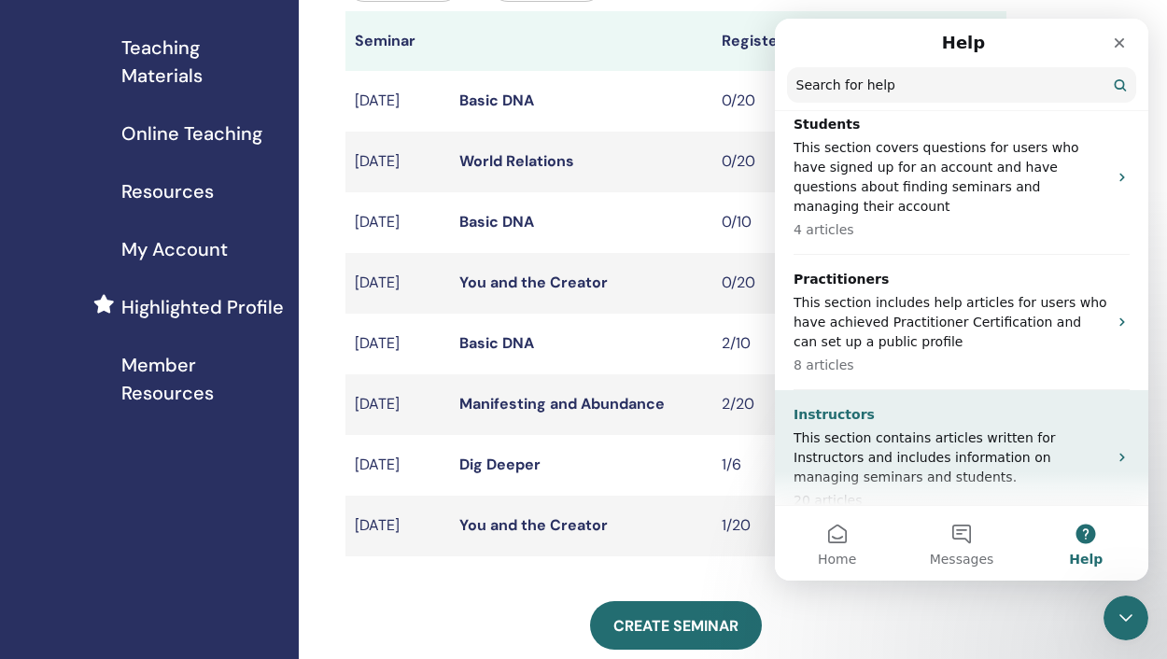
click at [832, 456] on p "This section contains articles written for Instructors and includes information…" at bounding box center [950, 457] width 314 height 59
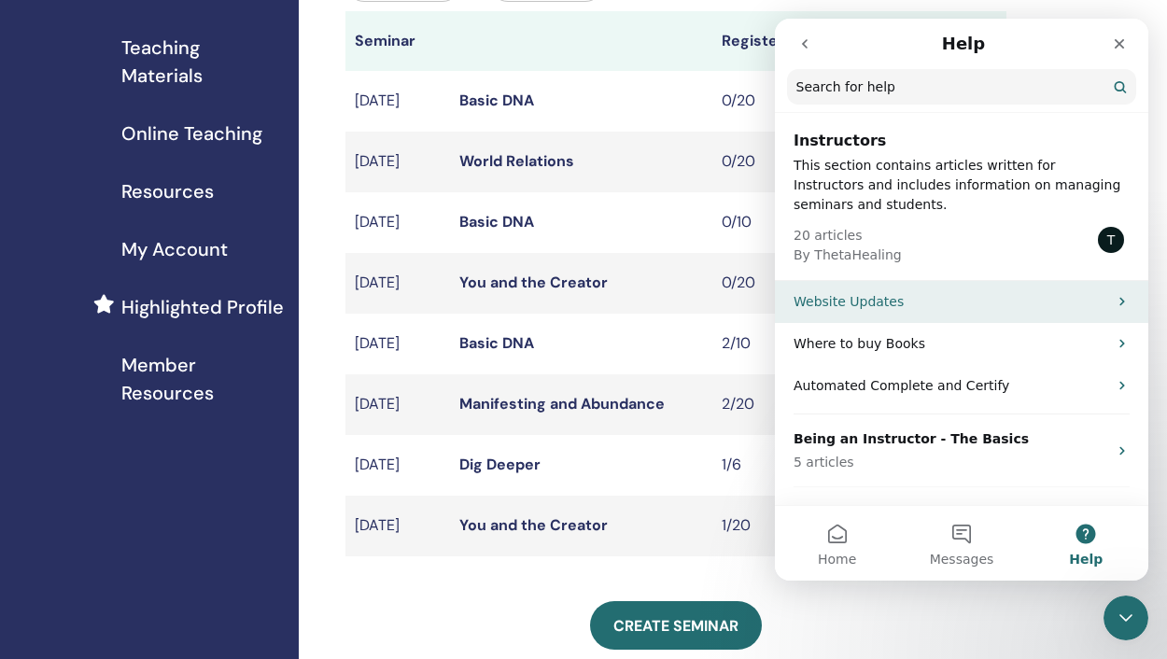
click at [920, 313] on div "Website Updates" at bounding box center [961, 302] width 373 height 42
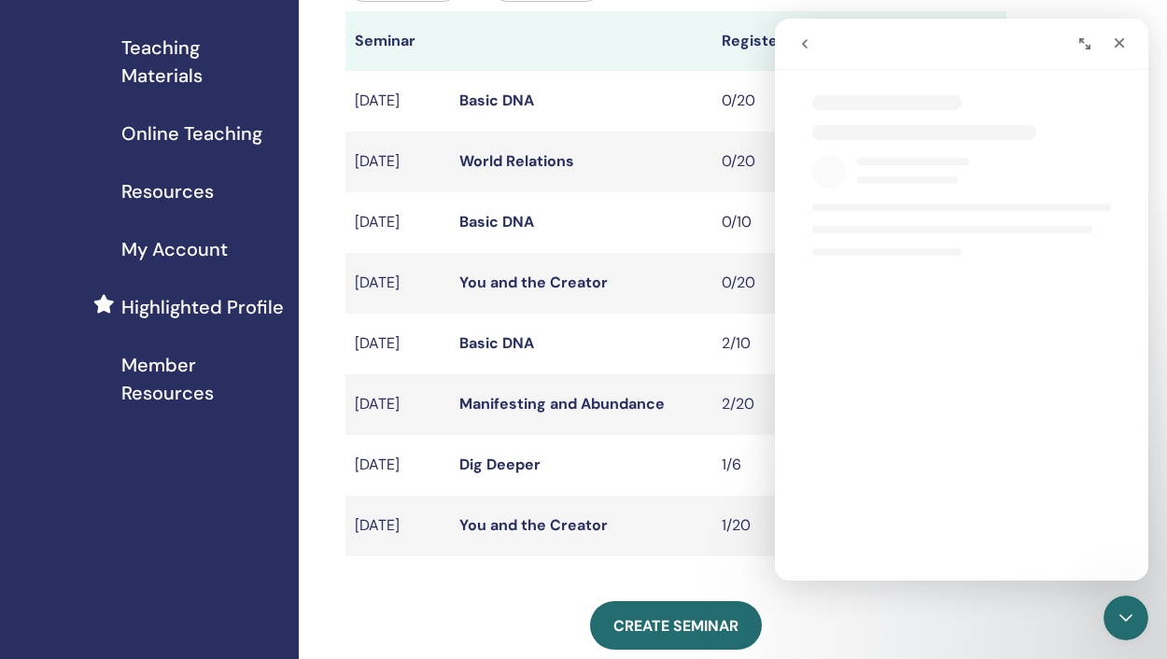
select select "**"
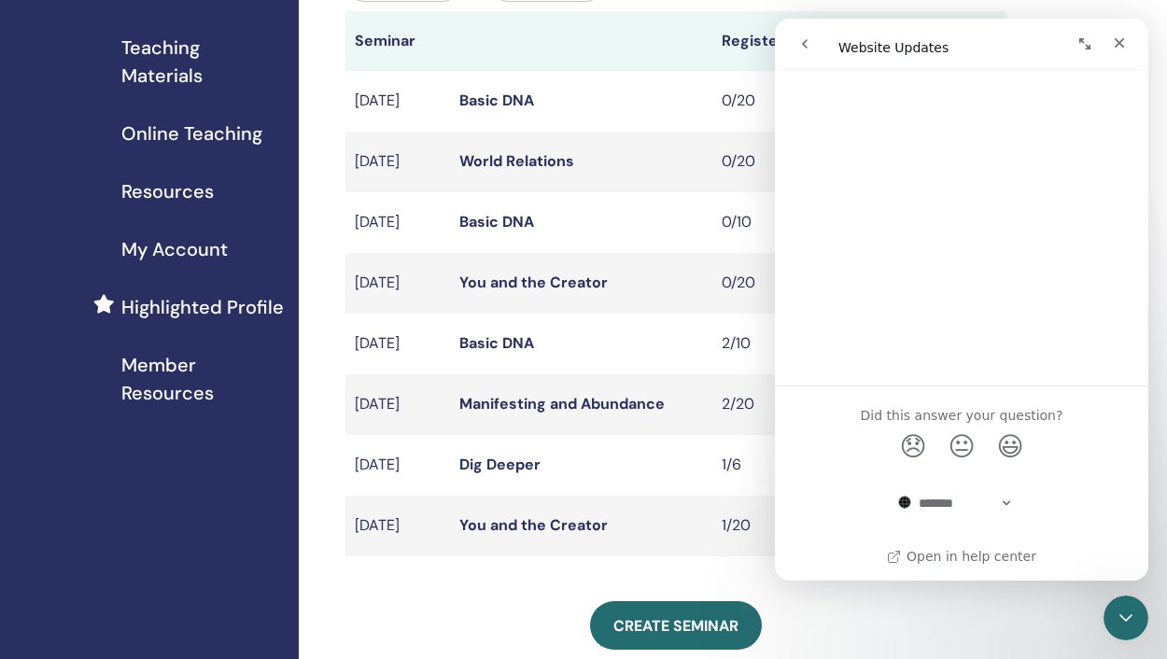
scroll to position [1795, 0]
click at [807, 40] on icon "go back" at bounding box center [804, 43] width 15 height 15
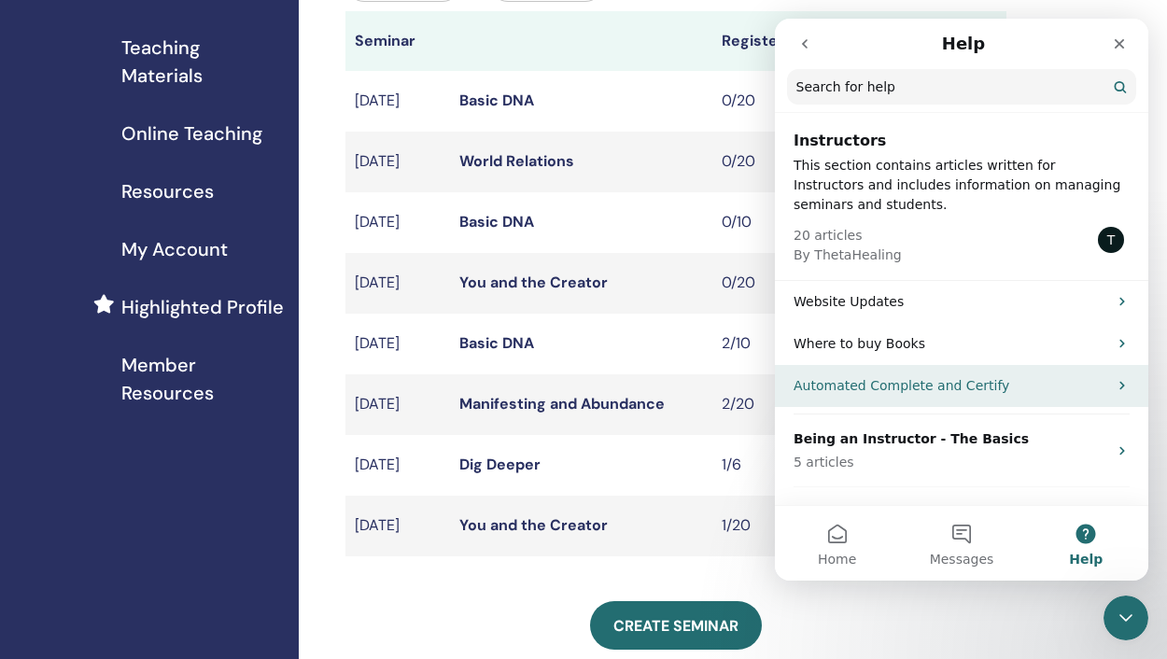
click at [894, 384] on p "Automated Complete and Certify" at bounding box center [950, 386] width 314 height 20
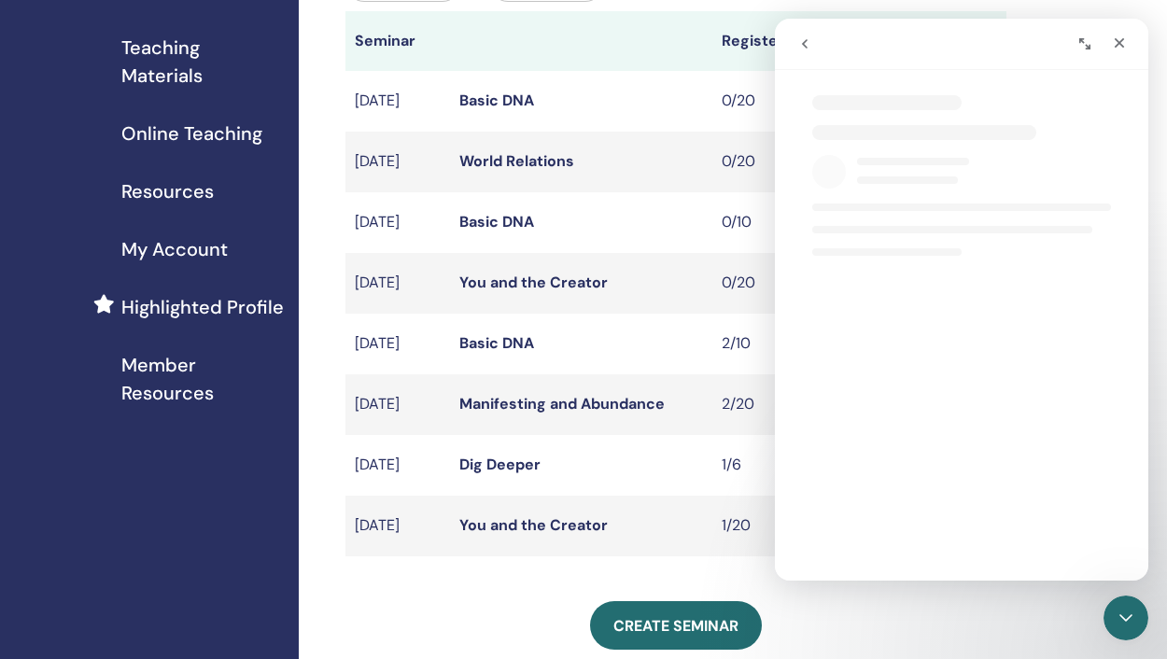
select select "**"
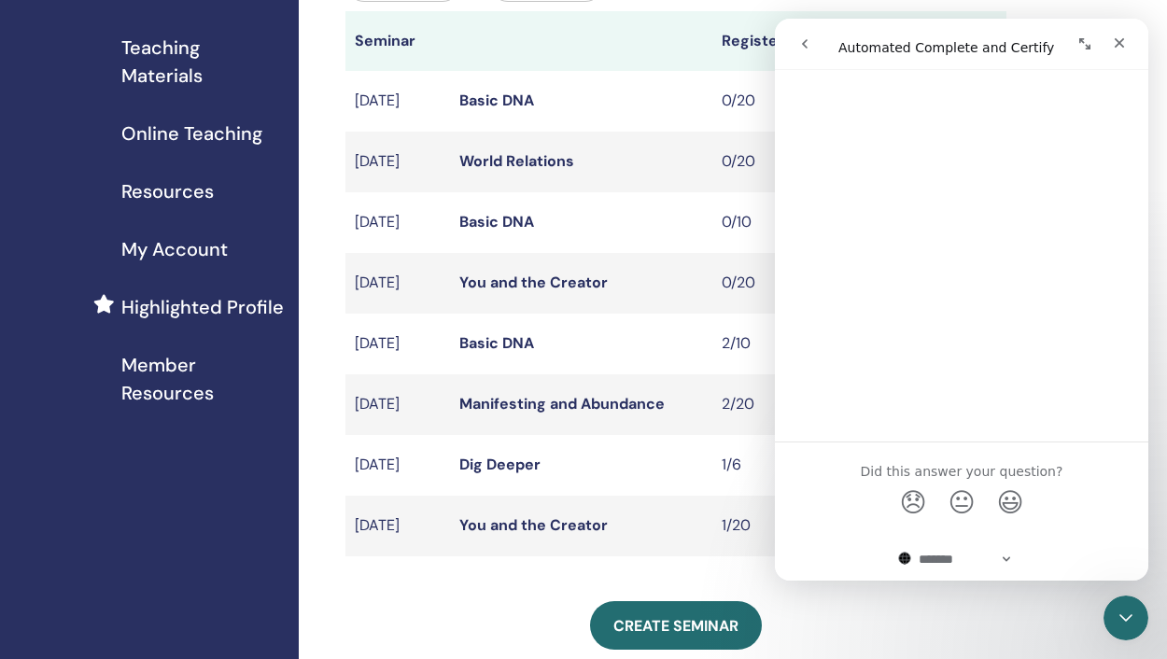
scroll to position [642, 0]
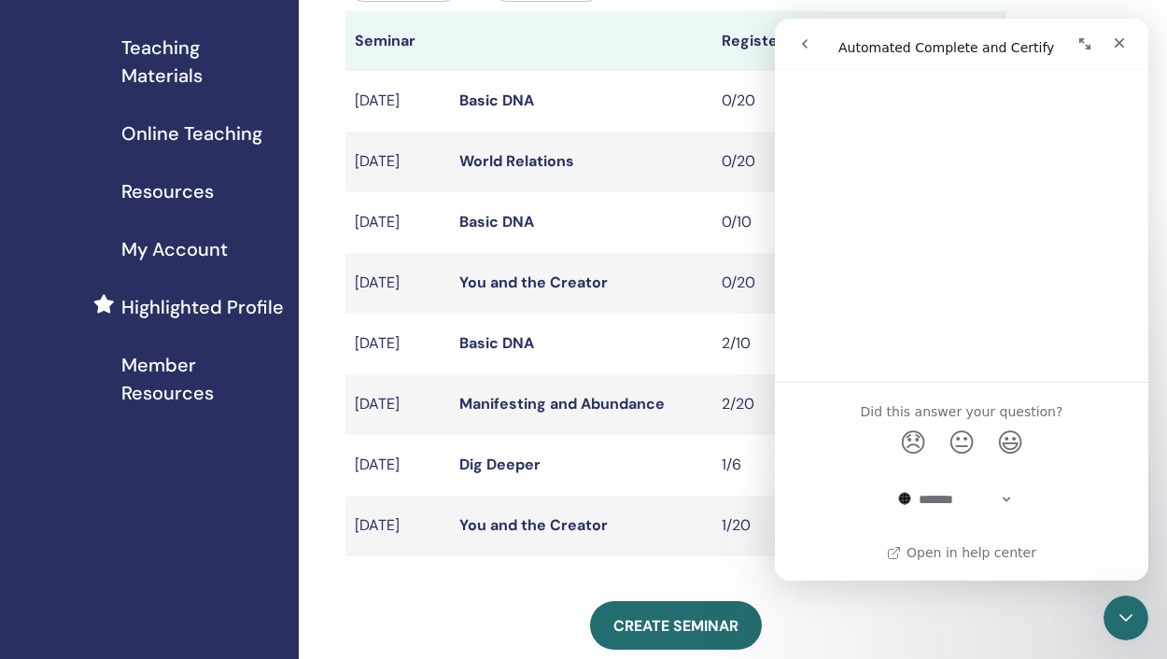
click at [804, 47] on icon "go back" at bounding box center [804, 43] width 15 height 15
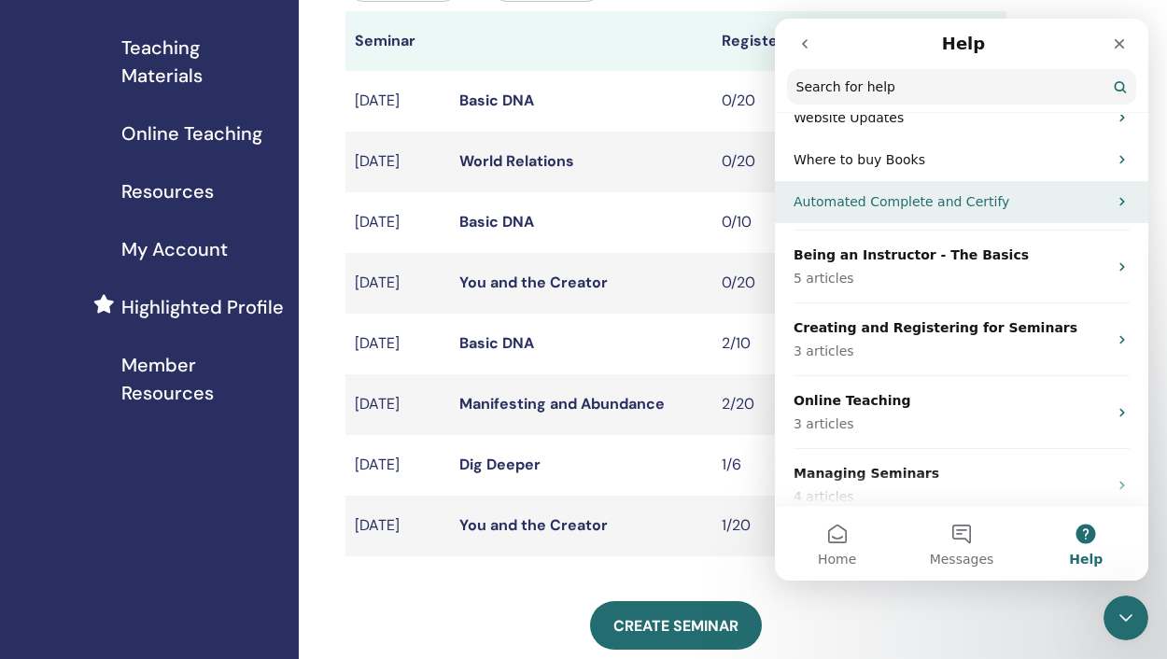
scroll to position [185, 0]
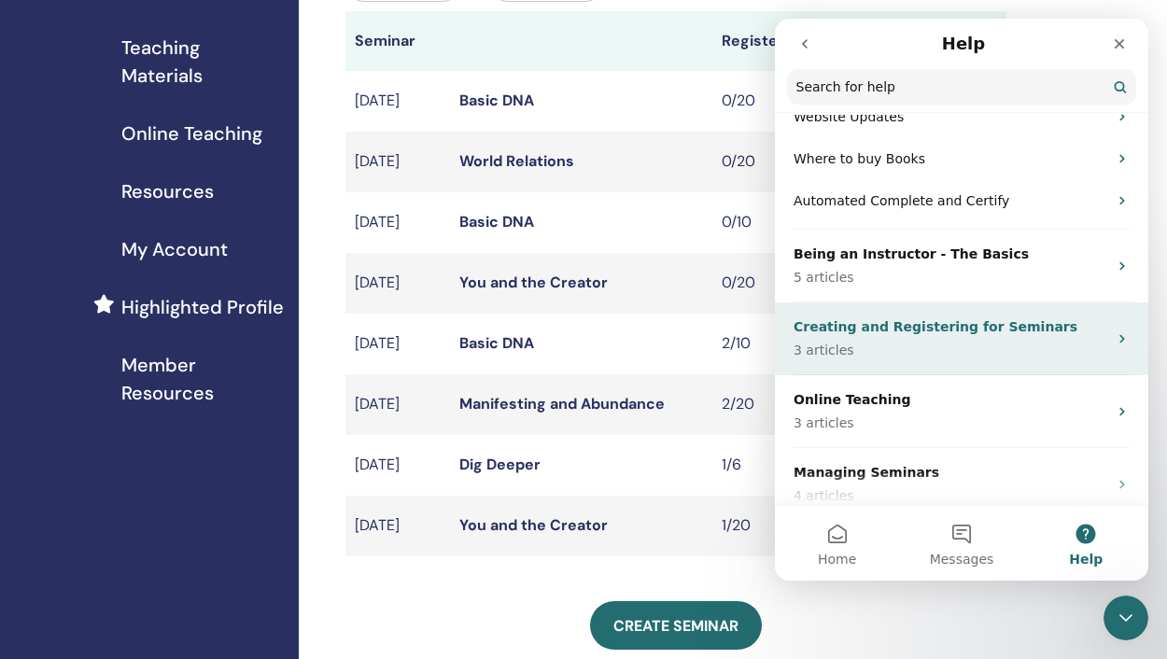
click at [926, 335] on p "Creating and Registering for Seminars" at bounding box center [950, 327] width 314 height 20
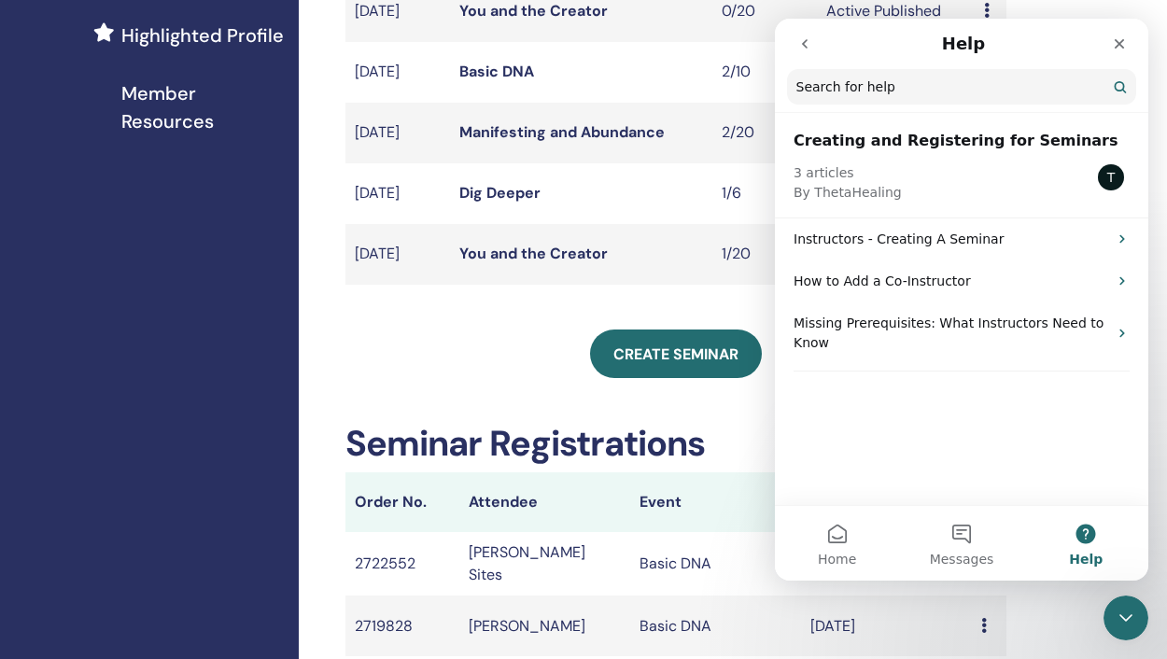
click at [965, 430] on div "Creating and Registering for Seminars 3 articles By ThetaHealing T Instructors …" at bounding box center [961, 310] width 373 height 391
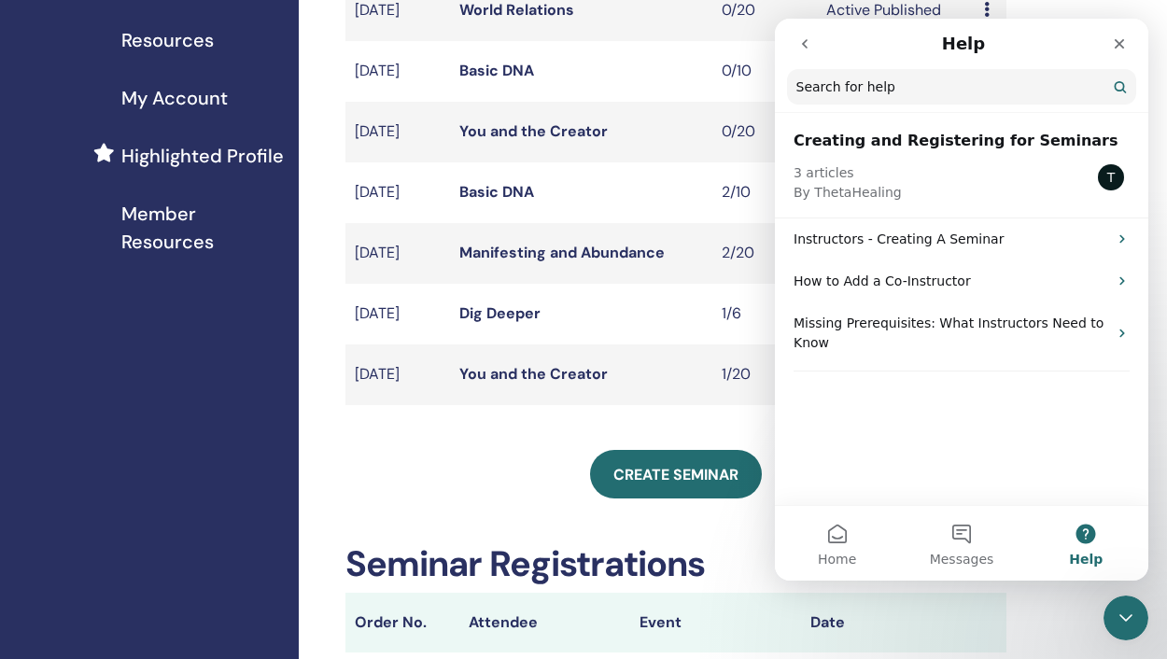
scroll to position [414, 0]
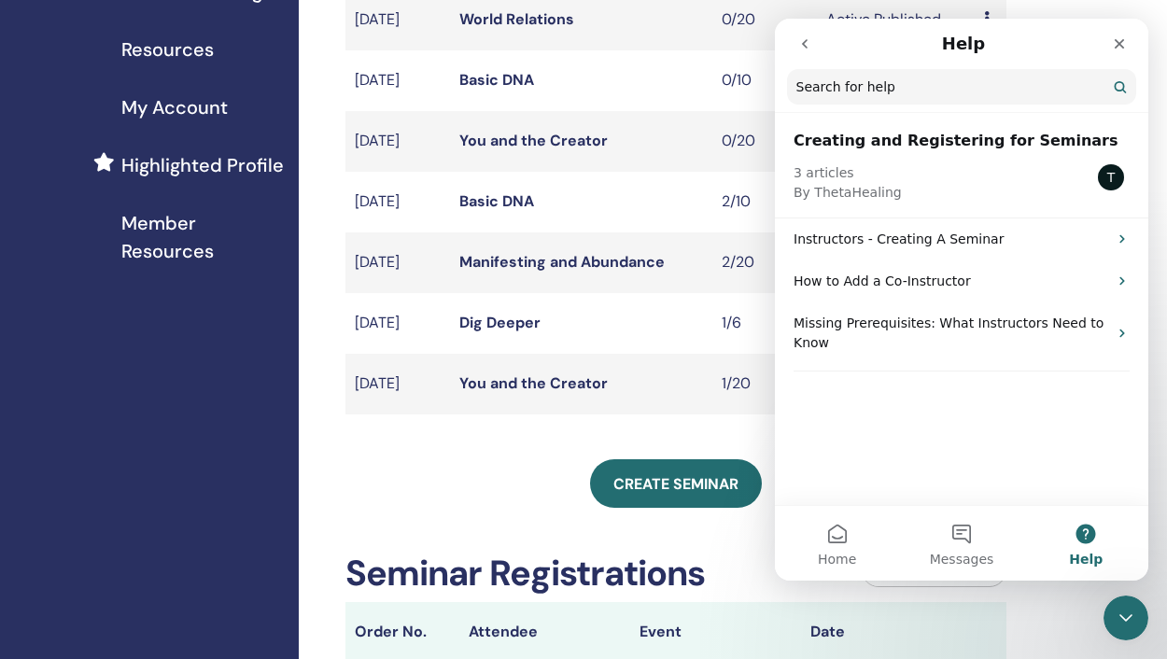
click at [806, 45] on icon "go back" at bounding box center [805, 43] width 6 height 9
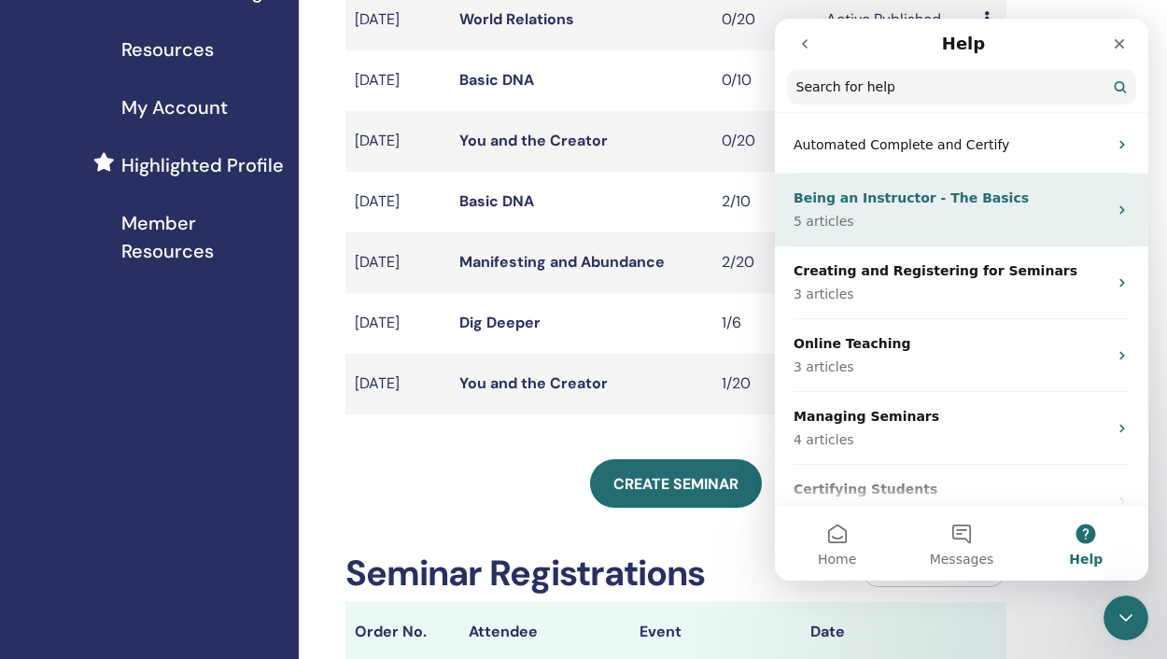
scroll to position [273, 0]
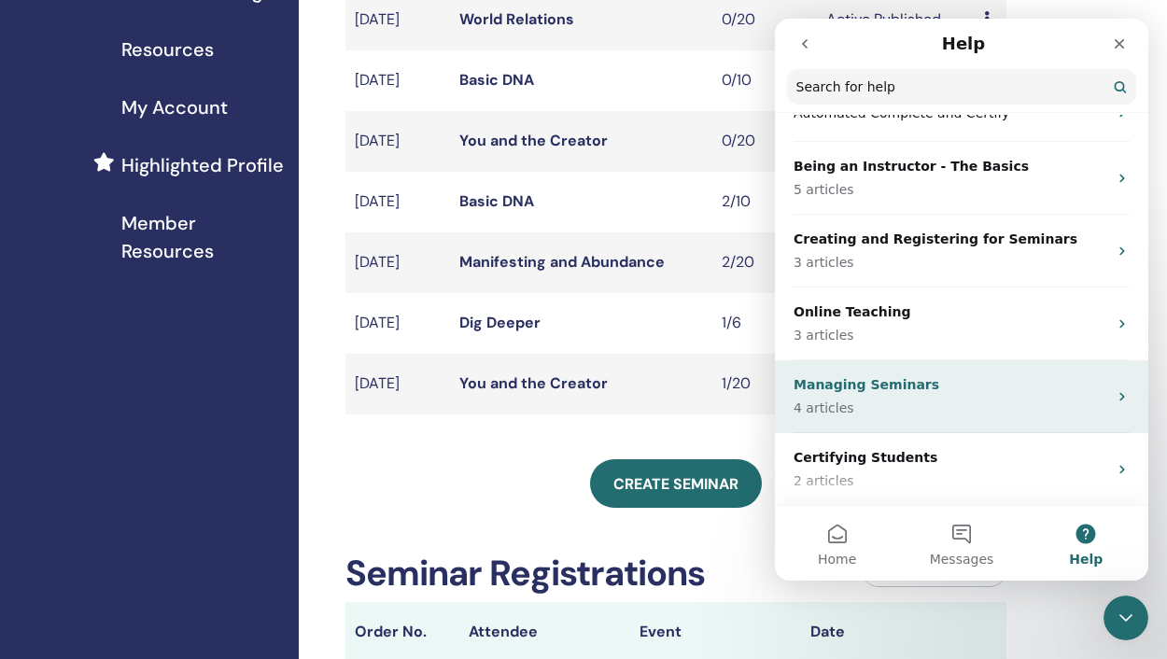
click at [933, 403] on p "4 articles" at bounding box center [950, 409] width 314 height 20
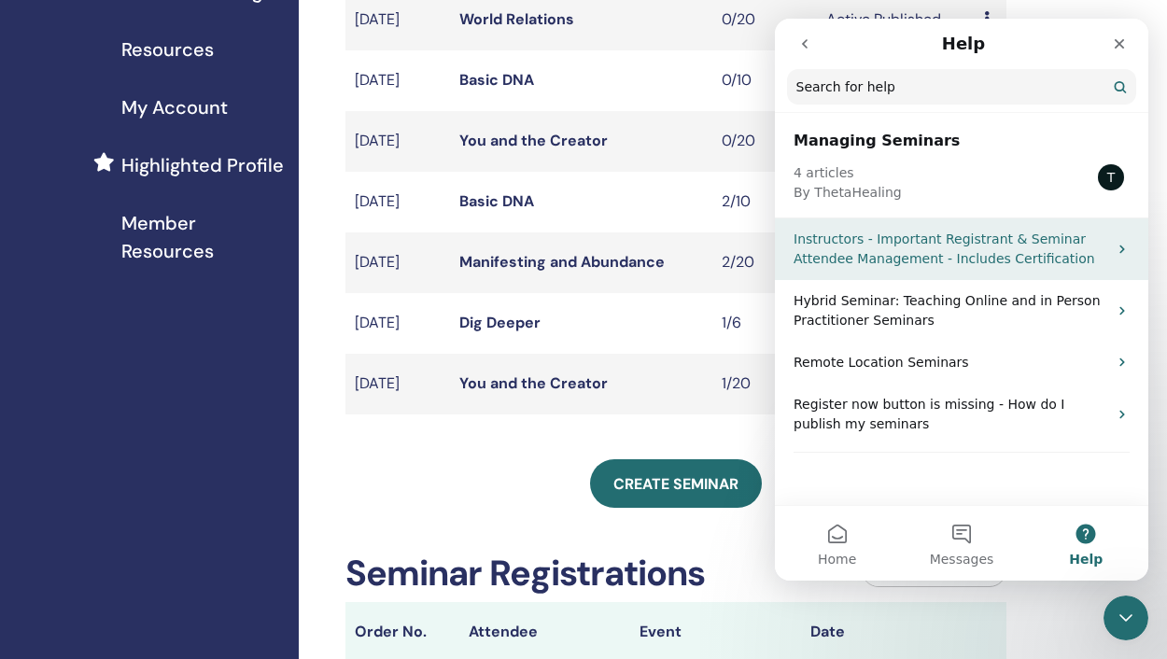
click at [917, 245] on p "Instructors - Important Registrant & Seminar Attendee Management - Includes Cer…" at bounding box center [950, 249] width 314 height 39
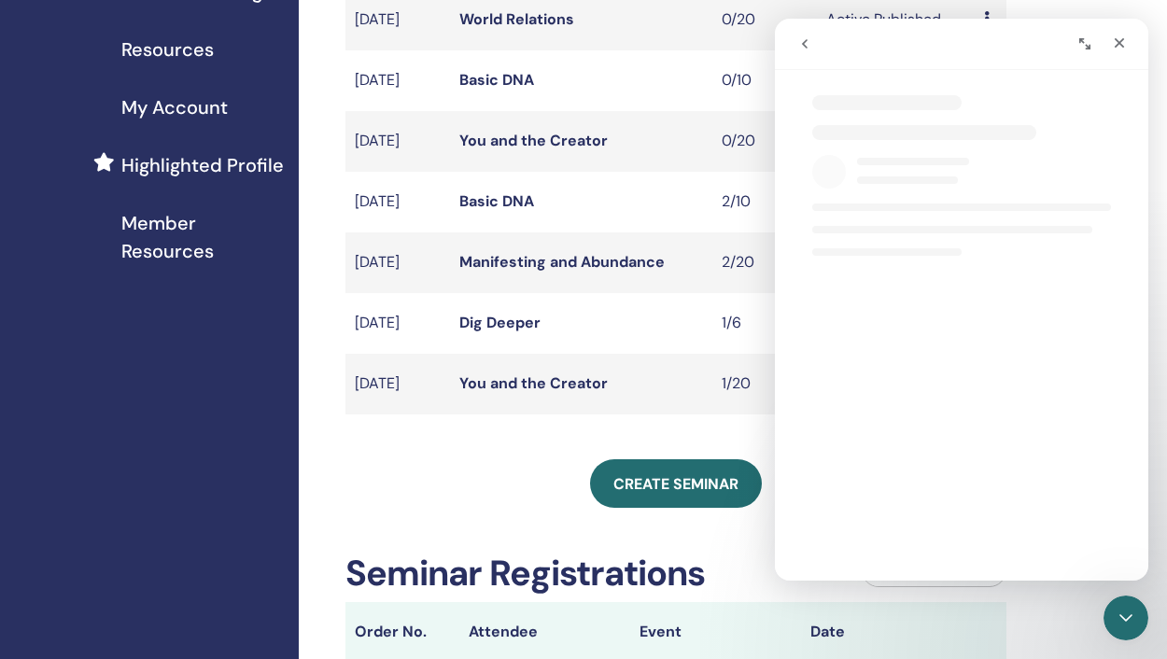
select select "**"
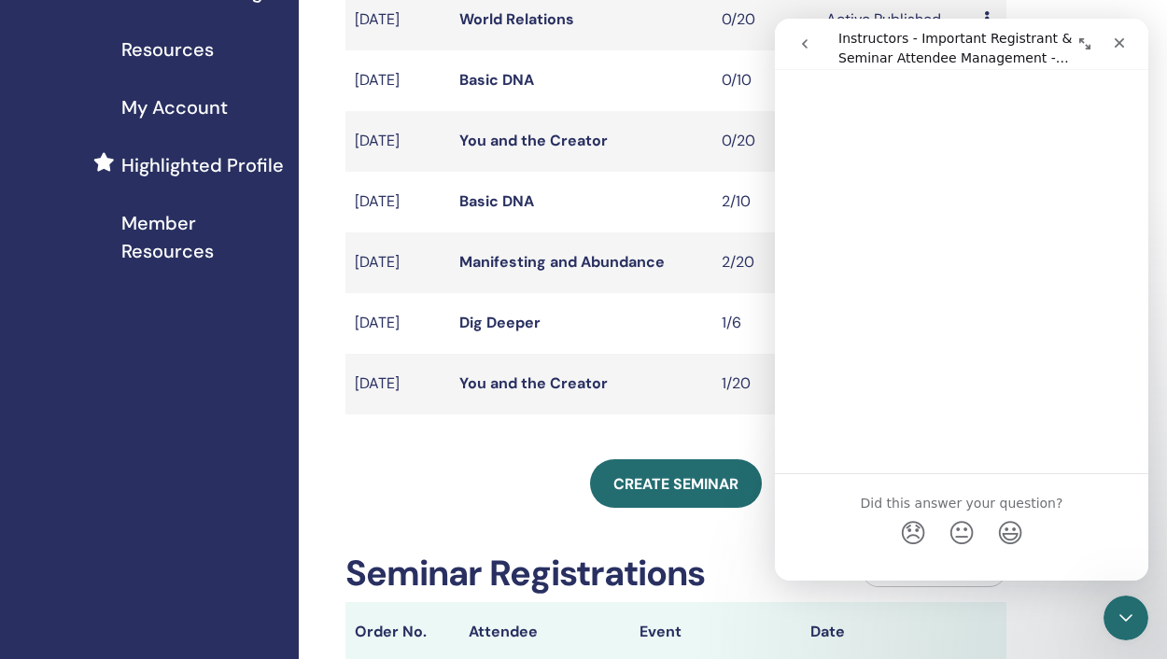
scroll to position [3394, 0]
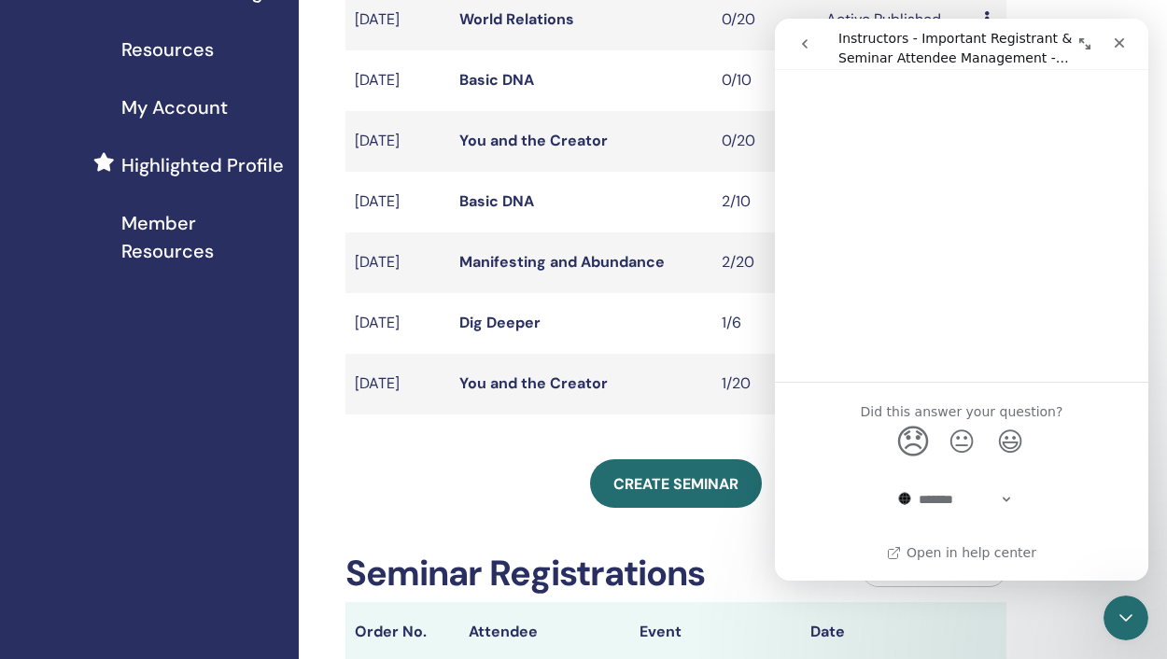
click at [916, 445] on span "😞" at bounding box center [913, 440] width 36 height 49
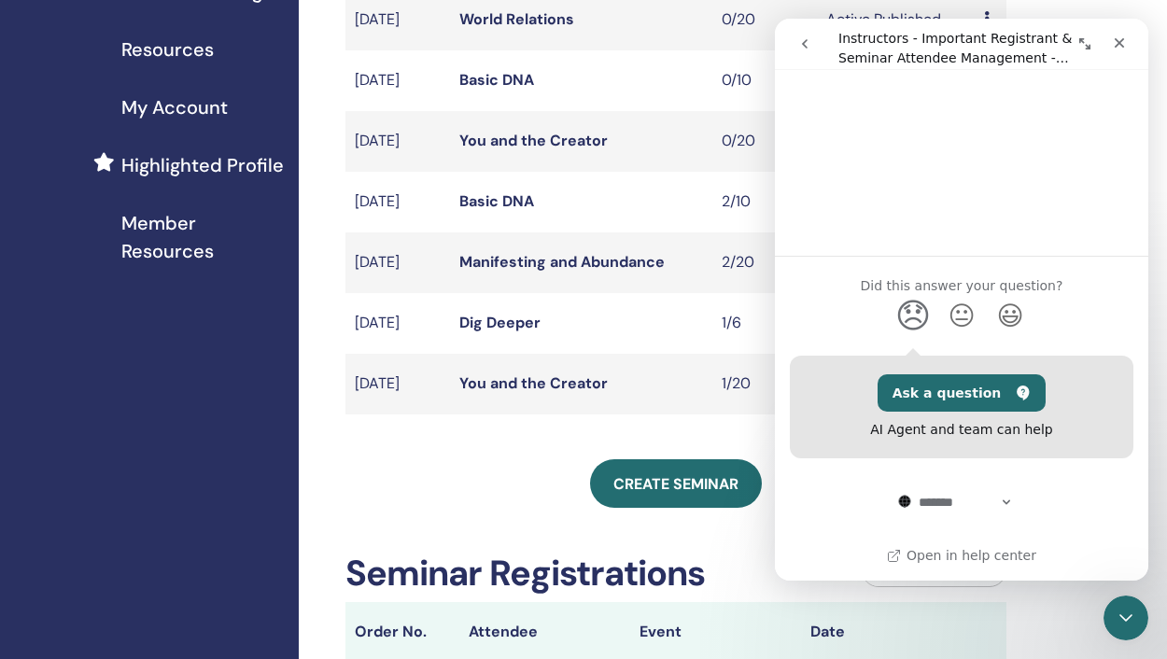
scroll to position [3523, 0]
click at [933, 386] on button "Ask a question" at bounding box center [961, 390] width 169 height 37
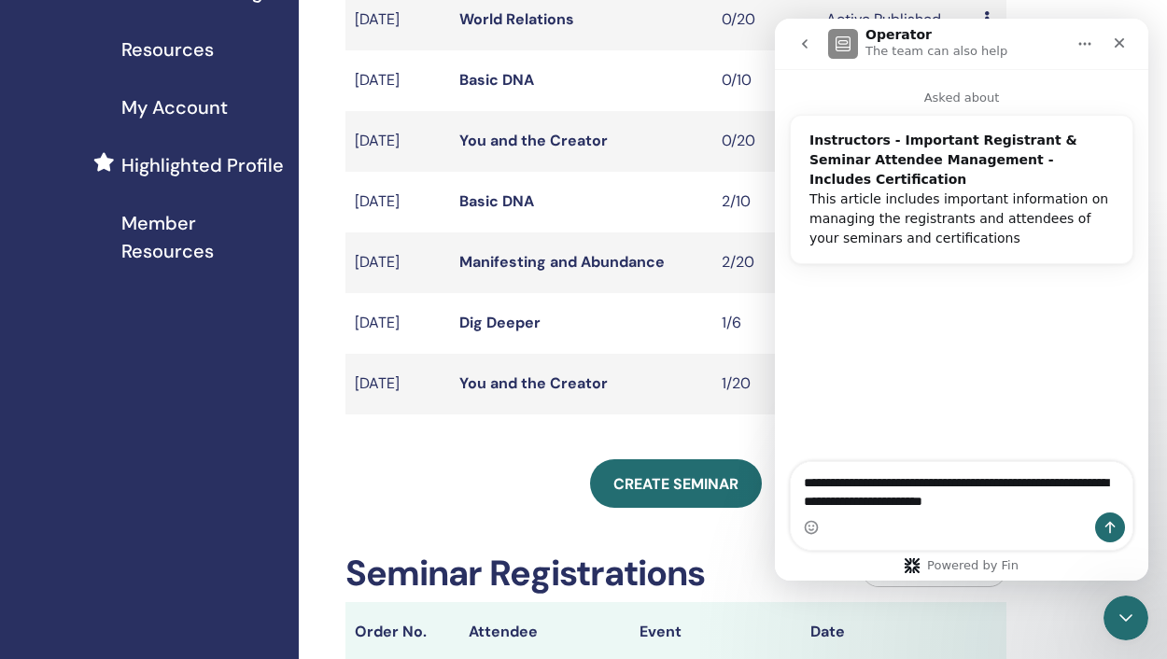
type textarea "**********"
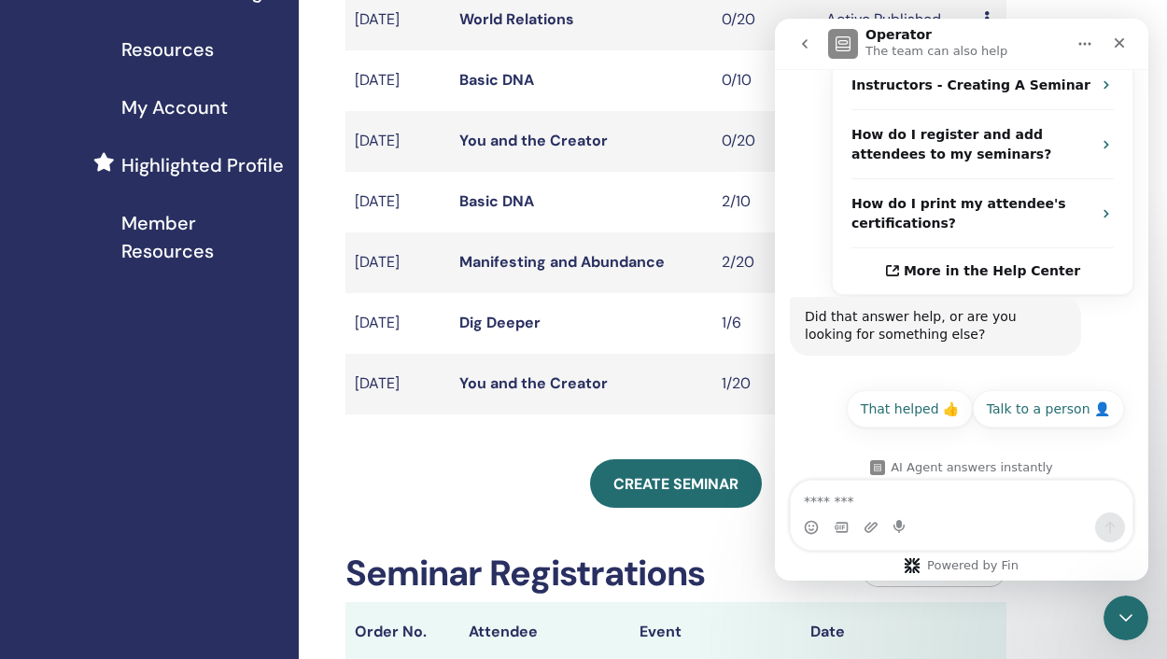
scroll to position [614, 0]
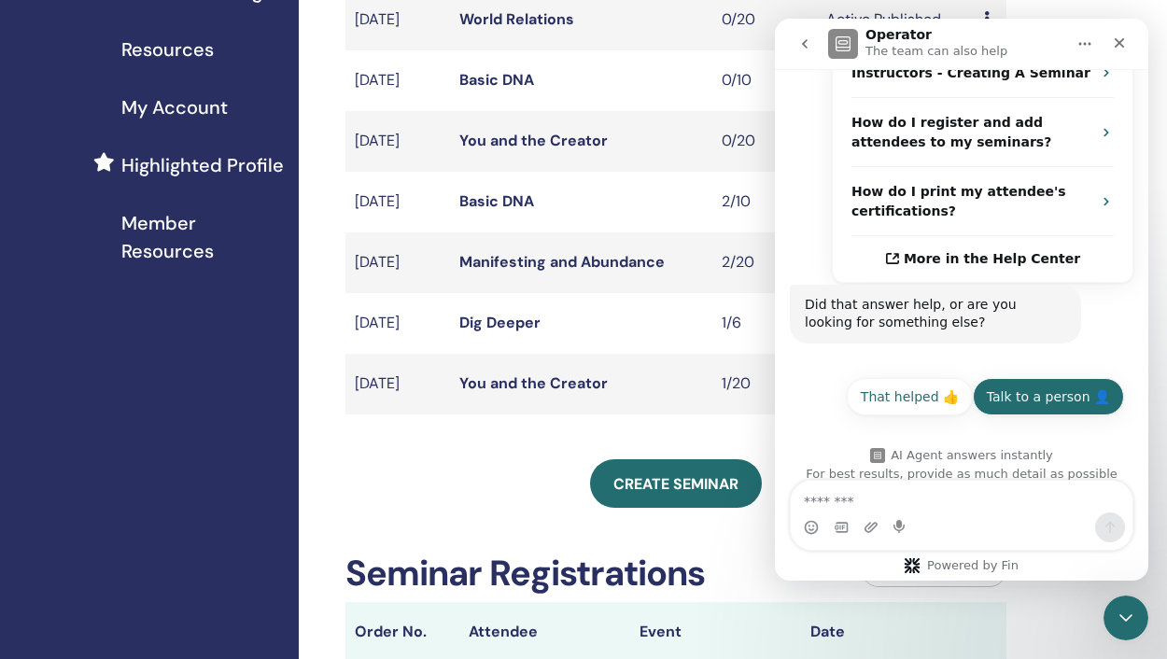
click at [1039, 378] on button "Talk to a person 👤" at bounding box center [1048, 396] width 151 height 37
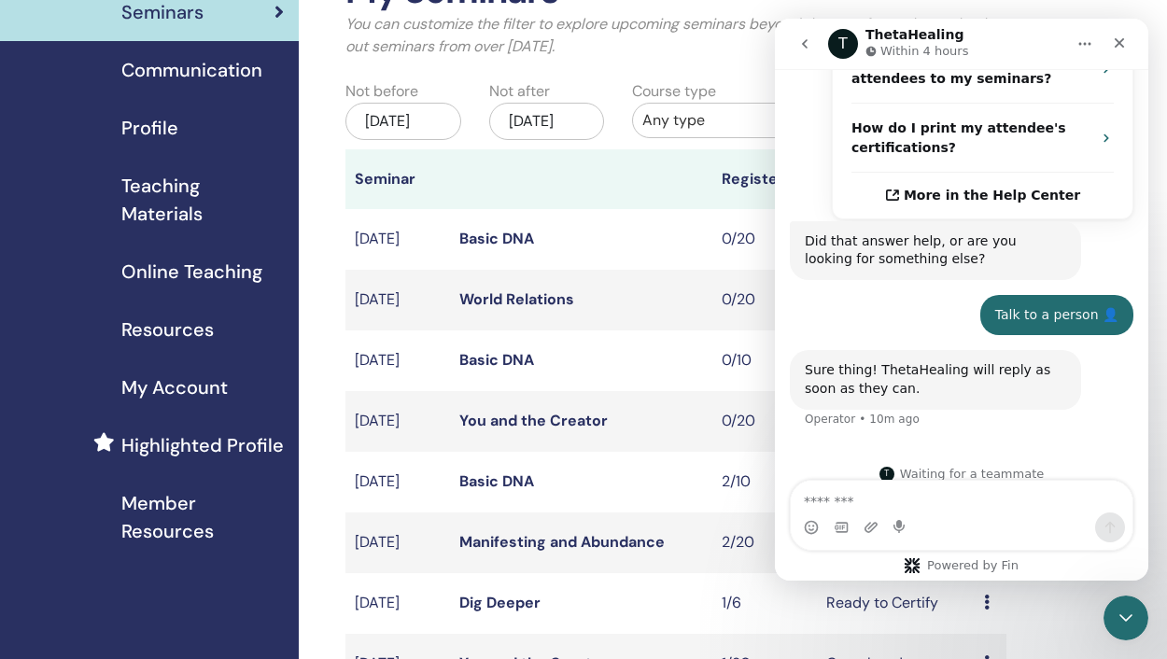
scroll to position [0, 0]
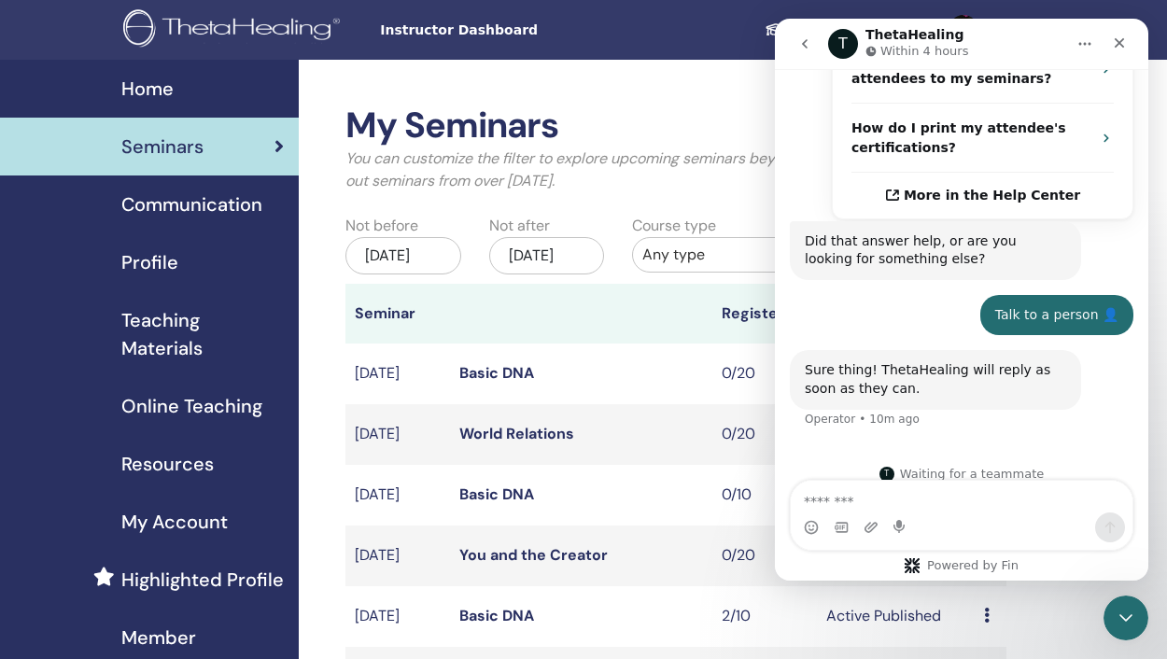
drag, startPoint x: 1046, startPoint y: 31, endPoint x: 1029, endPoint y: 14, distance: 24.4
click at [1029, 19] on html "T ThetaHealing Within 4 hours Welcome to ThetaHealing FAQs and Support! Ask us …" at bounding box center [961, 300] width 373 height 562
click at [720, 37] on ul "Student Dashboard JH Janet Hensenne-Rosiak My ThetaLearning My ThetaHealers My …" at bounding box center [880, 30] width 372 height 60
click at [766, 33] on img at bounding box center [776, 29] width 22 height 16
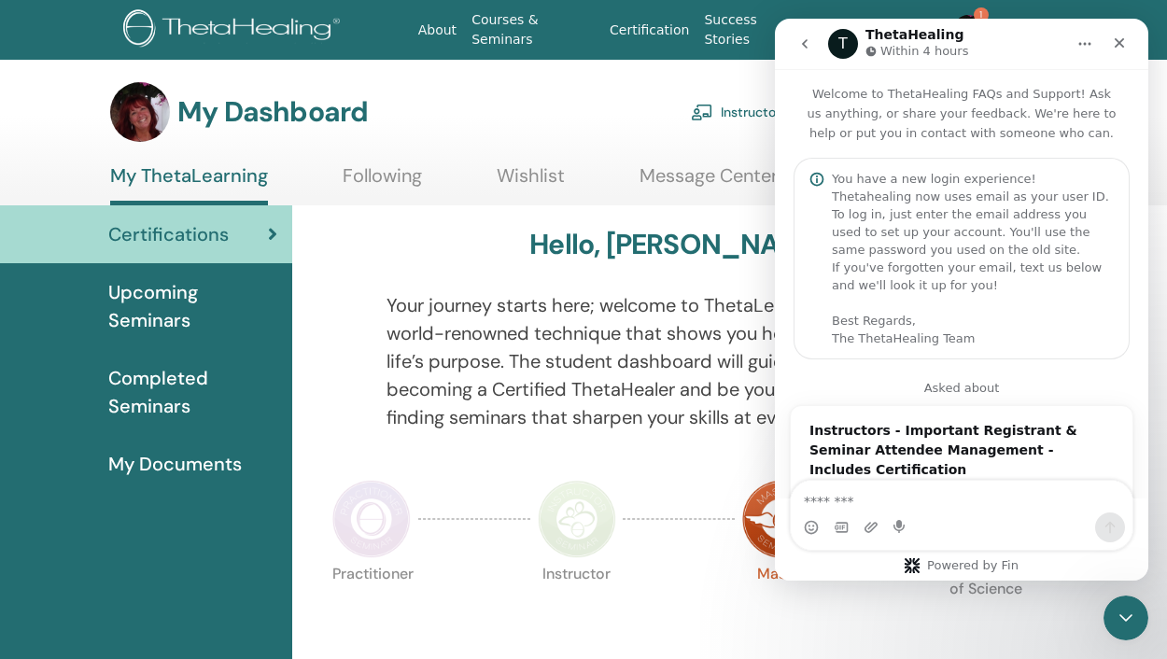
click at [186, 399] on span "Completed Seminars" at bounding box center [192, 392] width 169 height 56
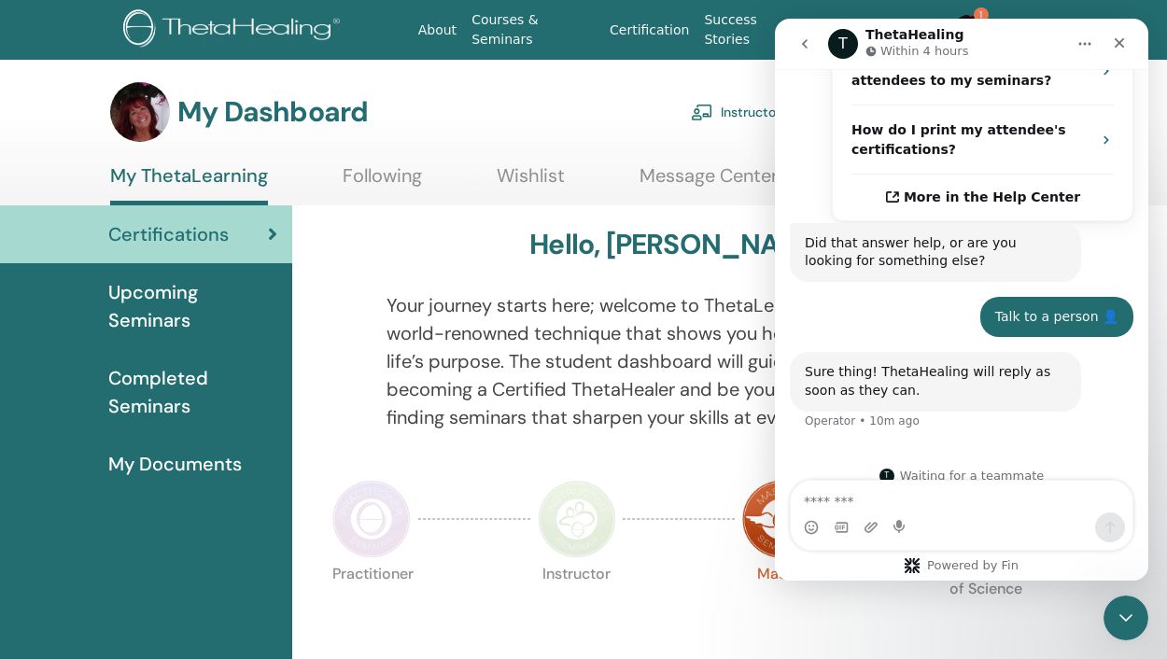
scroll to position [678, 0]
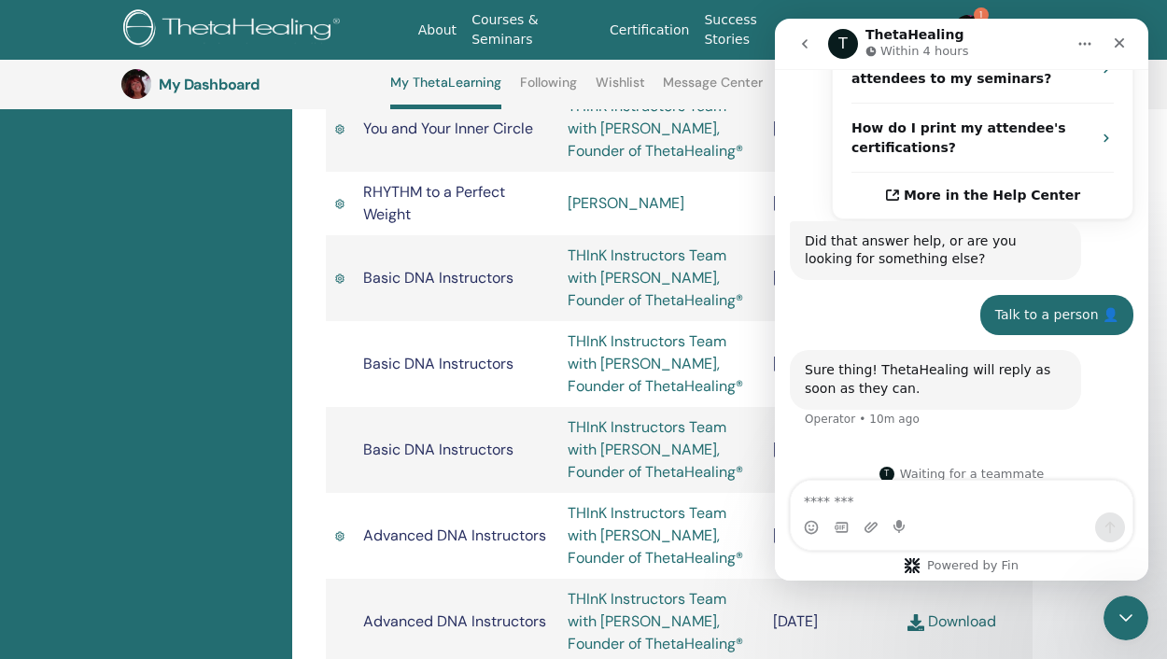
scroll to position [1252, 0]
drag, startPoint x: 1028, startPoint y: 35, endPoint x: 1066, endPoint y: 10, distance: 45.3
click at [1066, 19] on html "T ThetaHealing Within 4 hours Welcome to ThetaHealing FAQs and Support! Ask us …" at bounding box center [961, 300] width 373 height 562
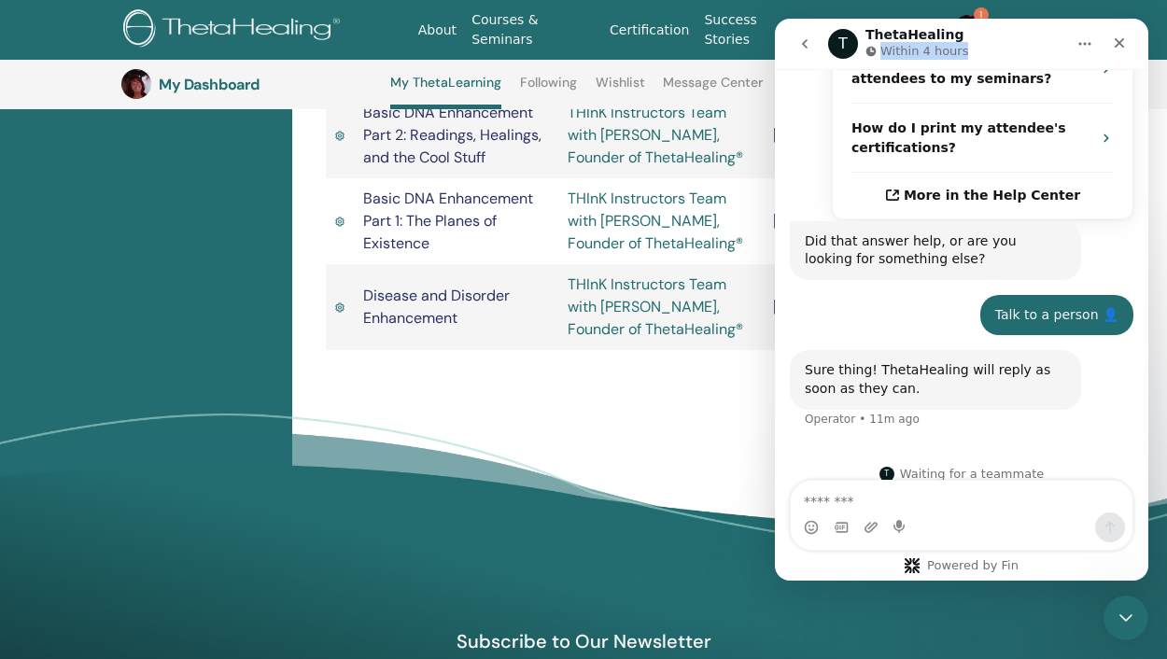
scroll to position [2771, 0]
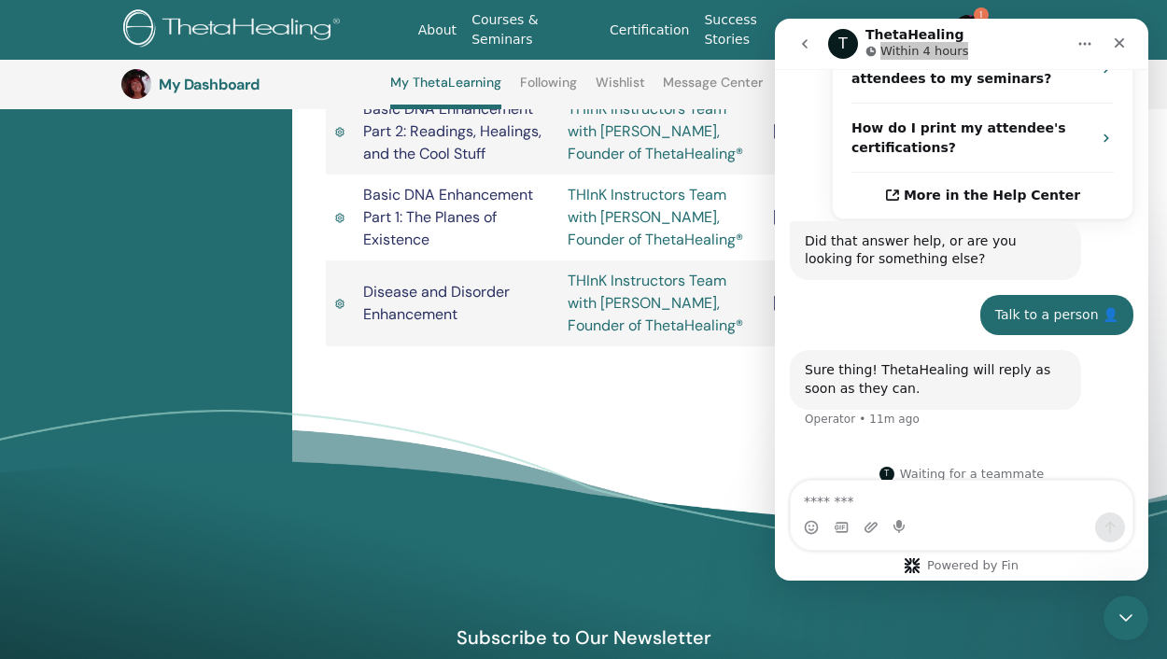
click at [200, 83] on h3 "My Dashboard" at bounding box center [252, 85] width 187 height 18
click at [658, 32] on link "Certification" at bounding box center [649, 30] width 94 height 35
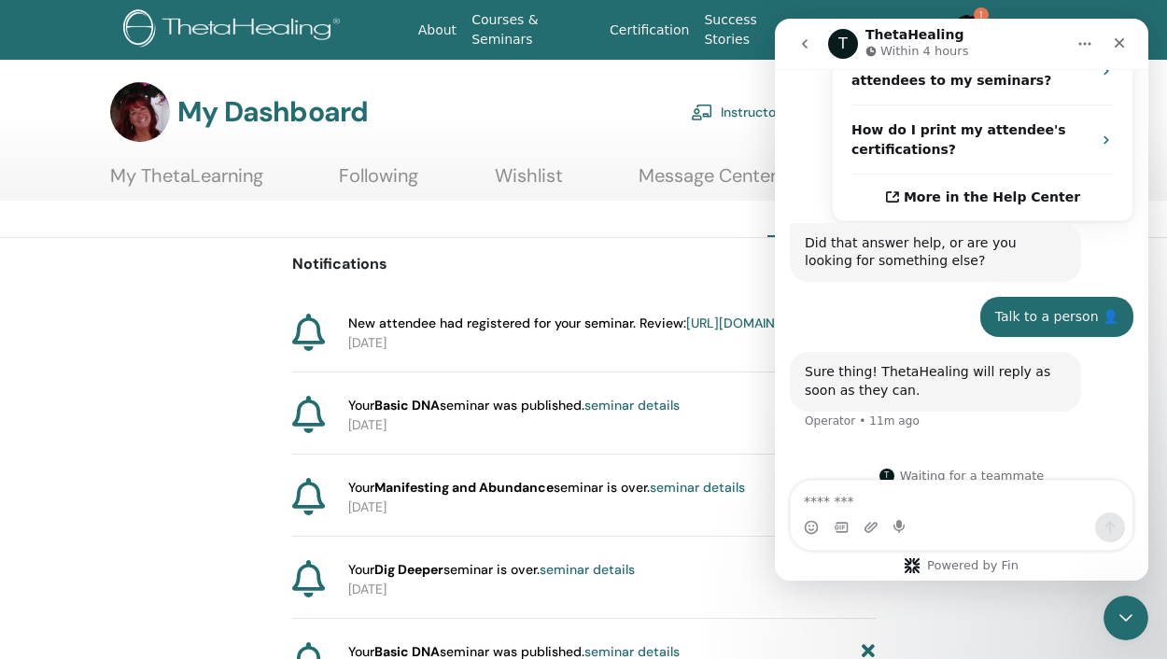
scroll to position [678, 0]
click at [671, 174] on link "Message Center" at bounding box center [707, 182] width 138 height 36
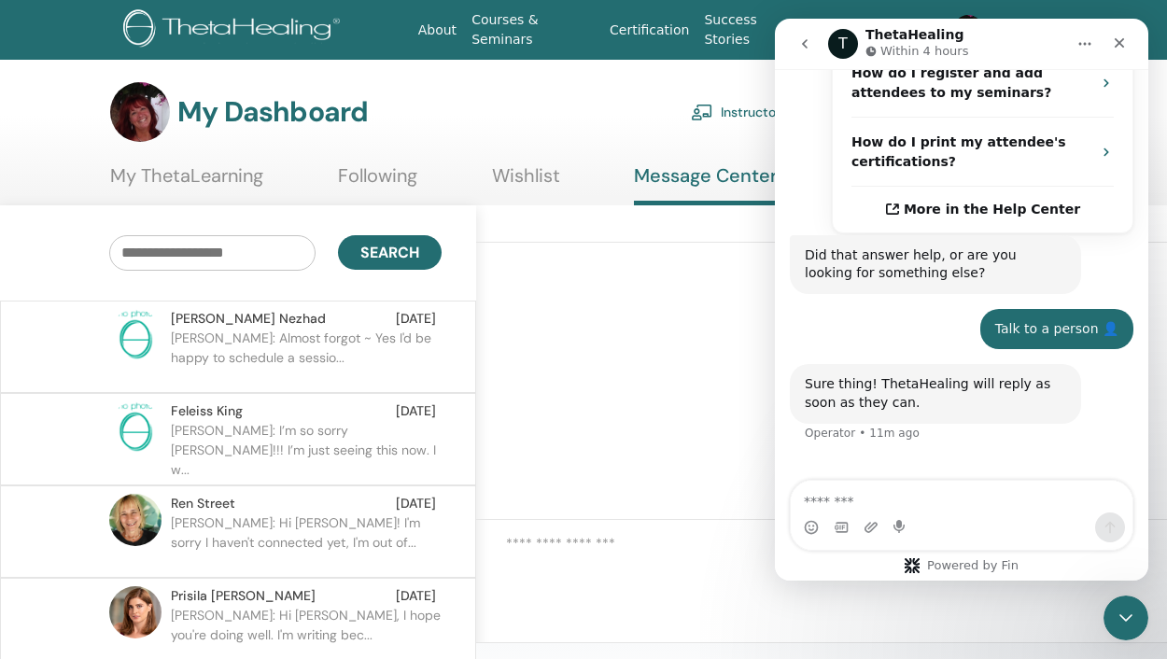
scroll to position [678, 0]
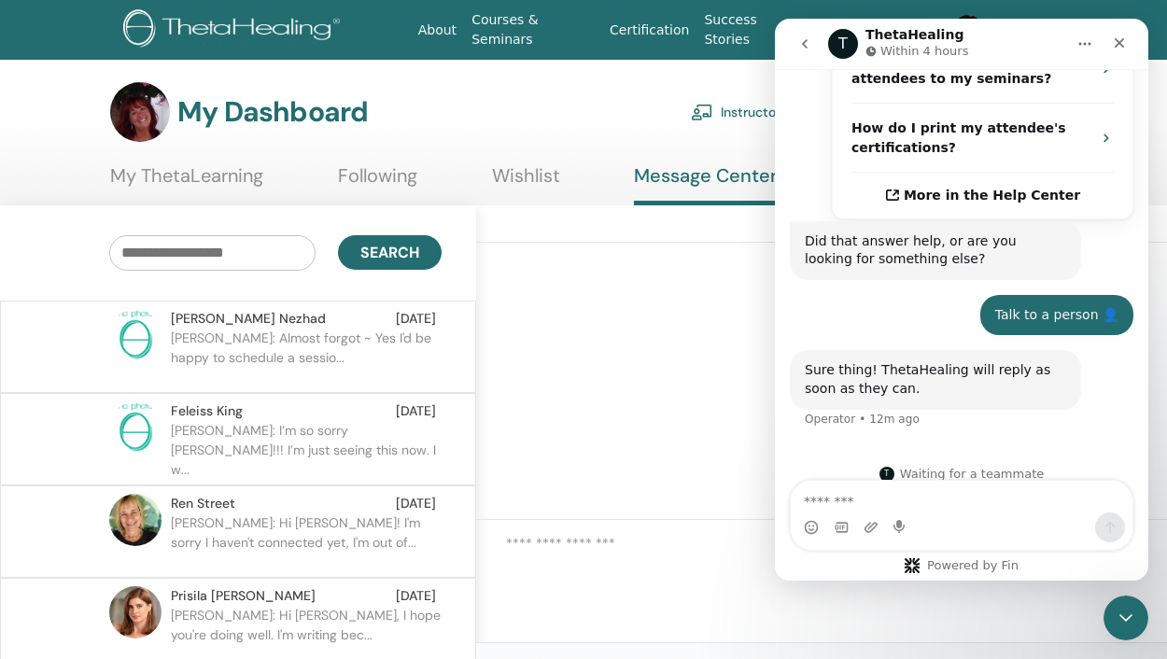
click at [708, 114] on img at bounding box center [702, 112] width 22 height 17
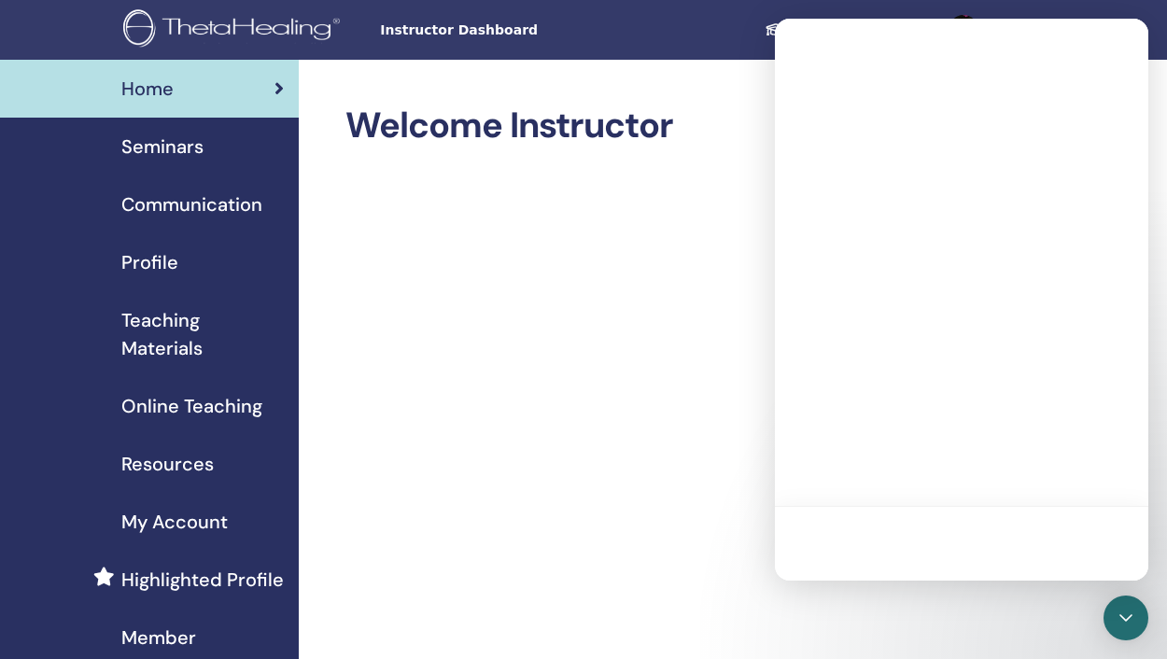
click at [189, 151] on span "Seminars" at bounding box center [162, 147] width 82 height 28
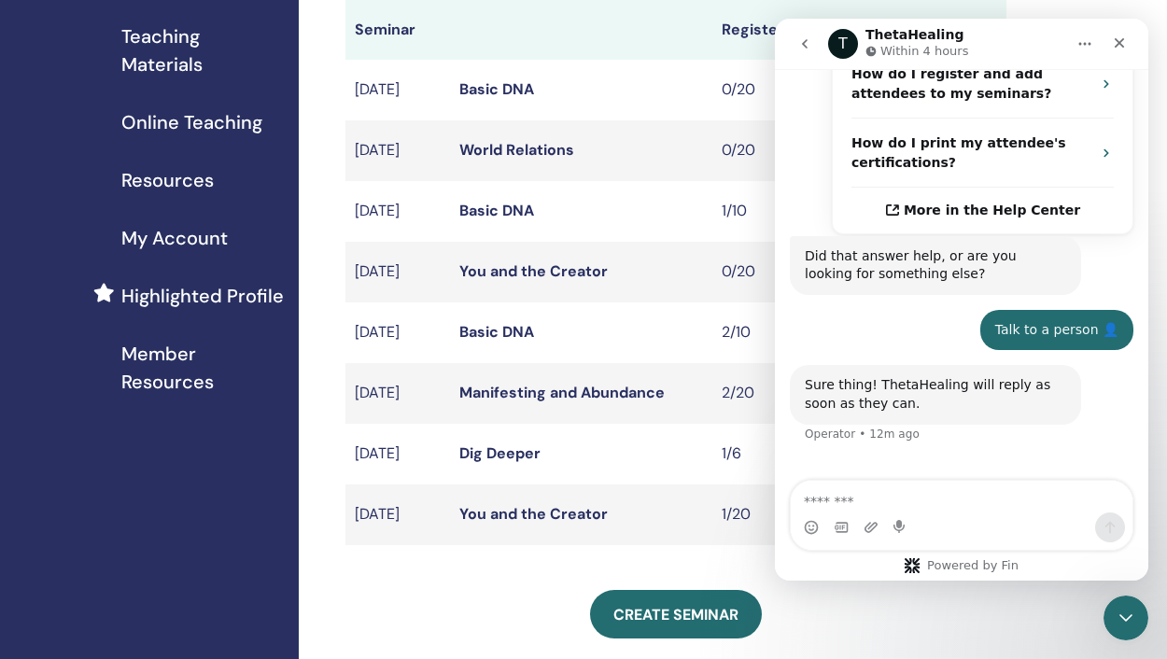
scroll to position [678, 0]
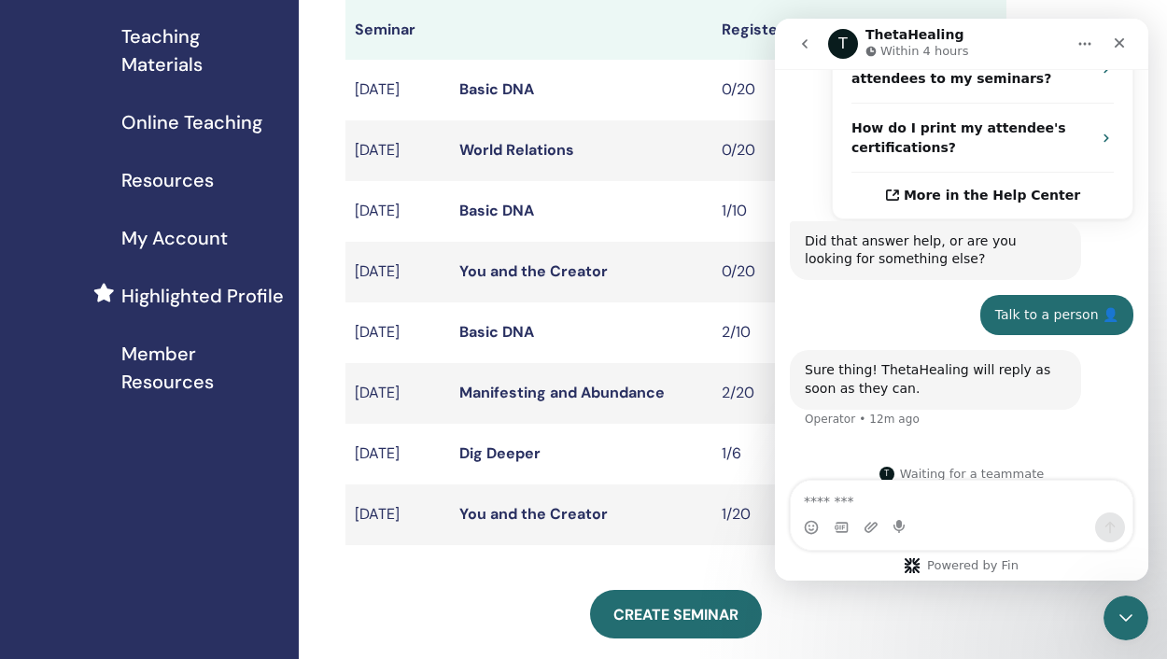
click at [483, 402] on link "Manifesting and Abundance" at bounding box center [561, 393] width 205 height 20
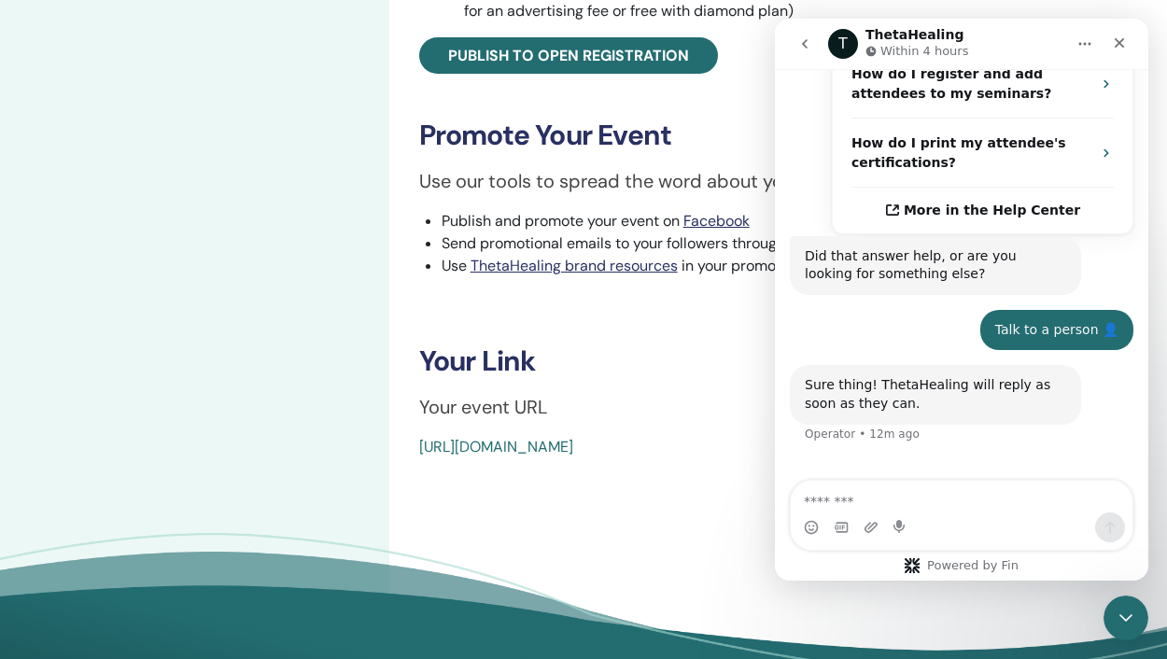
scroll to position [678, 0]
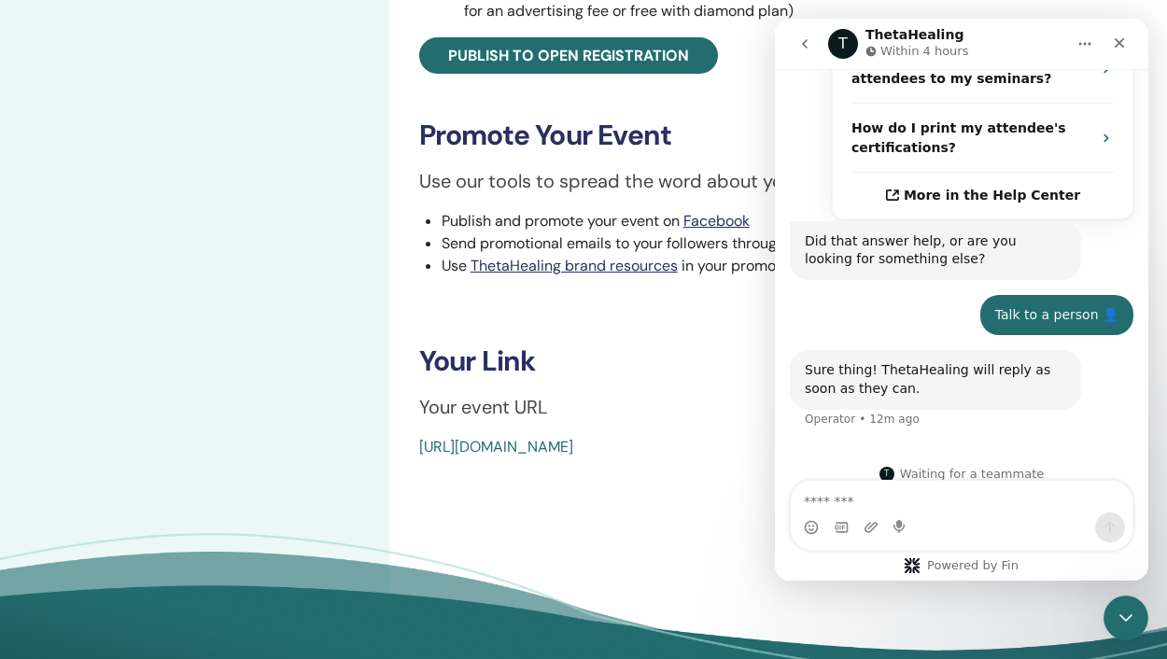
click at [573, 456] on link "[URL][DOMAIN_NAME]" at bounding box center [496, 447] width 154 height 20
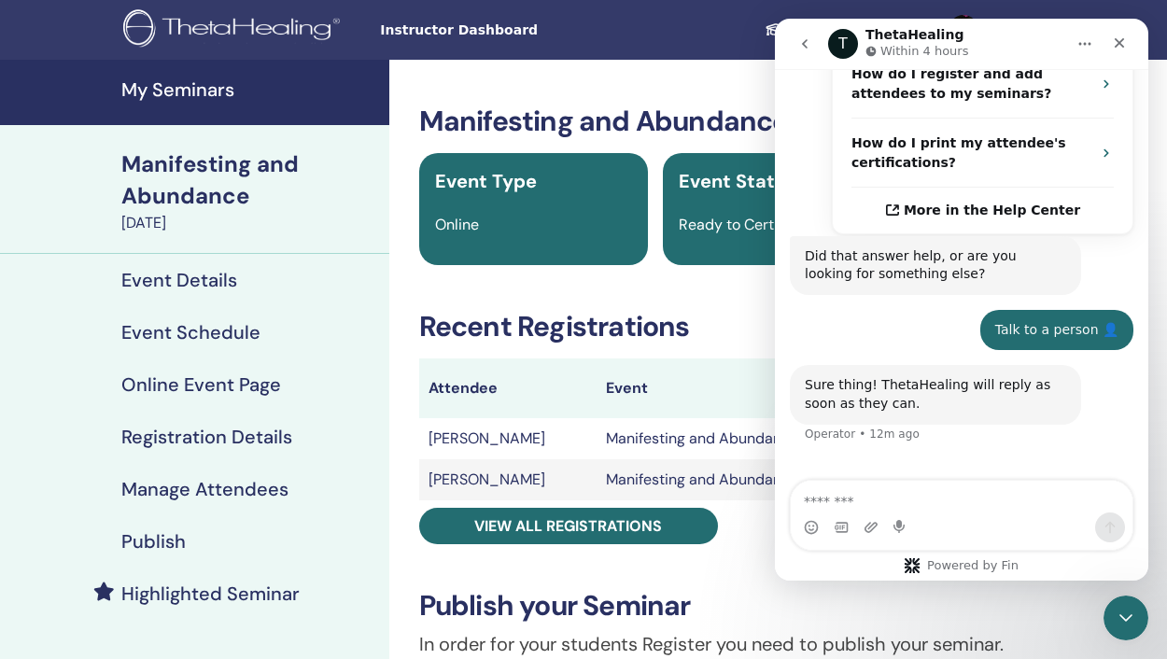
scroll to position [678, 0]
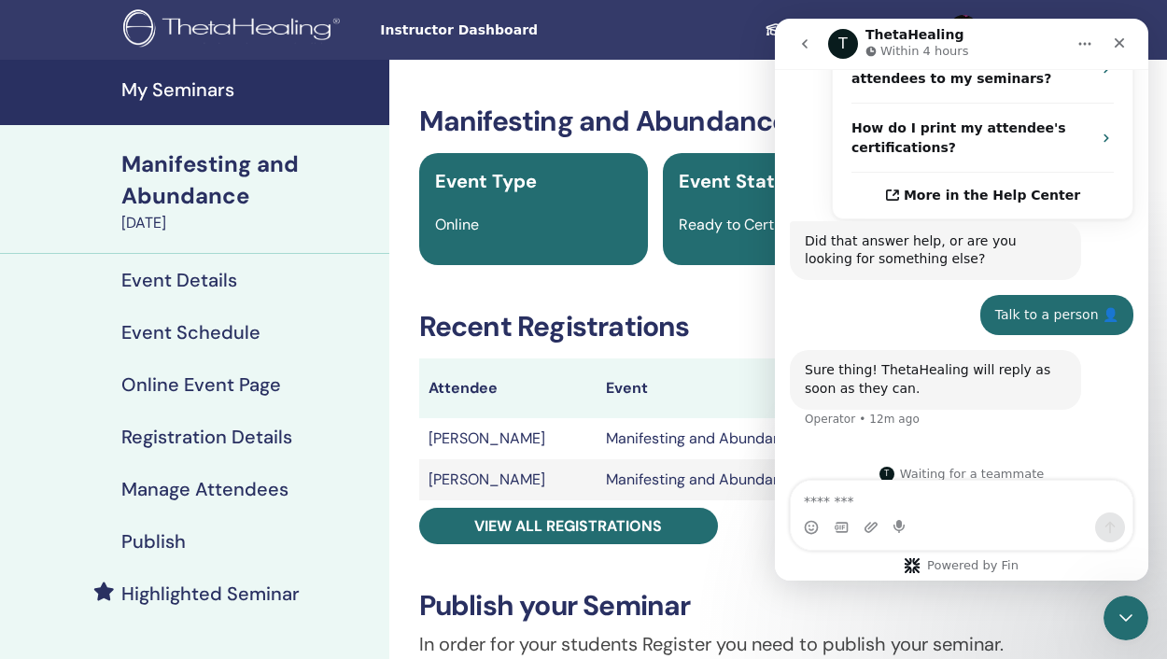
click at [189, 89] on h4 "My Seminars" at bounding box center [249, 89] width 257 height 22
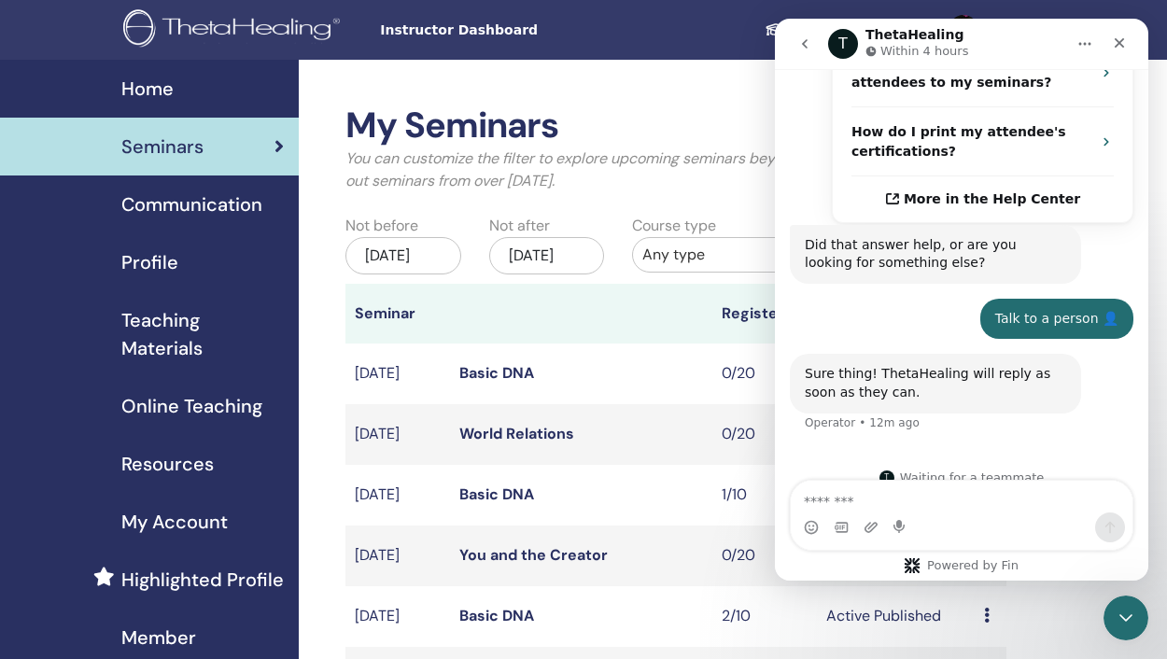
scroll to position [678, 0]
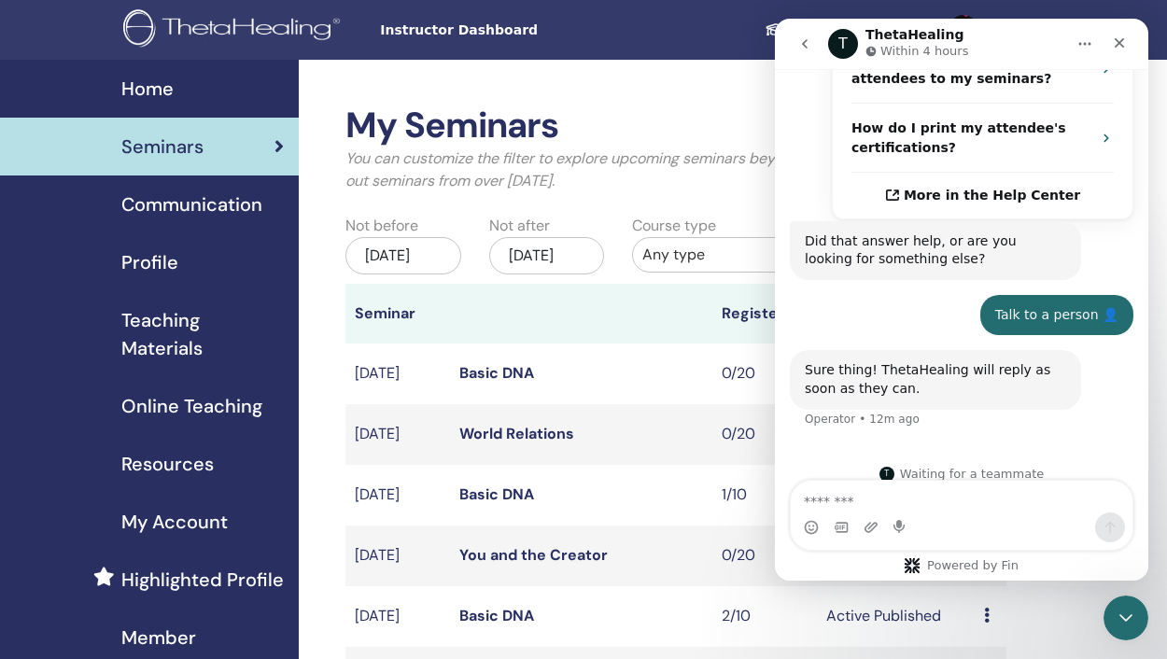
click at [503, 383] on link "Basic DNA" at bounding box center [496, 373] width 75 height 20
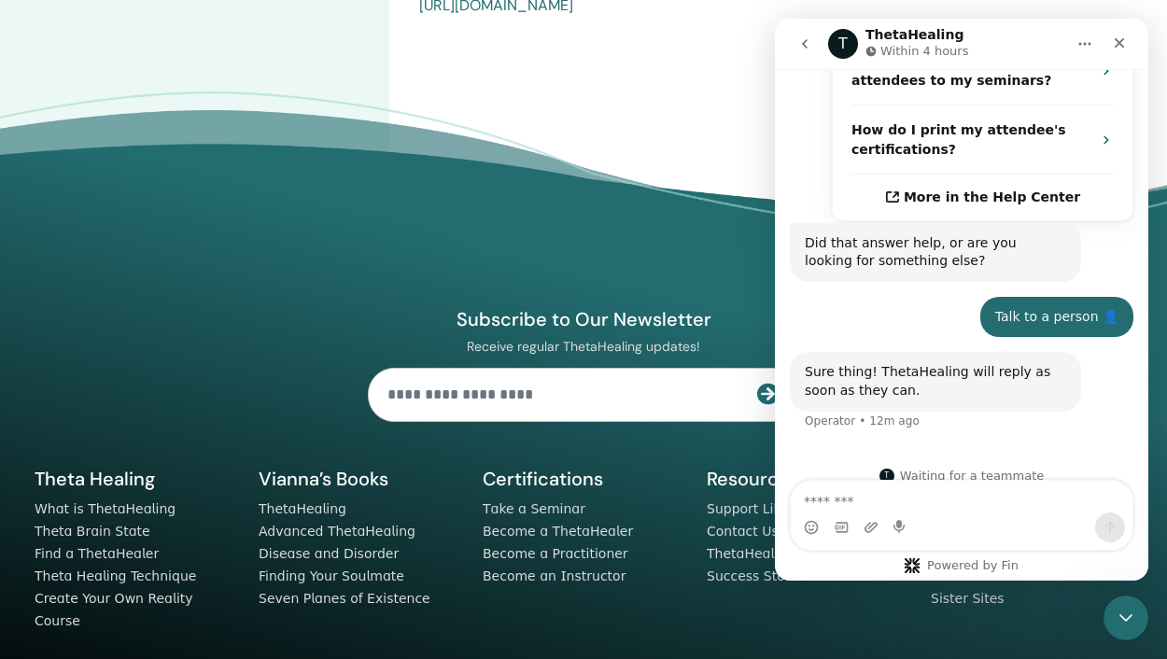
scroll to position [678, 0]
click at [570, 15] on link "https://www.thetahealing.com/seminar-376639-details.html" at bounding box center [496, 5] width 154 height 20
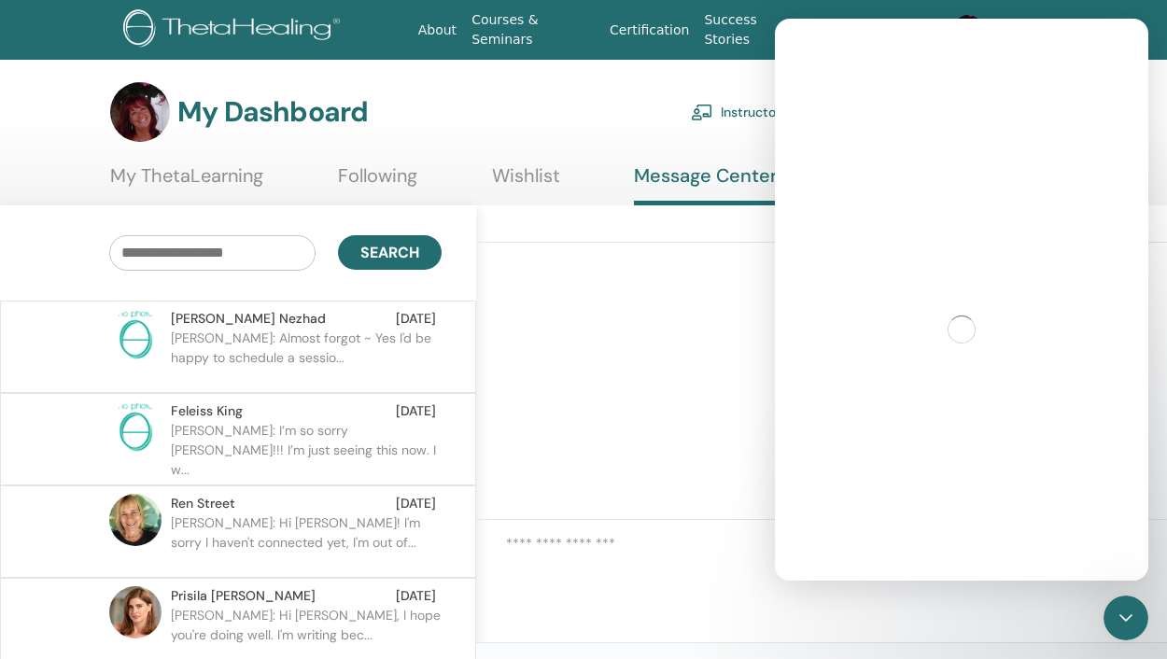
click at [746, 106] on link "Instructor Dashboard" at bounding box center [771, 111] width 161 height 41
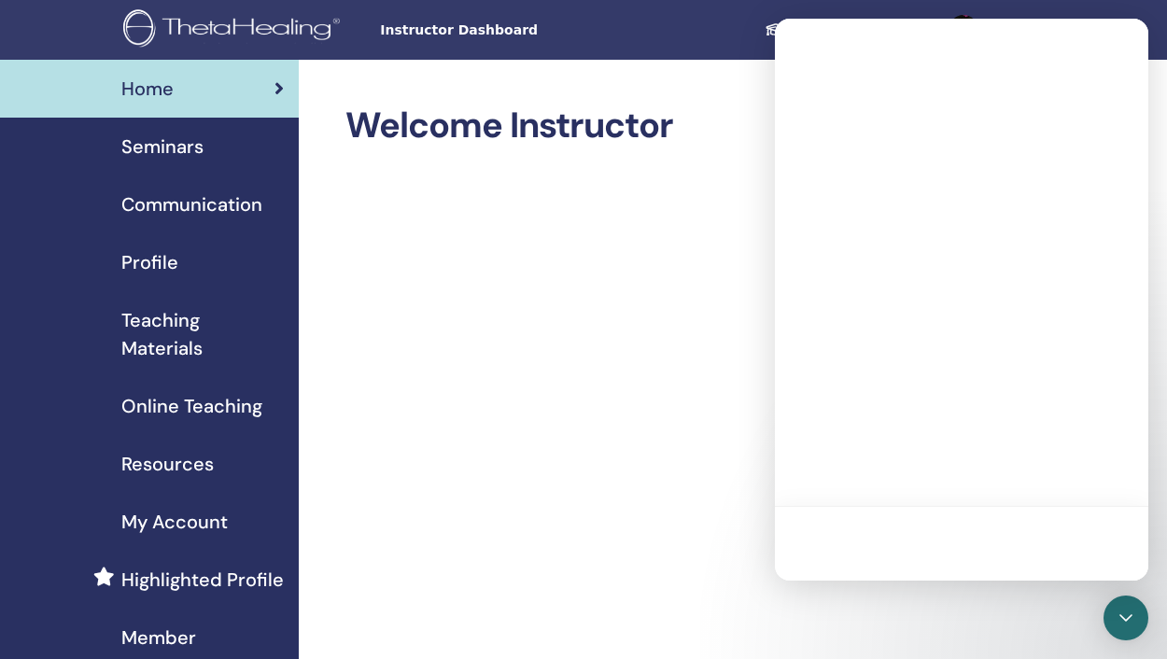
click at [170, 145] on span "Seminars" at bounding box center [162, 147] width 82 height 28
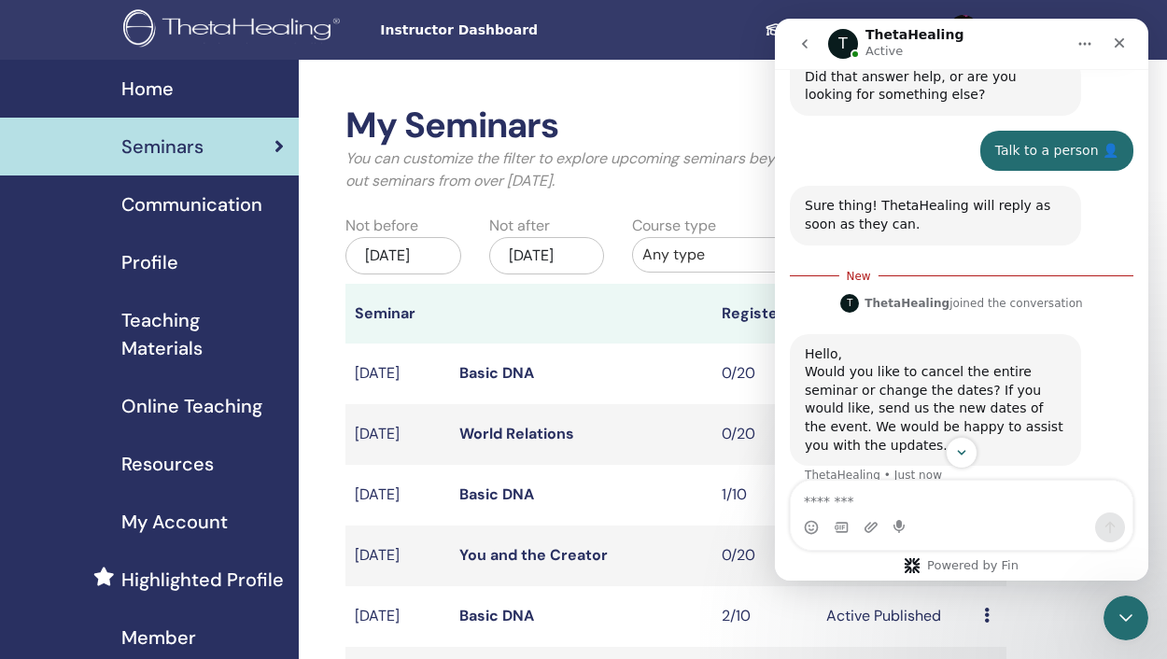
scroll to position [847, 0]
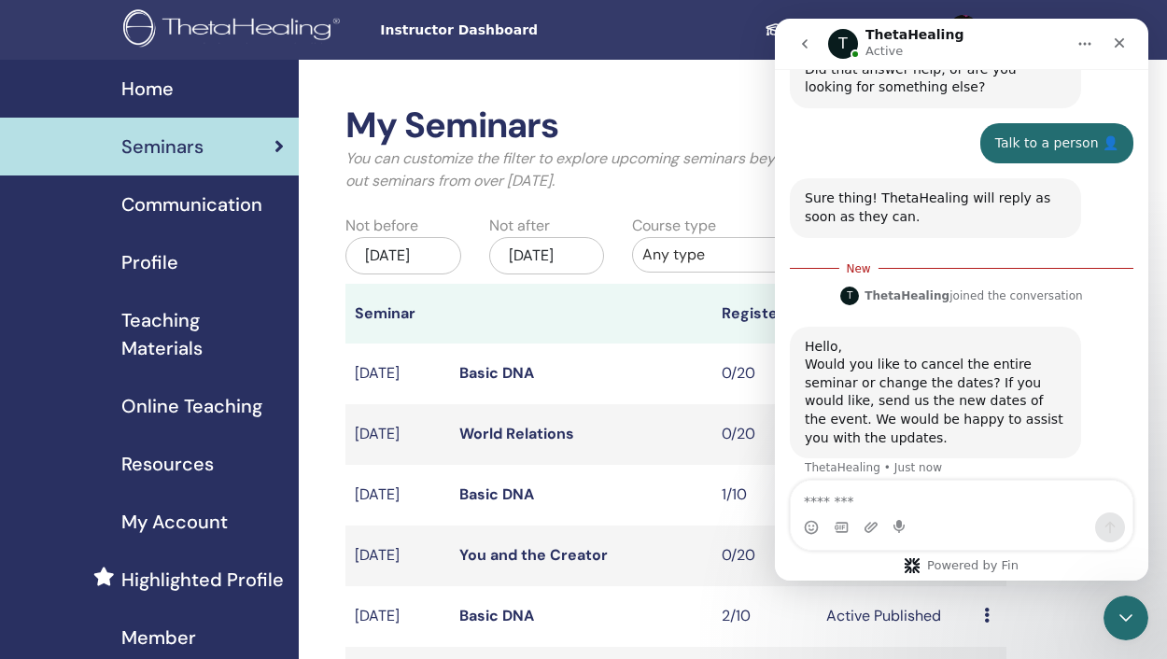
click at [882, 493] on textarea "Message…" at bounding box center [962, 497] width 342 height 32
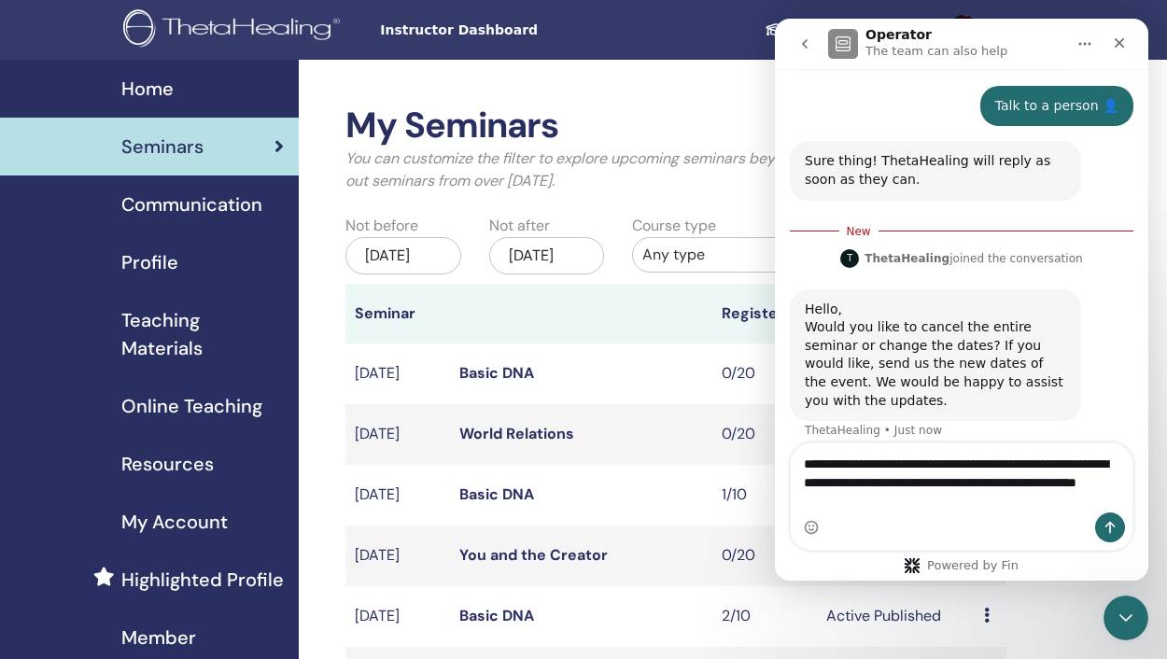
scroll to position [46, 0]
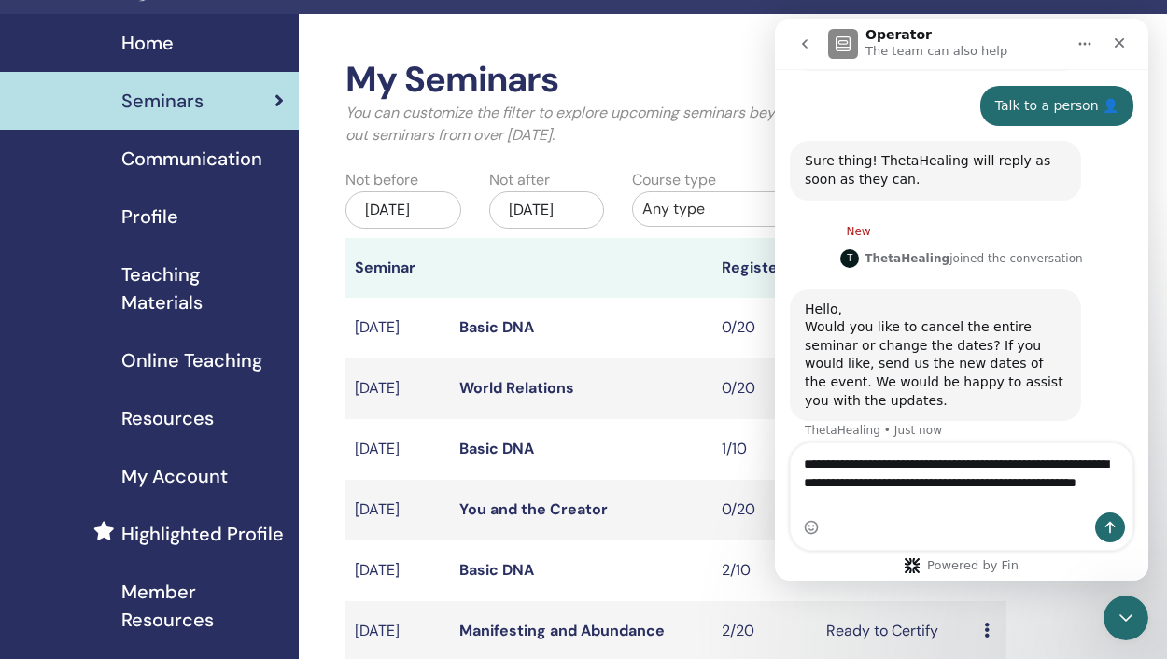
click at [867, 501] on textarea "**********" at bounding box center [962, 477] width 342 height 69
click at [1080, 466] on textarea "**********" at bounding box center [962, 477] width 342 height 69
drag, startPoint x: 862, startPoint y: 502, endPoint x: 829, endPoint y: 502, distance: 32.7
click at [829, 502] on textarea "**********" at bounding box center [962, 477] width 342 height 69
click at [976, 502] on textarea "**********" at bounding box center [962, 477] width 342 height 69
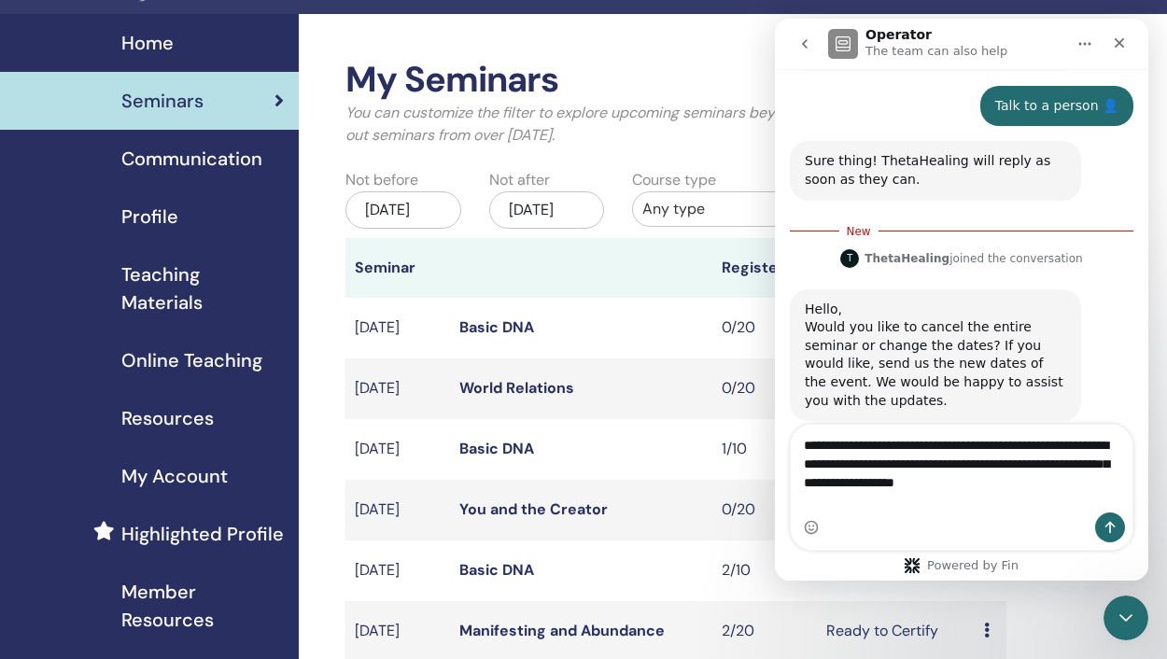
type textarea "**********"
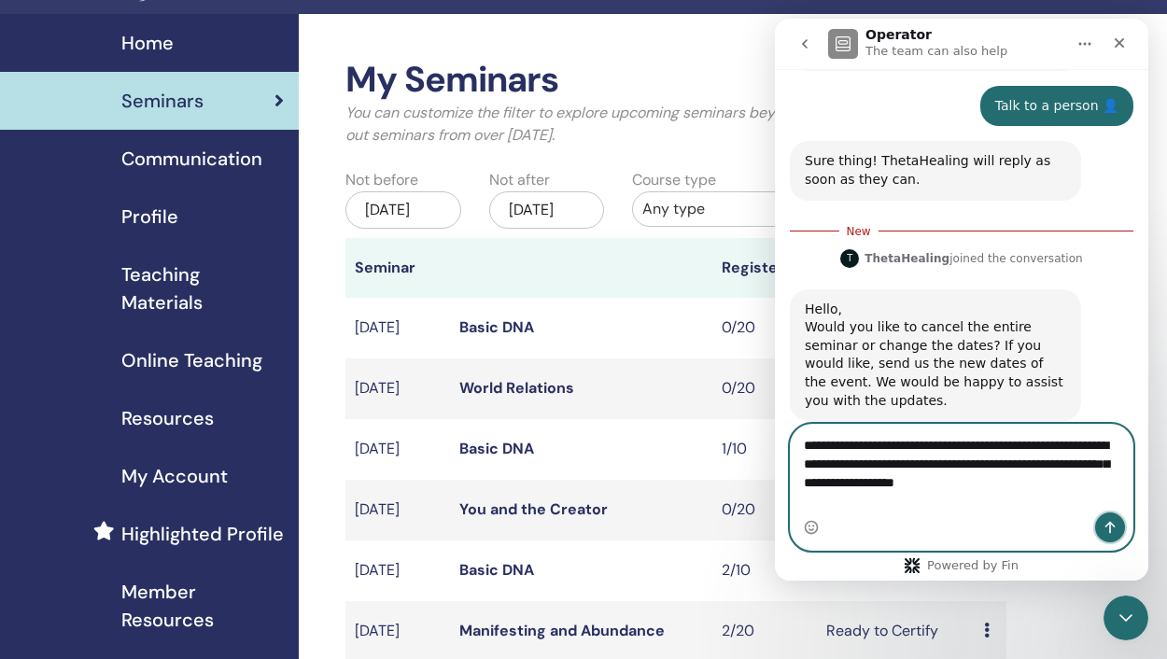
click at [1112, 528] on icon "Send a message…" at bounding box center [1109, 527] width 15 height 15
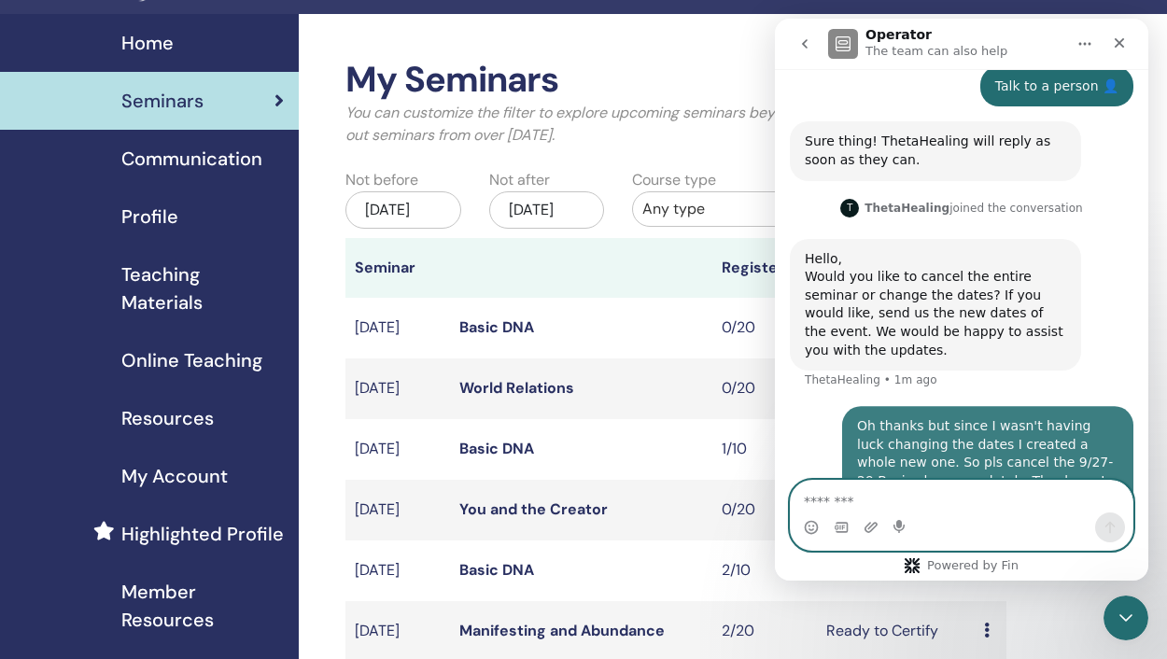
scroll to position [926, 0]
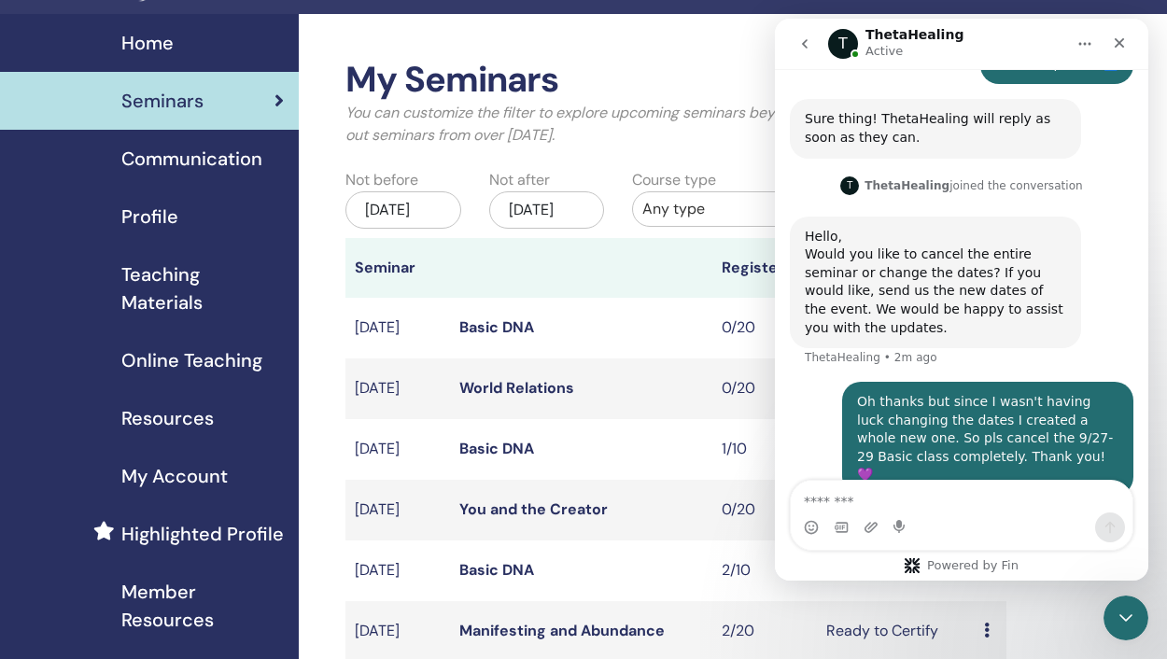
click at [15, 37] on div "Home" at bounding box center [149, 43] width 269 height 28
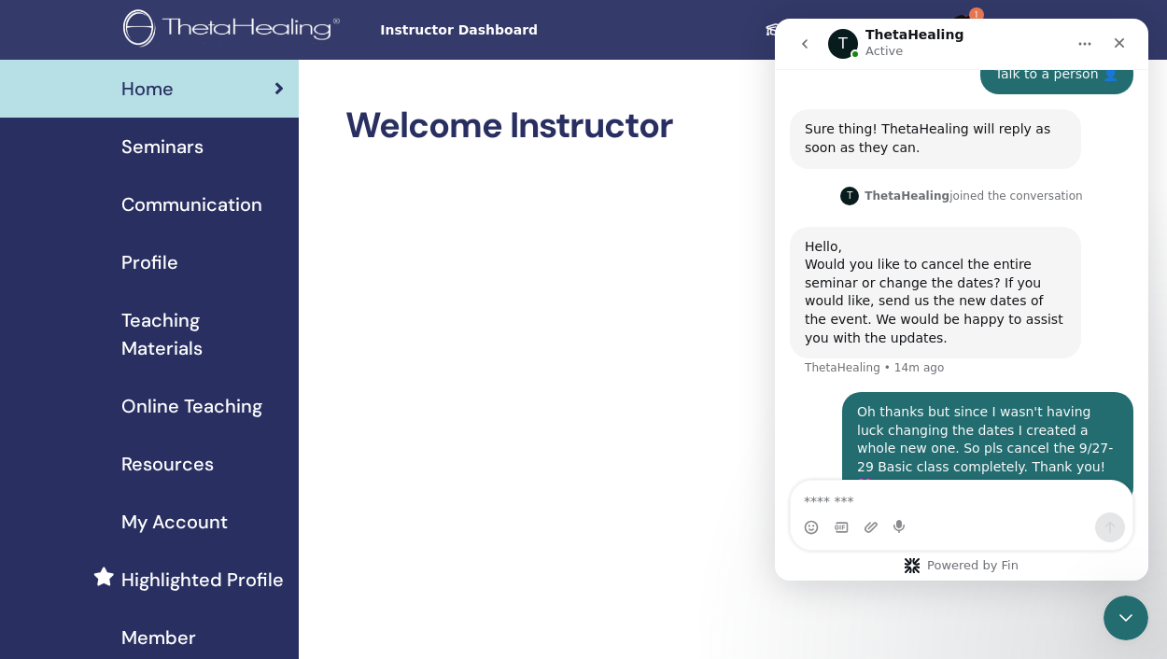
scroll to position [926, 0]
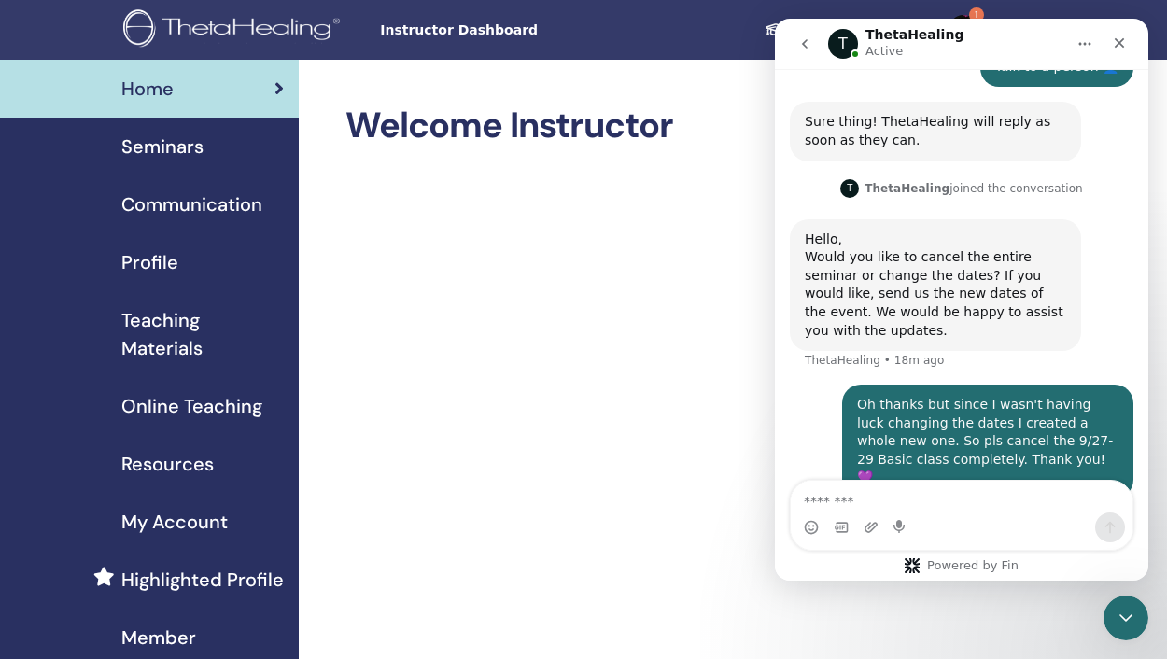
click at [208, 148] on div "Seminars" at bounding box center [149, 147] width 269 height 28
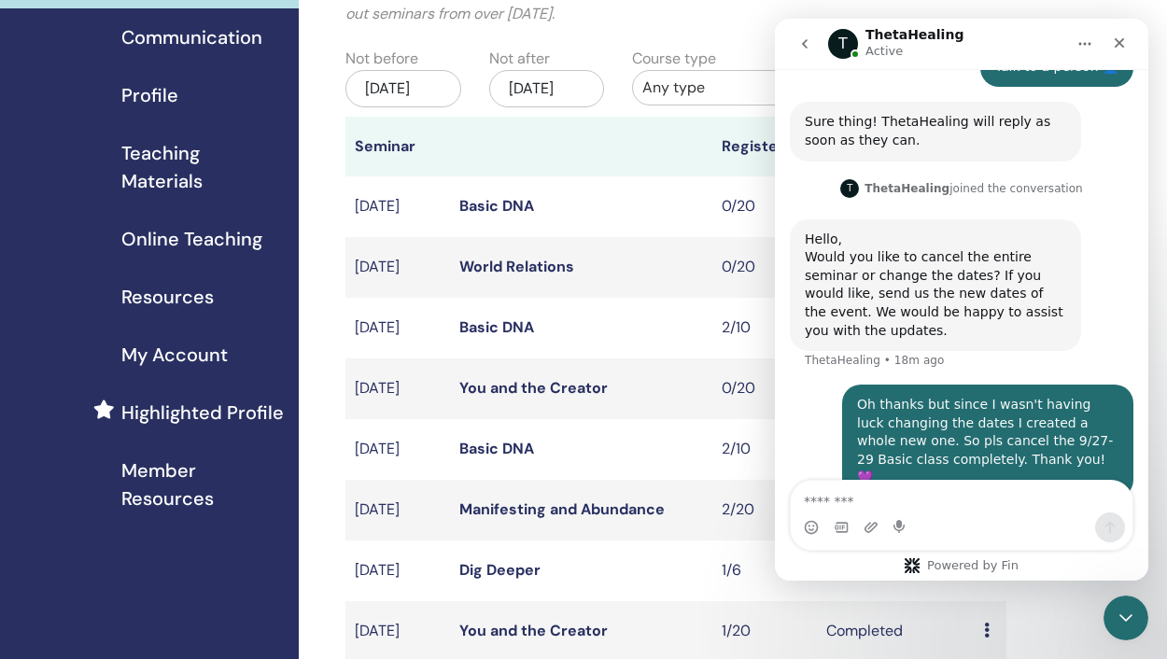
scroll to position [166, 0]
click at [516, 338] on link "Basic DNA" at bounding box center [496, 328] width 75 height 20
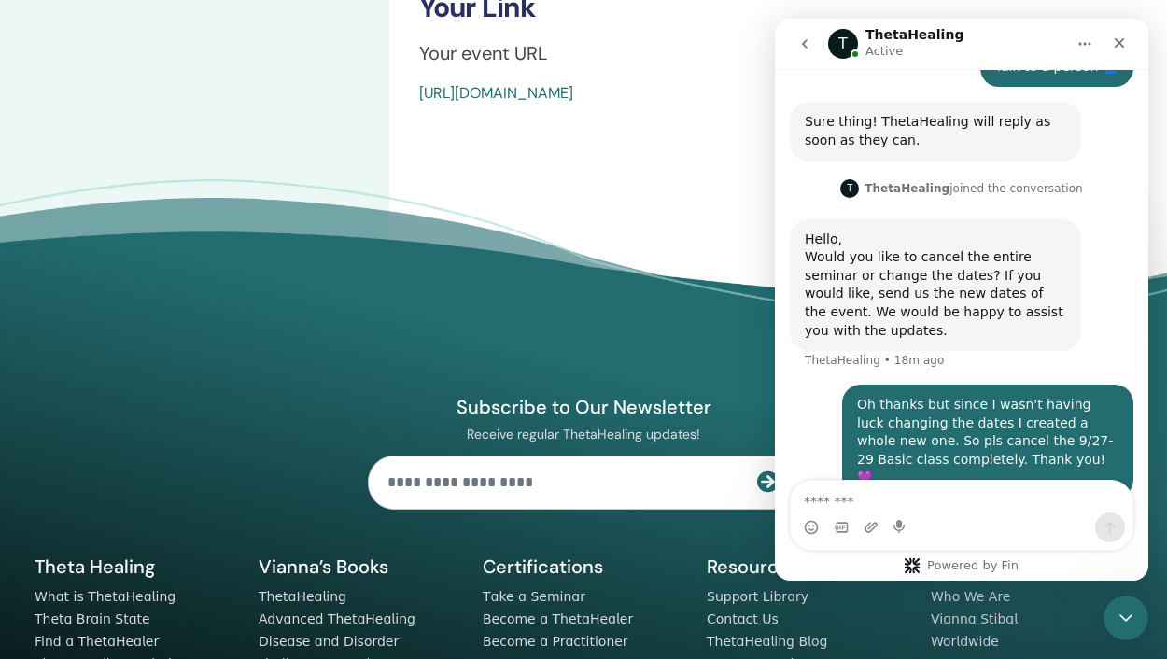
scroll to position [1093, 0]
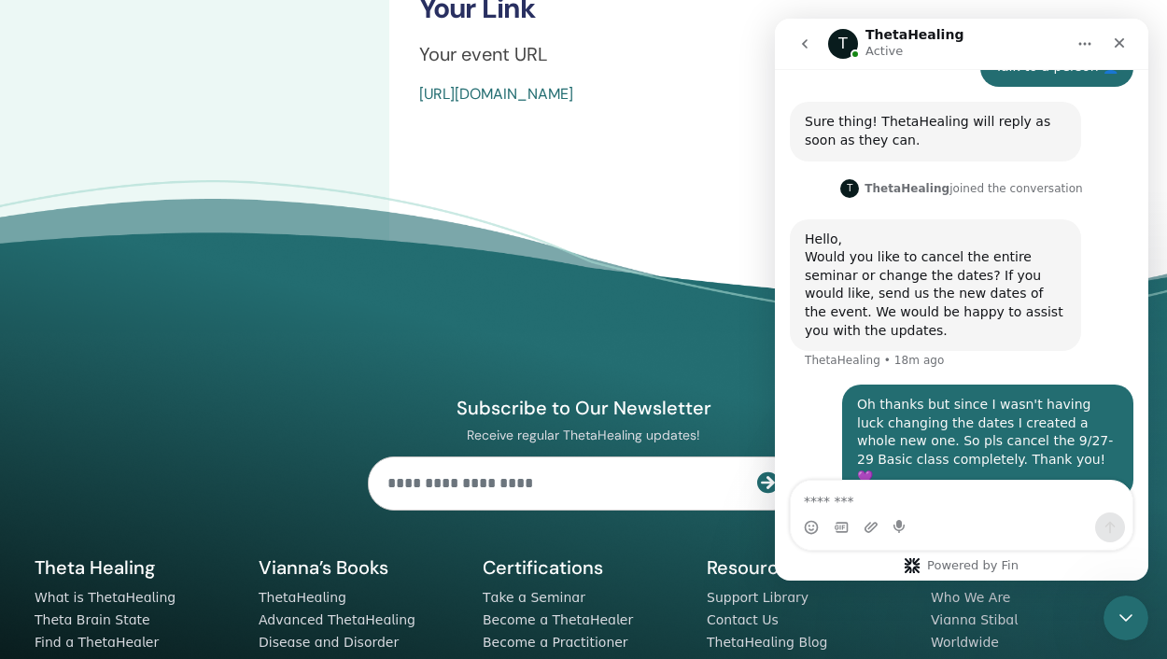
drag, startPoint x: 418, startPoint y: 112, endPoint x: 731, endPoint y: 184, distance: 320.9
click at [1121, 37] on icon "Close" at bounding box center [1119, 42] width 15 height 15
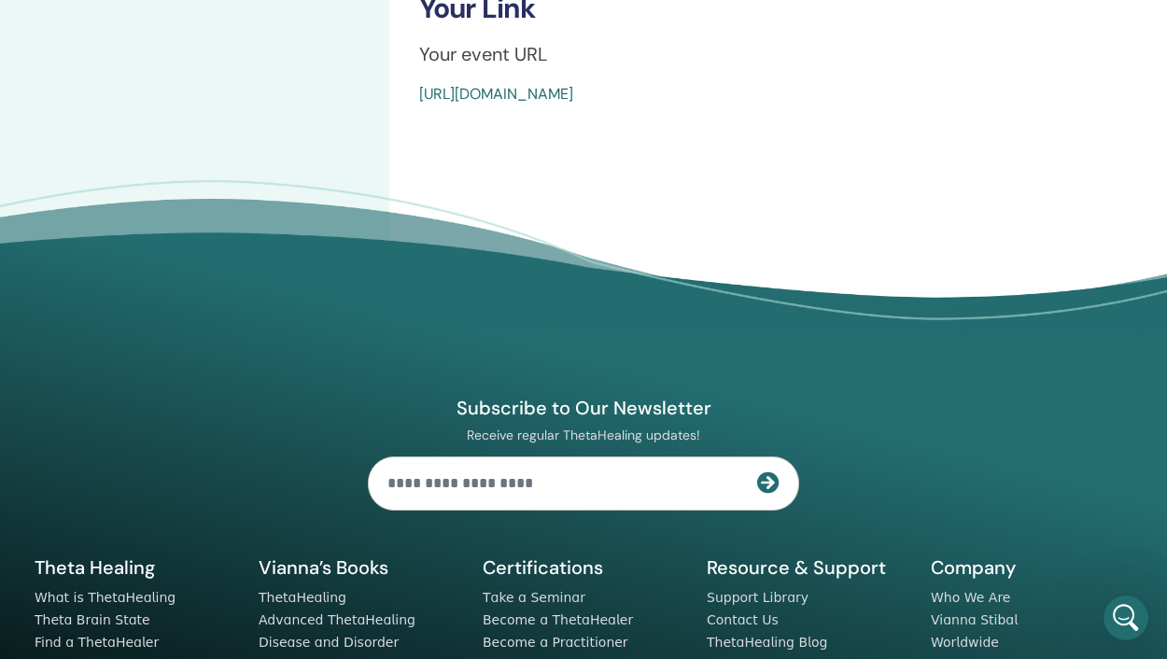
scroll to position [926, 0]
drag, startPoint x: 829, startPoint y: 110, endPoint x: 772, endPoint y: 167, distance: 80.5
drag, startPoint x: 829, startPoint y: 111, endPoint x: 817, endPoint y: 103, distance: 14.8
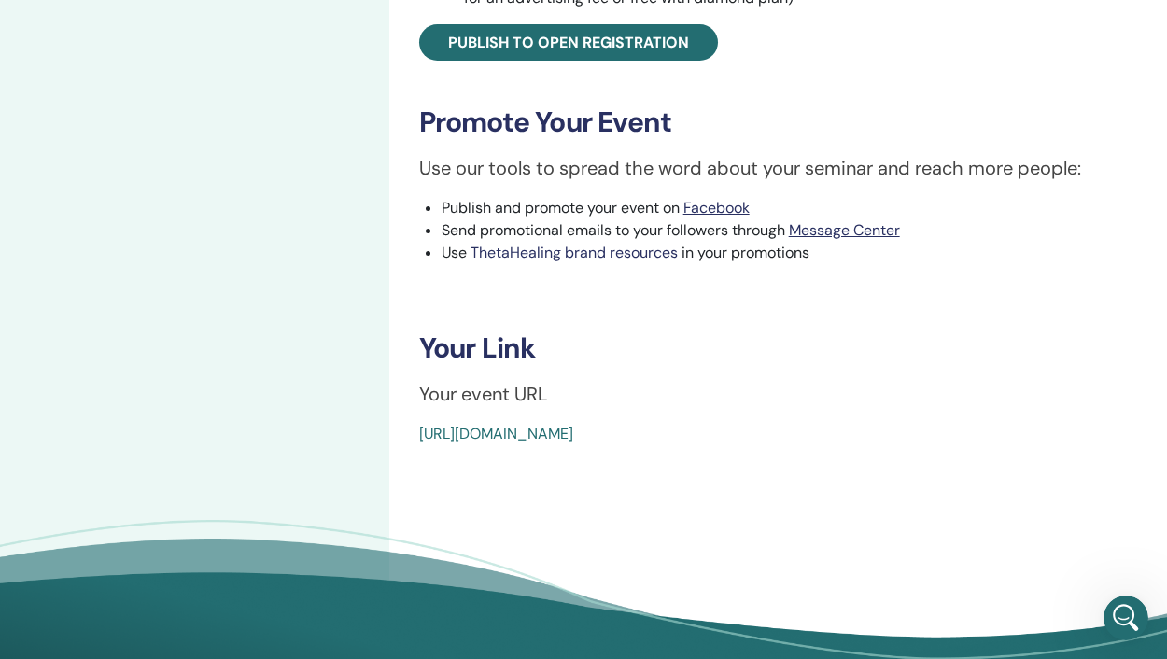
scroll to position [0, 0]
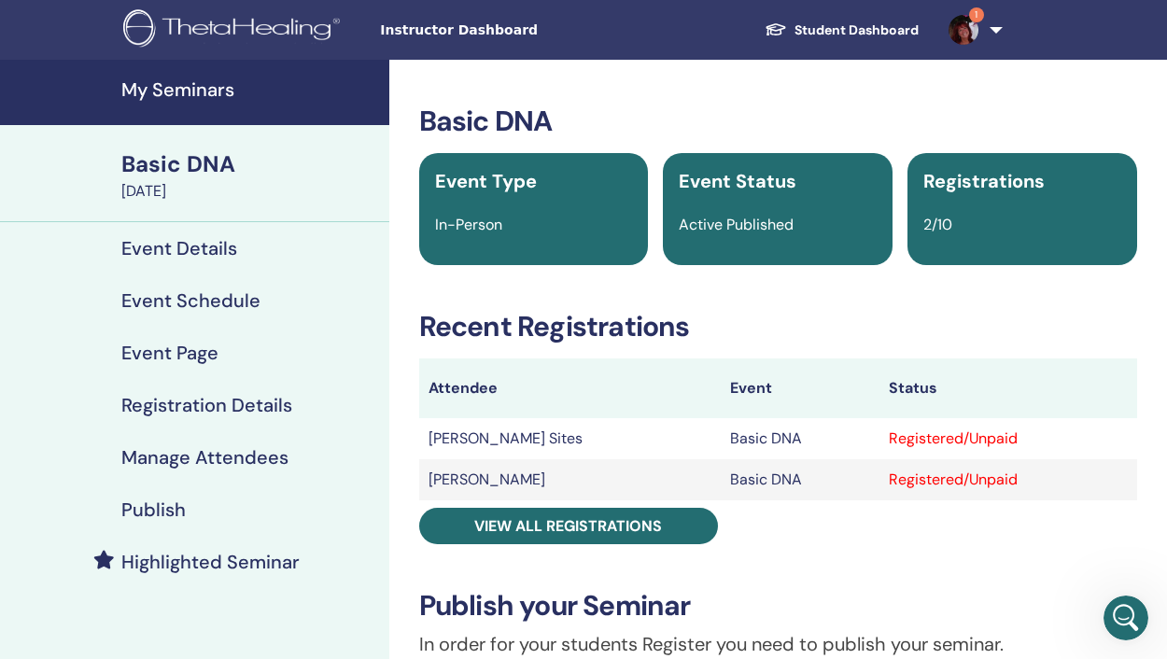
click at [188, 86] on h4 "My Seminars" at bounding box center [249, 89] width 257 height 22
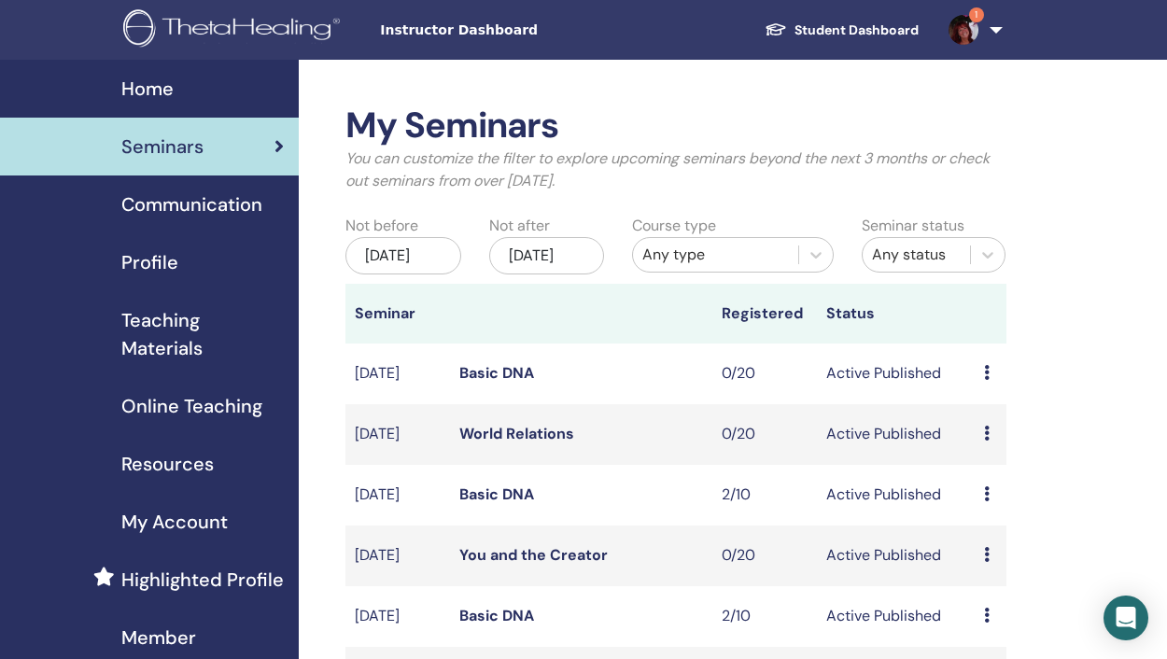
click at [498, 504] on link "Basic DNA" at bounding box center [496, 494] width 75 height 20
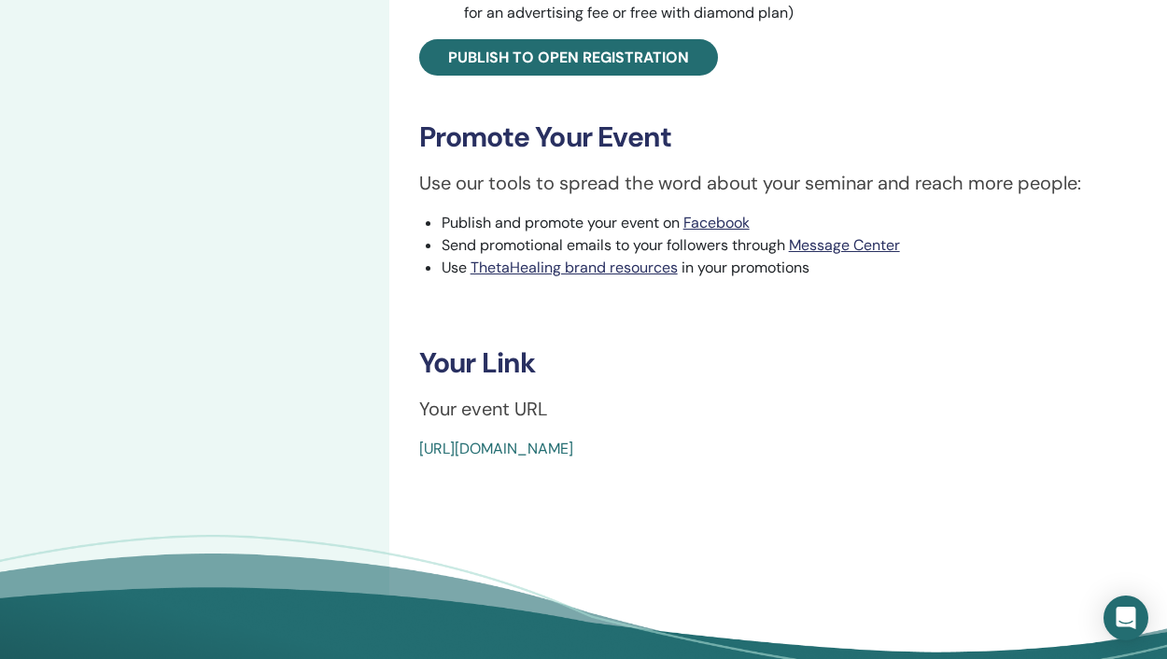
scroll to position [740, 0]
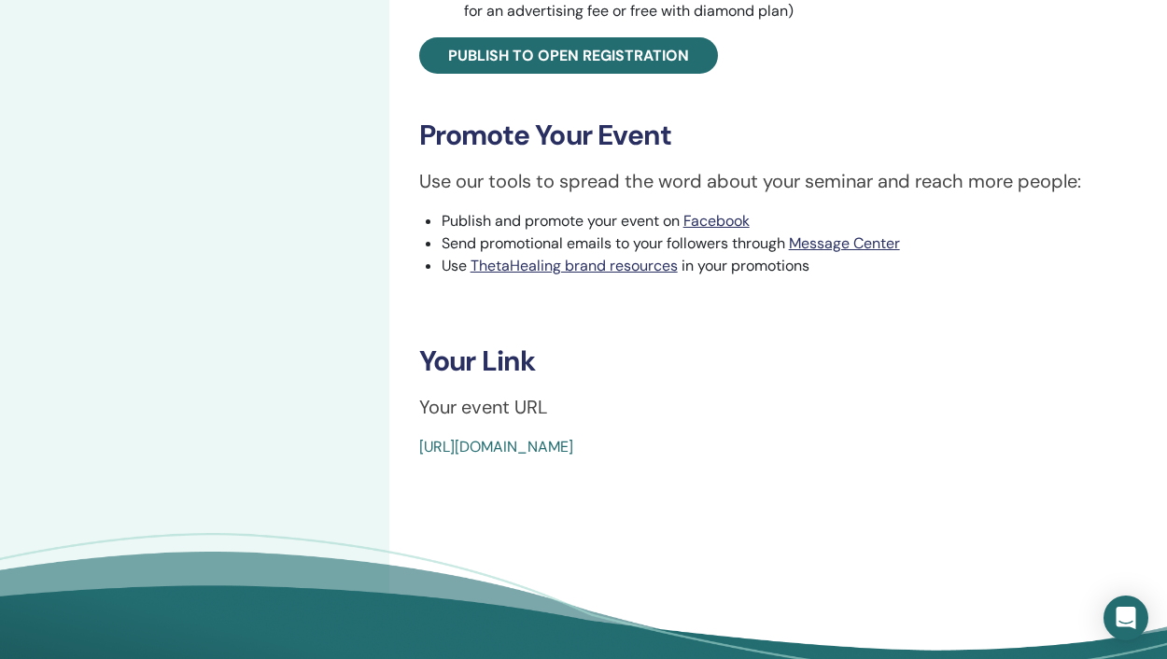
click at [829, 458] on div "[URL][DOMAIN_NAME]" at bounding box center [718, 447] width 598 height 22
click at [832, 458] on div "[URL][DOMAIN_NAME]" at bounding box center [718, 447] width 598 height 22
click at [573, 456] on link "[URL][DOMAIN_NAME]" at bounding box center [496, 447] width 154 height 20
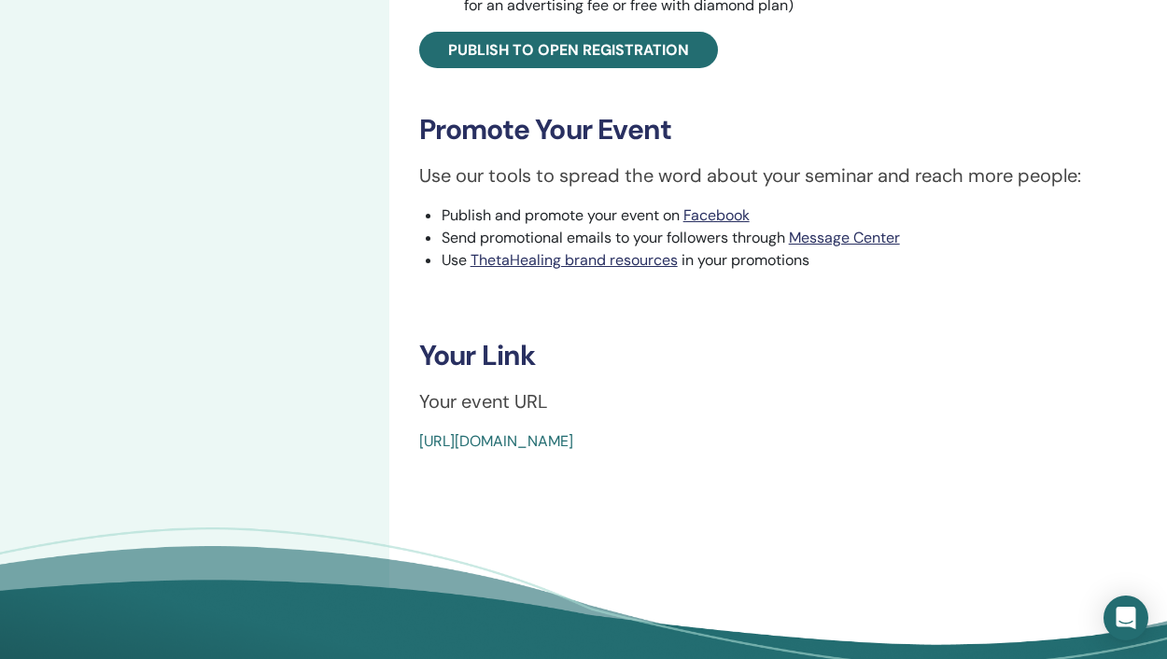
scroll to position [749, 0]
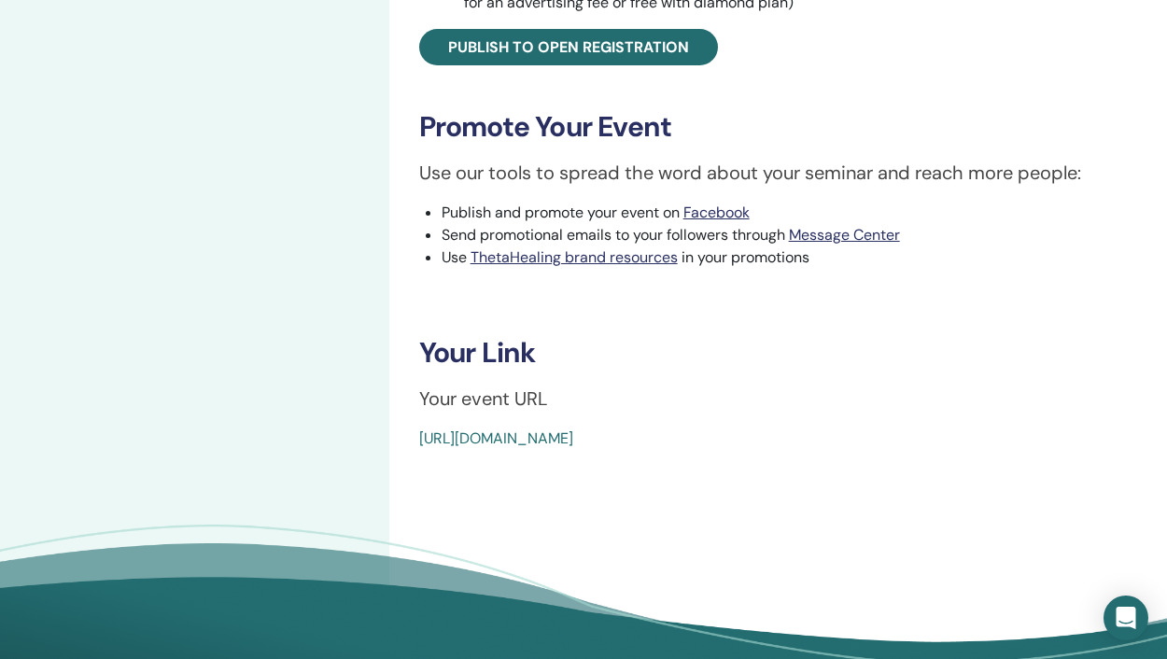
drag, startPoint x: 829, startPoint y: 459, endPoint x: 408, endPoint y: 456, distance: 421.0
copy link "[URL][DOMAIN_NAME]"
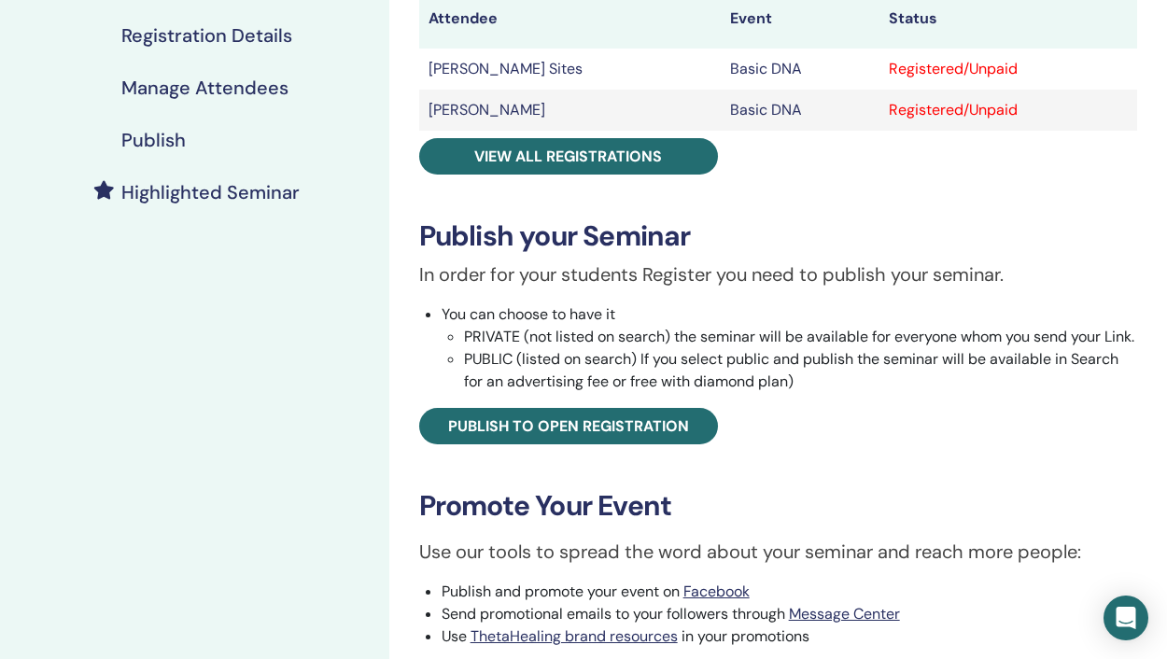
scroll to position [0, 0]
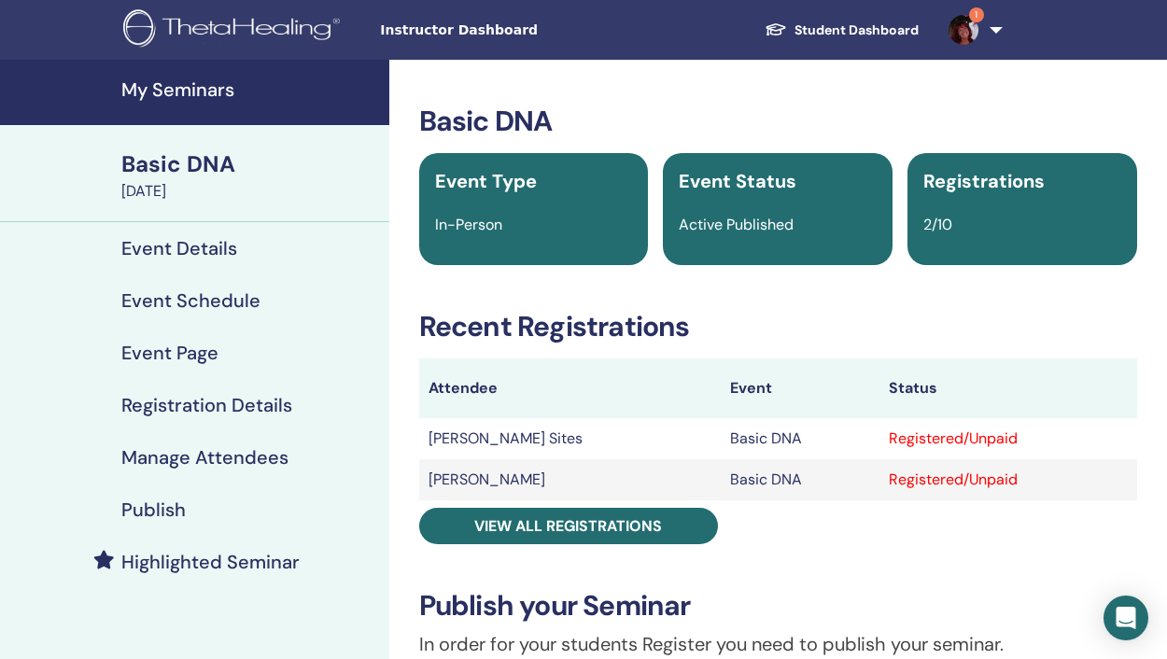
click at [181, 102] on link "My Seminars" at bounding box center [194, 92] width 389 height 65
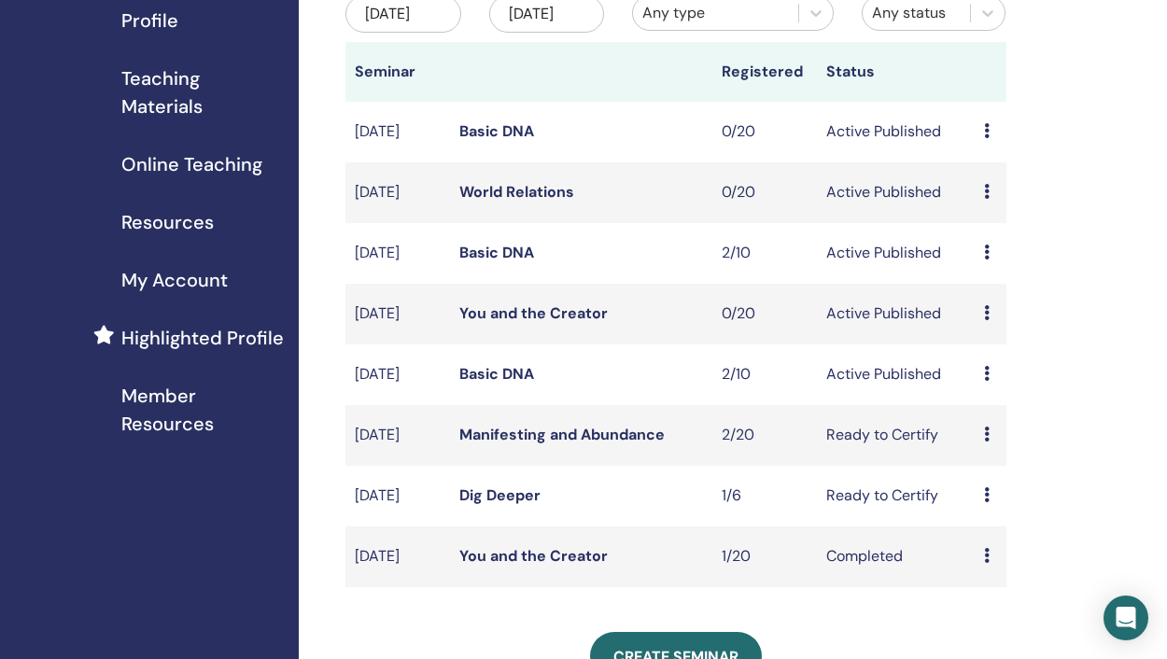
scroll to position [249, 0]
